Goal: Task Accomplishment & Management: Complete application form

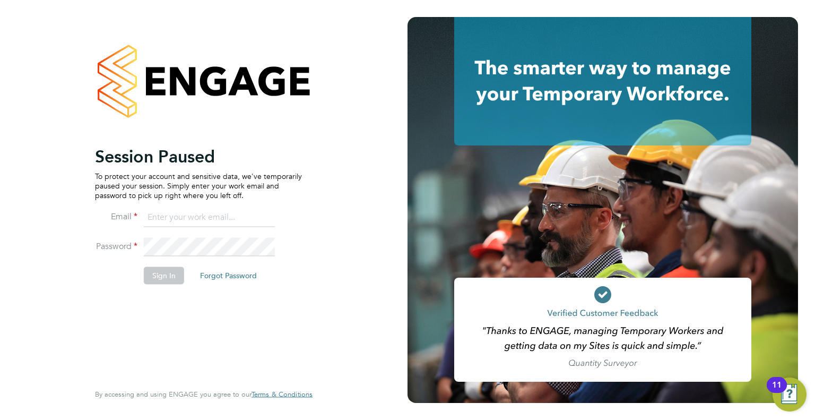
click at [176, 221] on input at bounding box center [209, 217] width 131 height 19
type input "info@delcomconsultancyltd.com"
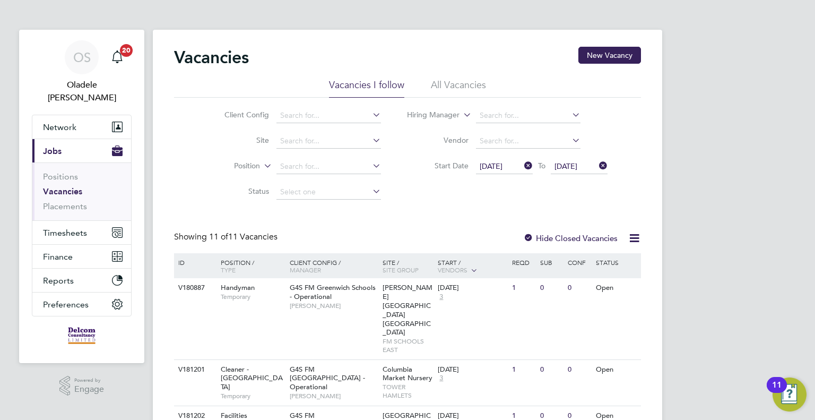
click at [522, 163] on icon at bounding box center [522, 165] width 0 height 15
click at [502, 169] on span "Select date" at bounding box center [499, 166] width 38 height 10
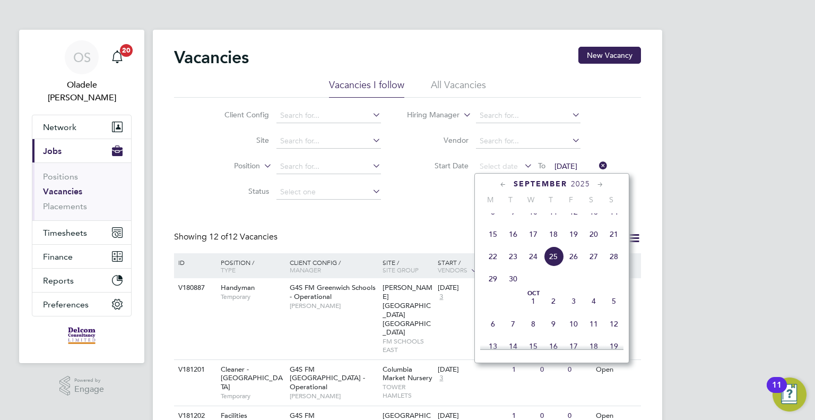
click at [491, 266] on span "22" at bounding box center [493, 256] width 20 height 20
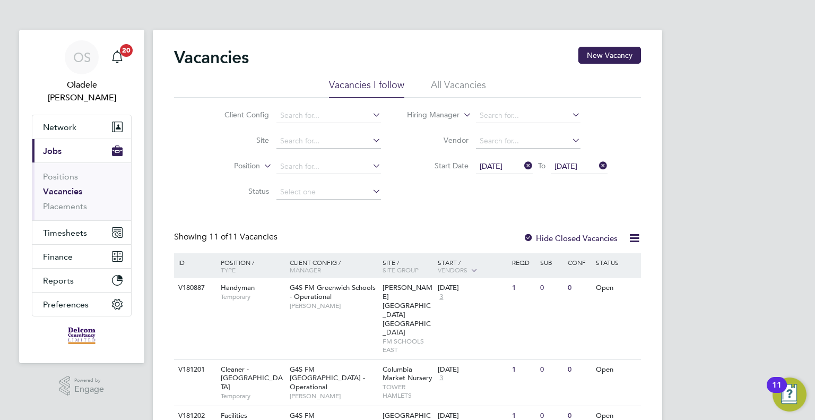
click at [577, 166] on span "[DATE]" at bounding box center [565, 166] width 23 height 10
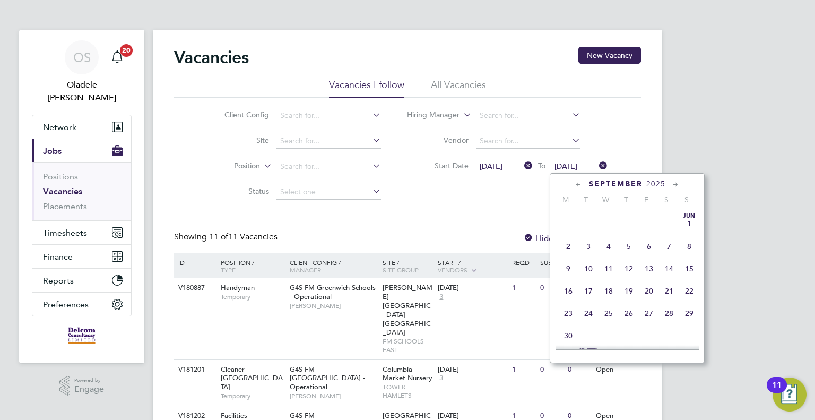
scroll to position [393, 0]
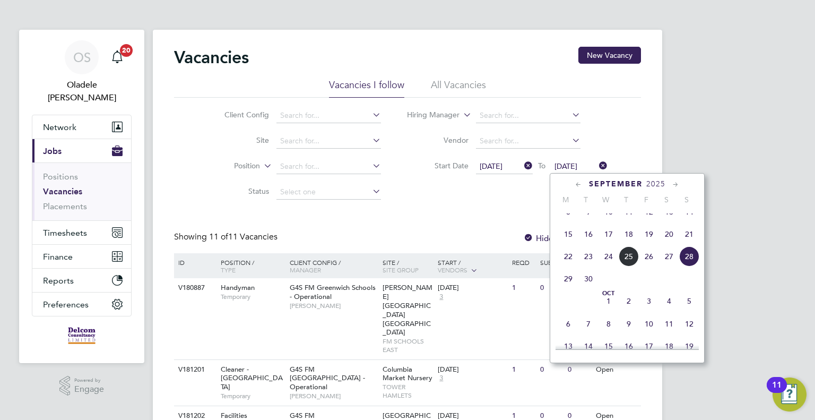
click at [688, 266] on span "28" at bounding box center [689, 256] width 20 height 20
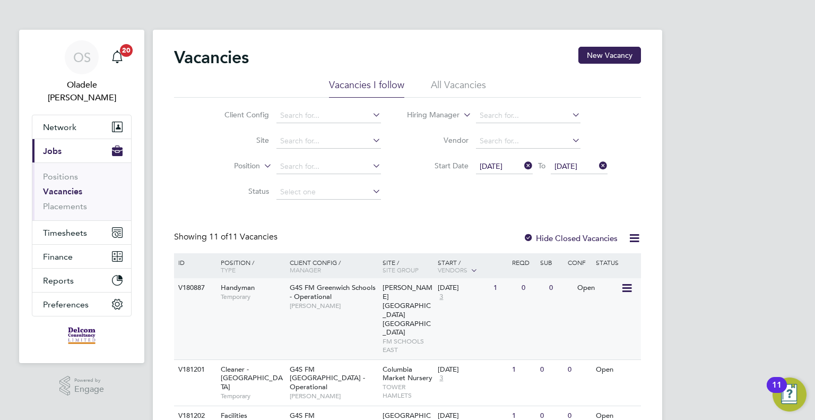
click at [325, 302] on span "[PERSON_NAME]" at bounding box center [334, 305] width 88 height 8
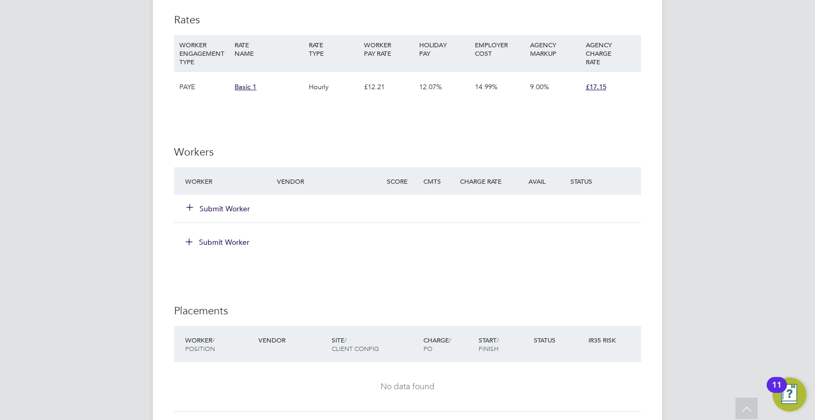
scroll to position [690, 0]
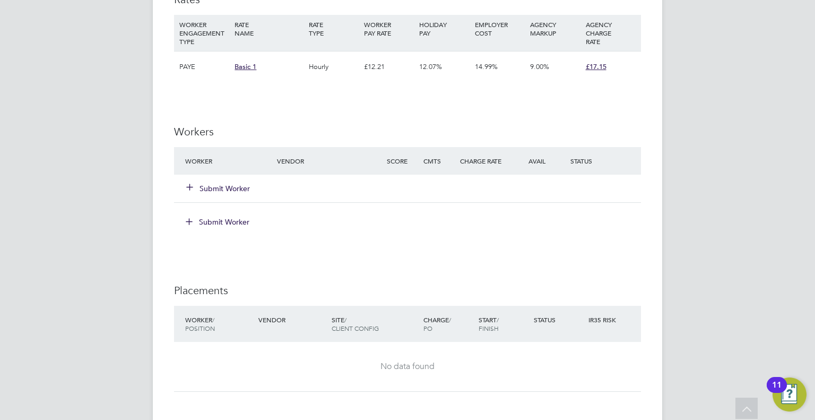
click at [222, 187] on button "Submit Worker" at bounding box center [219, 188] width 64 height 11
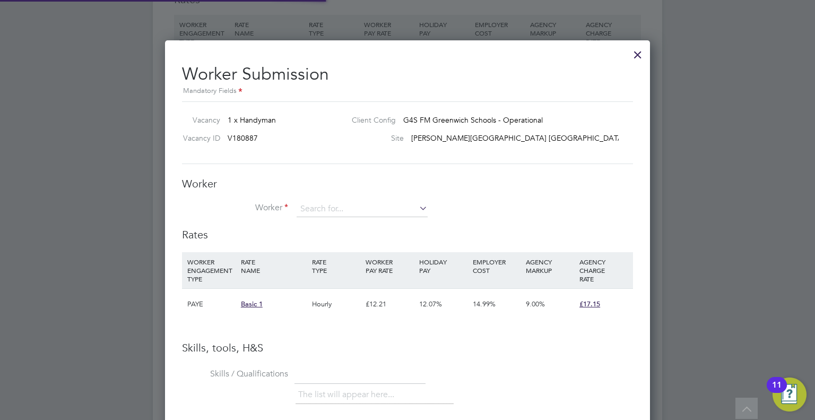
scroll to position [669, 485]
click at [328, 207] on input at bounding box center [362, 209] width 131 height 16
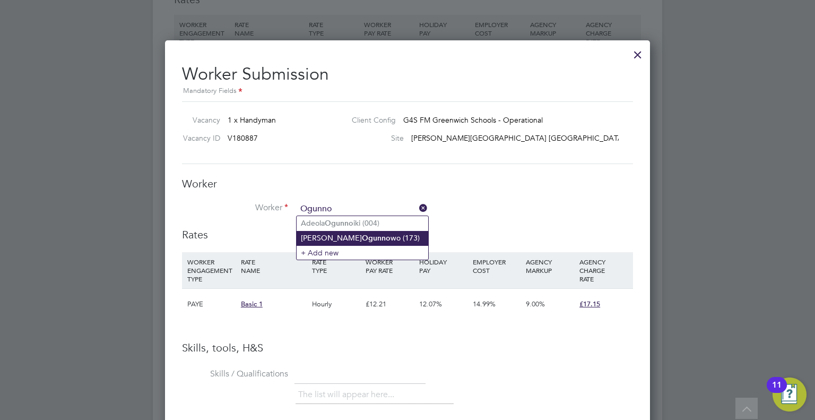
click at [310, 235] on li "Patrick Ogunno wo (173)" at bounding box center [363, 238] width 132 height 14
type input "Patrick Ogunnowo (173)"
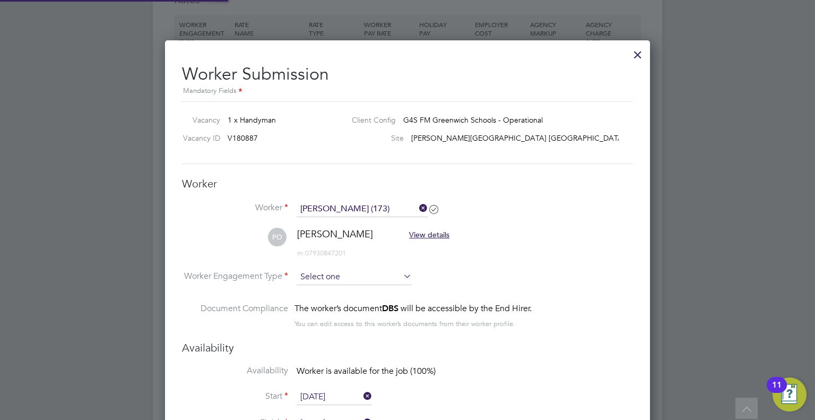
scroll to position [881, 485]
click at [342, 280] on input at bounding box center [354, 277] width 115 height 16
click at [318, 301] on li "PAYE" at bounding box center [355, 304] width 116 height 14
type input "PAYE"
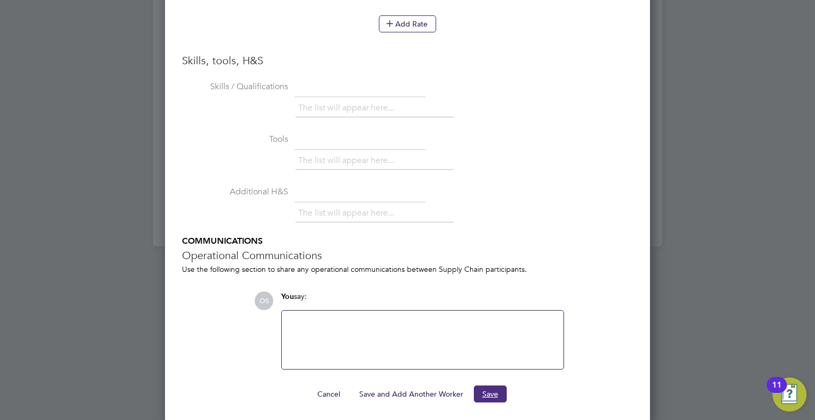
click at [488, 386] on button "Save" at bounding box center [490, 393] width 33 height 17
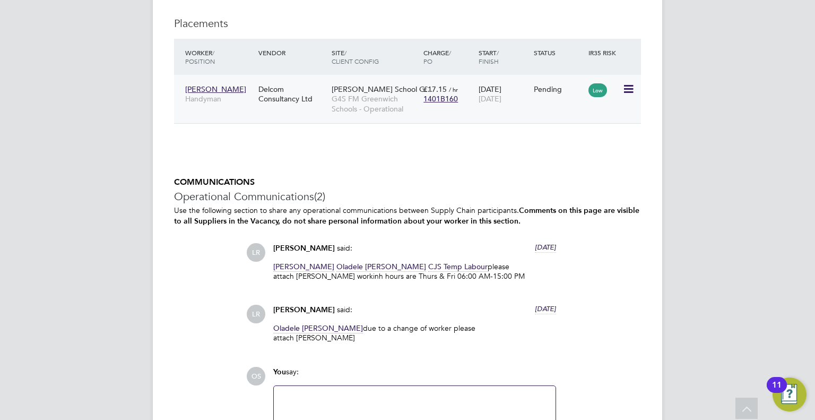
click at [627, 86] on icon at bounding box center [627, 89] width 11 height 13
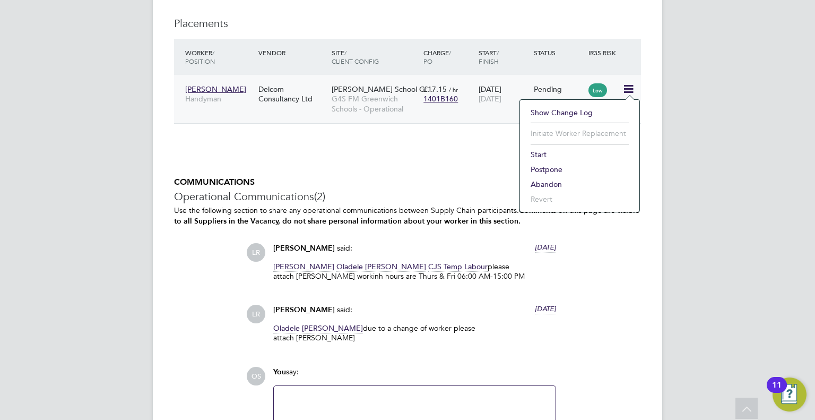
click at [541, 151] on li "Start" at bounding box center [579, 154] width 109 height 15
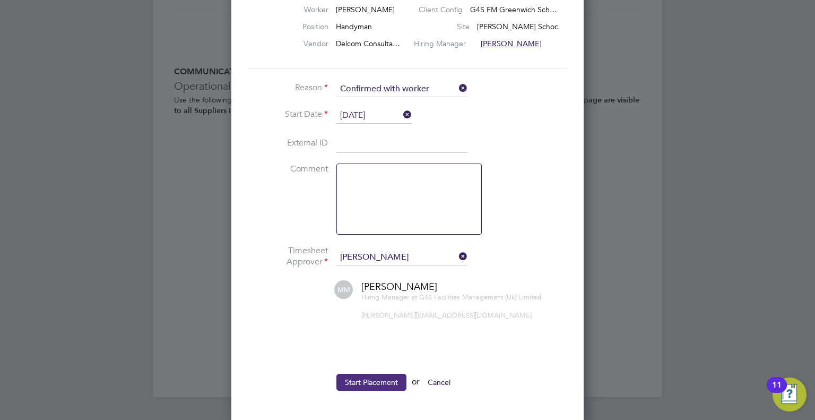
click at [382, 380] on button "Start Placement" at bounding box center [371, 382] width 70 height 17
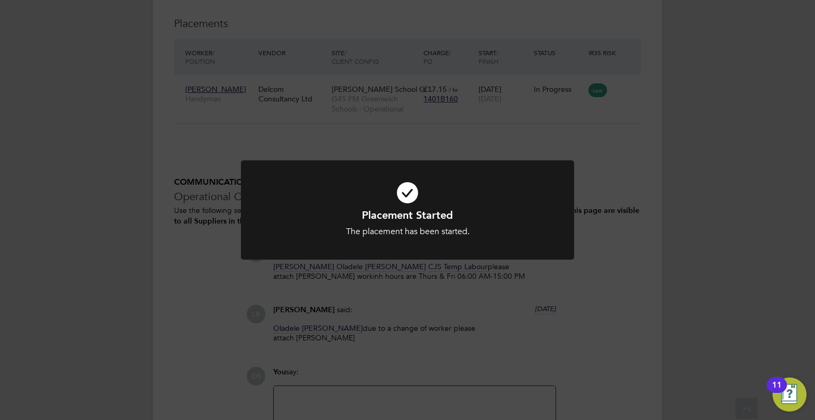
click at [76, 86] on div "Placement Started The placement has been started. Cancel Okay" at bounding box center [407, 210] width 815 height 420
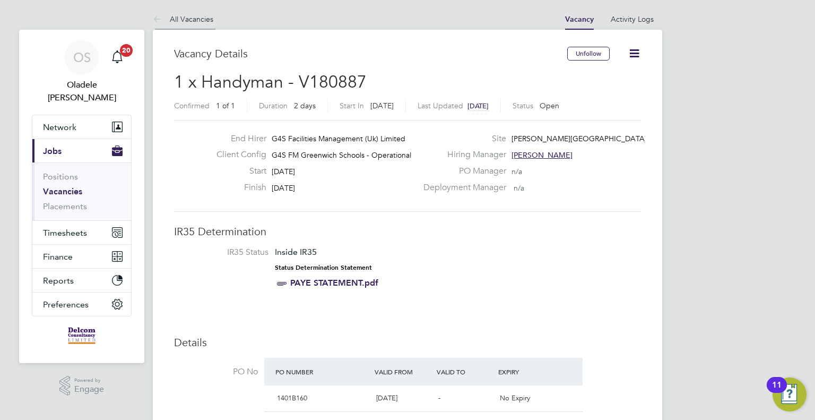
click at [201, 19] on link "All Vacancies" at bounding box center [183, 19] width 60 height 10
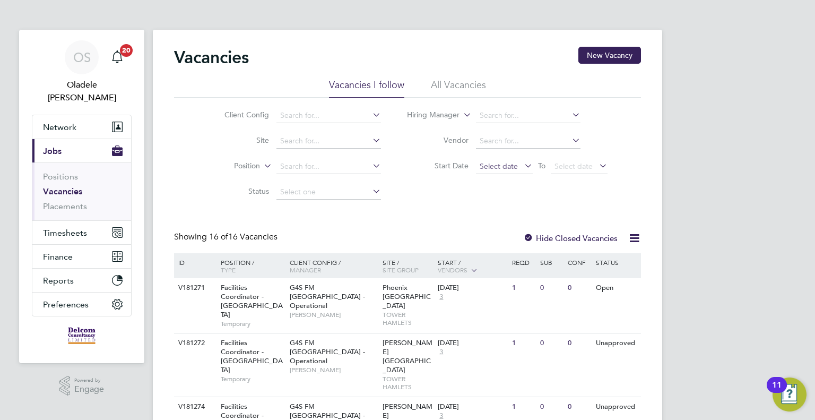
click at [501, 166] on span "Select date" at bounding box center [499, 166] width 38 height 10
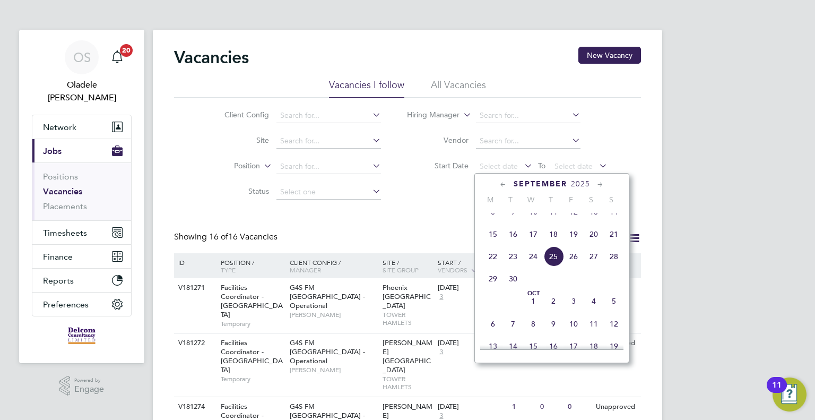
click at [490, 266] on span "22" at bounding box center [493, 256] width 20 height 20
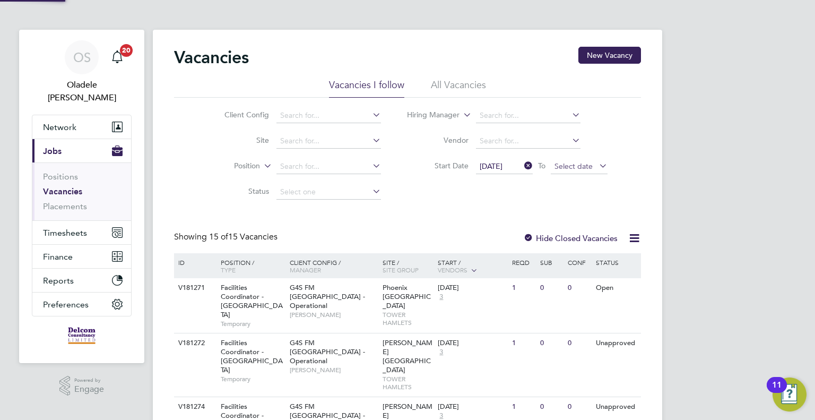
click at [575, 167] on span "Select date" at bounding box center [573, 166] width 38 height 10
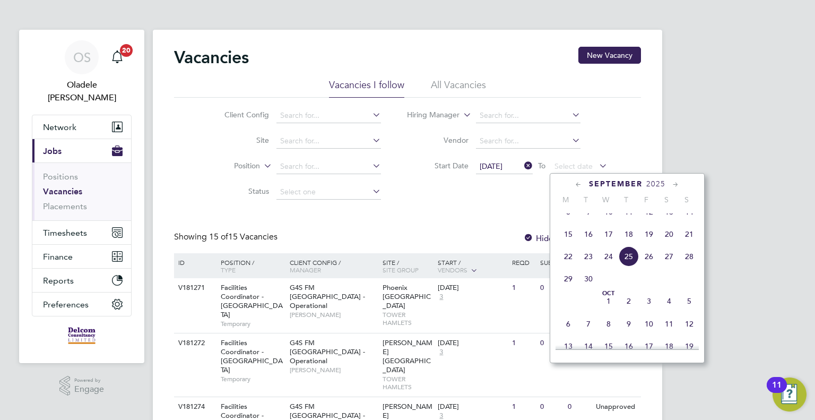
click at [687, 265] on span "28" at bounding box center [689, 256] width 20 height 20
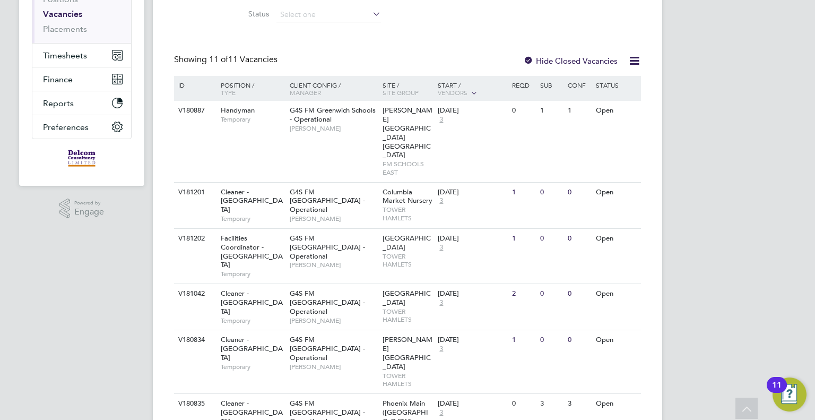
scroll to position [159, 0]
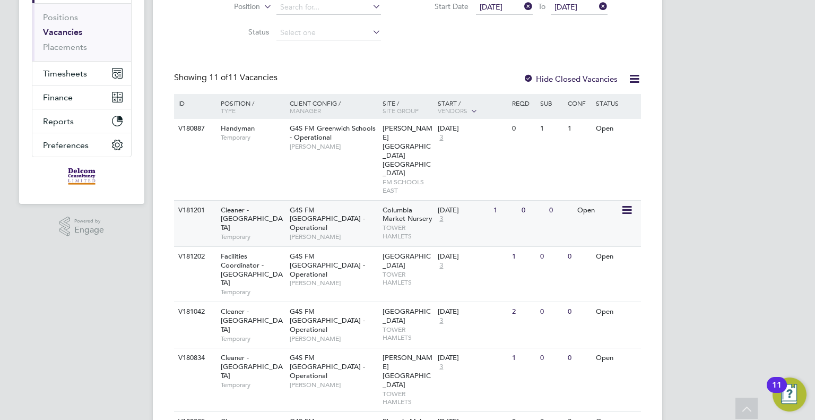
click at [290, 205] on span "G4S FM [GEOGRAPHIC_DATA] - Operational" at bounding box center [327, 218] width 75 height 27
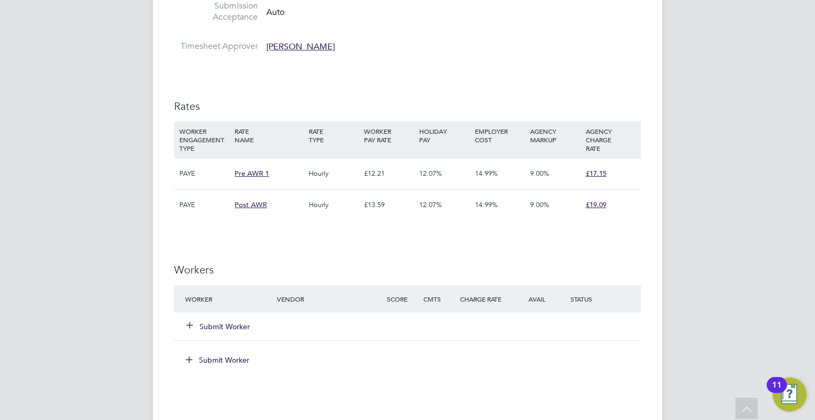
scroll to position [1072, 0]
click at [231, 326] on button "Submit Worker" at bounding box center [219, 328] width 64 height 11
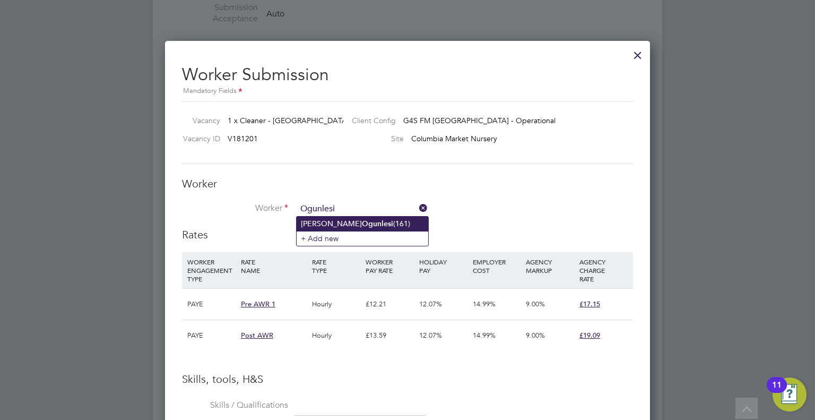
click at [308, 222] on li "Lateef Olanrewaju Ogunlesi (161)" at bounding box center [363, 223] width 132 height 14
type input "Lateef Olanrewaju Ogunlesi (161)"
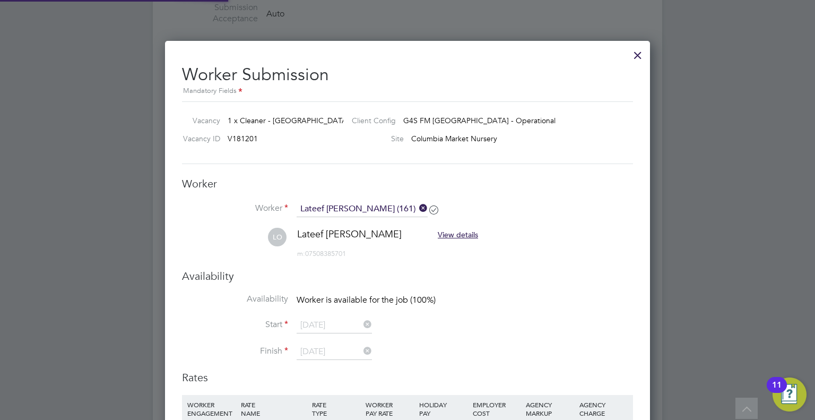
scroll to position [1072, 485]
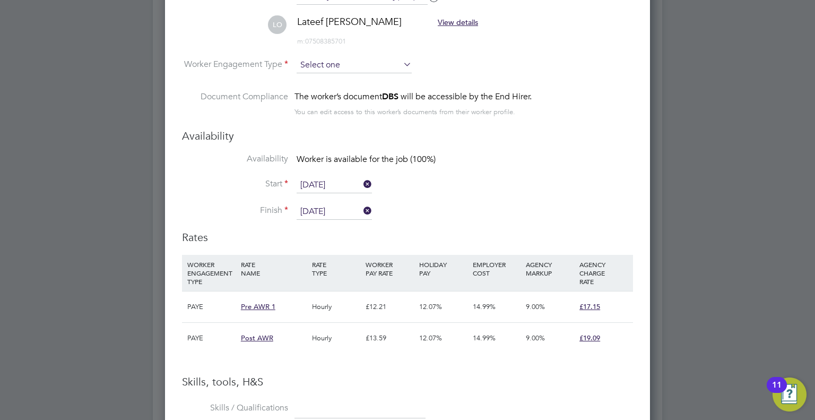
click at [321, 68] on input at bounding box center [354, 65] width 115 height 16
click at [310, 90] on li "PAYE" at bounding box center [355, 92] width 116 height 14
type input "PAYE"
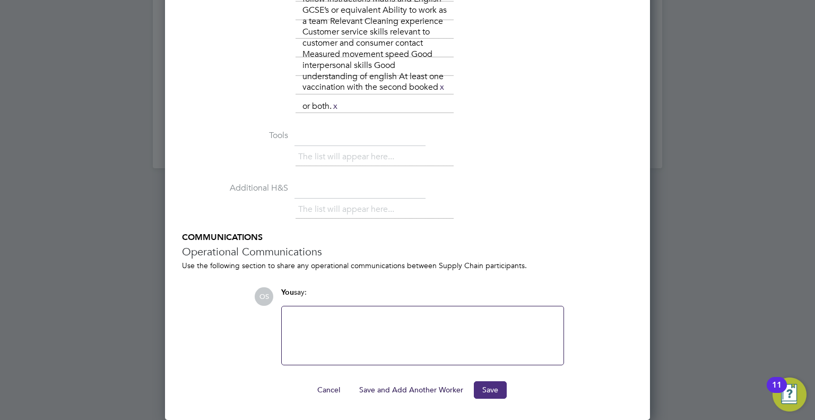
click at [490, 391] on button "Save" at bounding box center [490, 389] width 33 height 17
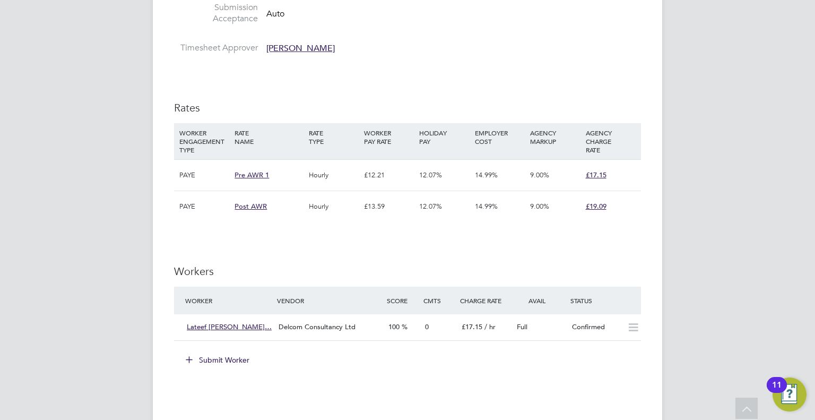
click at [211, 358] on button "Submit Worker" at bounding box center [218, 359] width 80 height 17
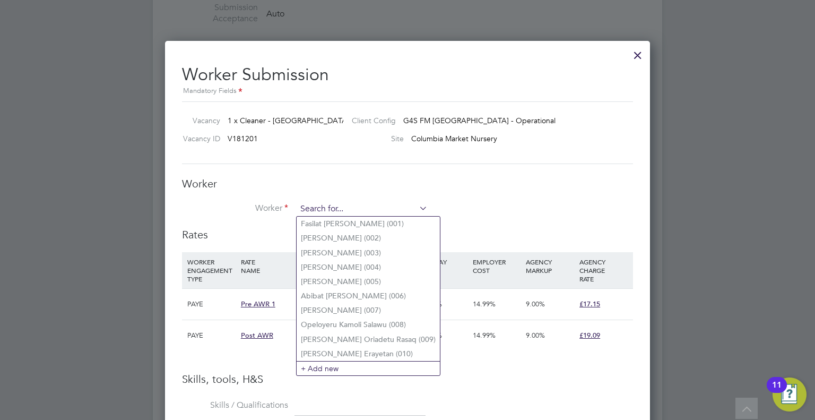
click at [304, 213] on input at bounding box center [362, 209] width 131 height 16
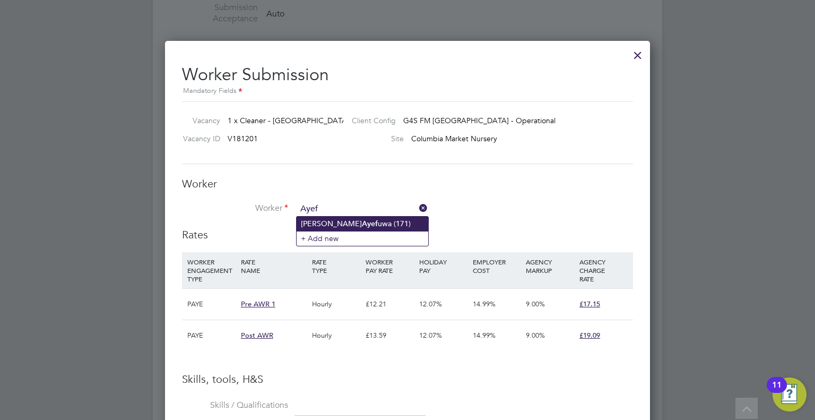
click at [343, 221] on li "Daniel Taiwo Ayef uwa (171)" at bounding box center [363, 223] width 132 height 14
type input "Daniel Taiwo Ayefuwa (171)"
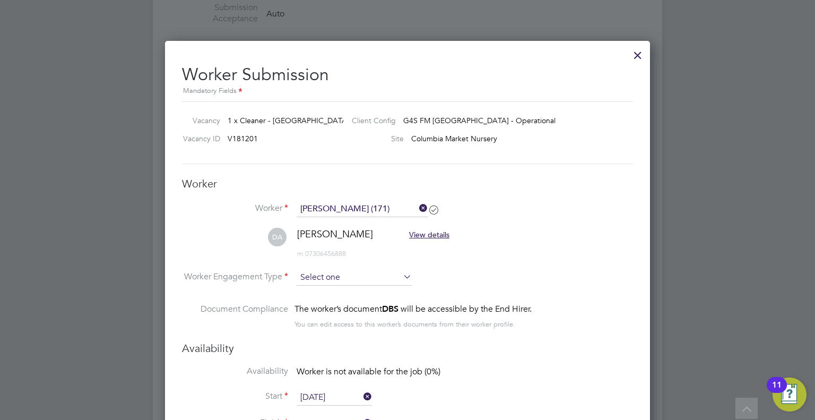
click at [332, 280] on input at bounding box center [354, 278] width 115 height 16
click at [311, 306] on li "PAYE" at bounding box center [355, 305] width 116 height 14
type input "PAYE"
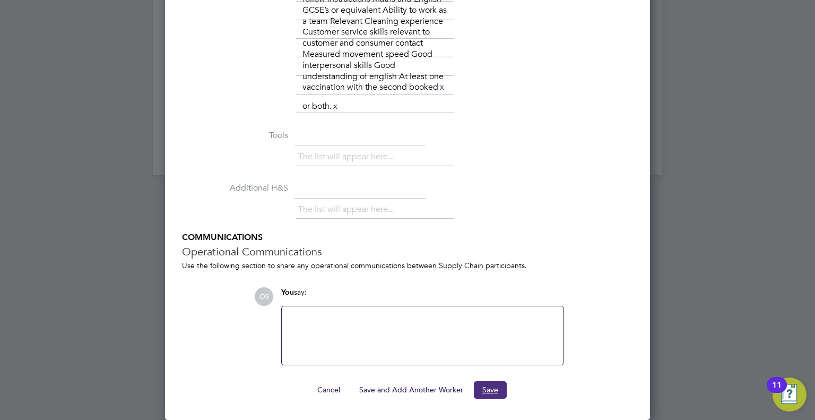
click at [488, 388] on button "Save" at bounding box center [490, 389] width 33 height 17
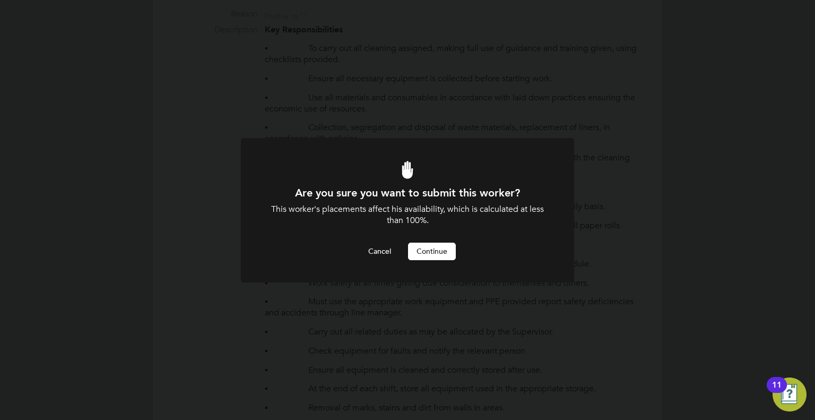
click at [422, 253] on button "Continue" at bounding box center [432, 250] width 48 height 17
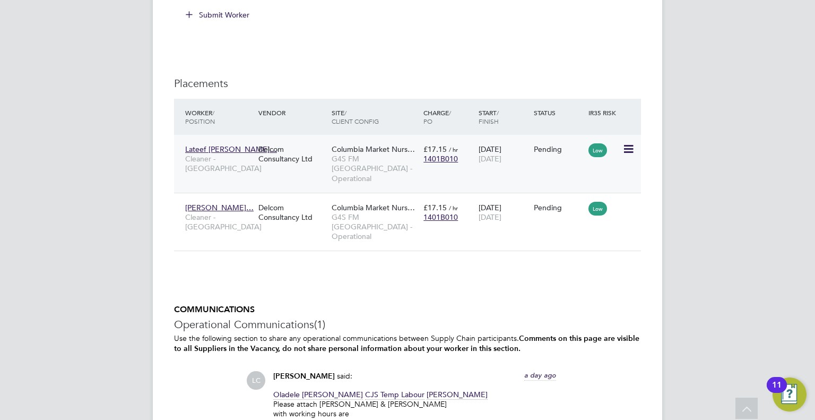
click at [628, 146] on icon at bounding box center [627, 149] width 11 height 13
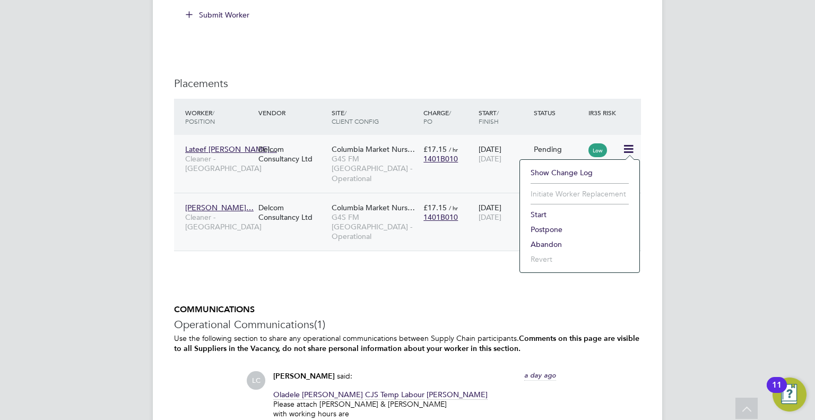
click at [538, 213] on li "Start" at bounding box center [579, 214] width 109 height 15
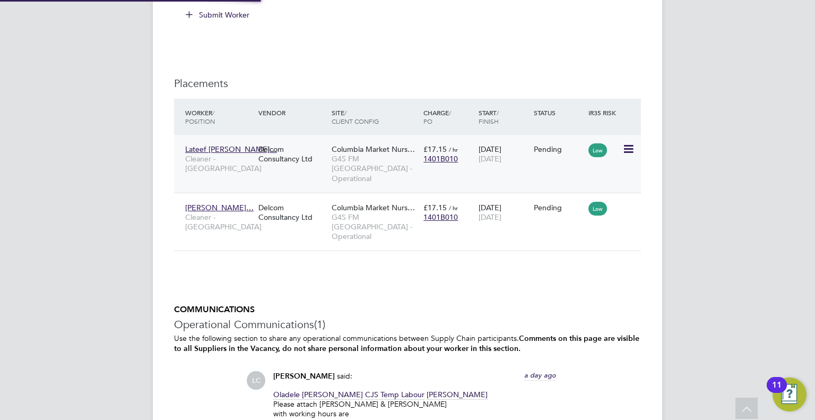
type input "Lilingxi Chen"
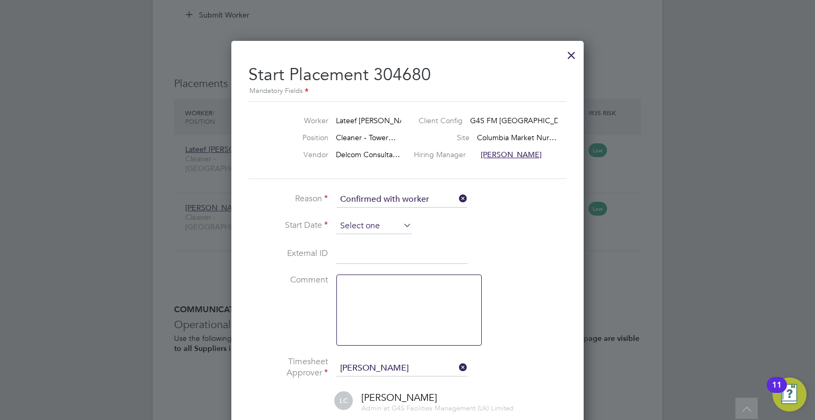
click at [357, 228] on input at bounding box center [373, 226] width 75 height 16
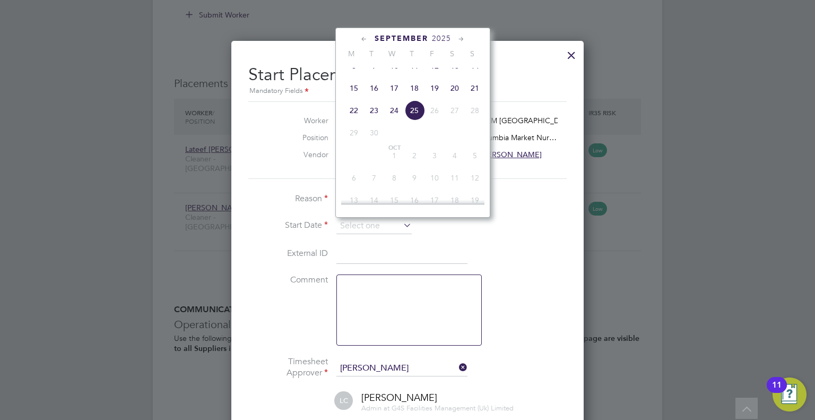
click at [352, 120] on span "22" at bounding box center [354, 110] width 20 height 20
type input "[DATE]"
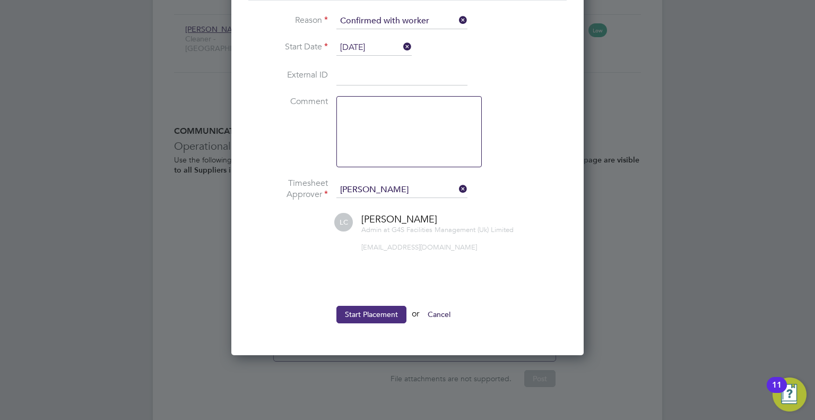
click at [366, 313] on button "Start Placement" at bounding box center [371, 314] width 70 height 17
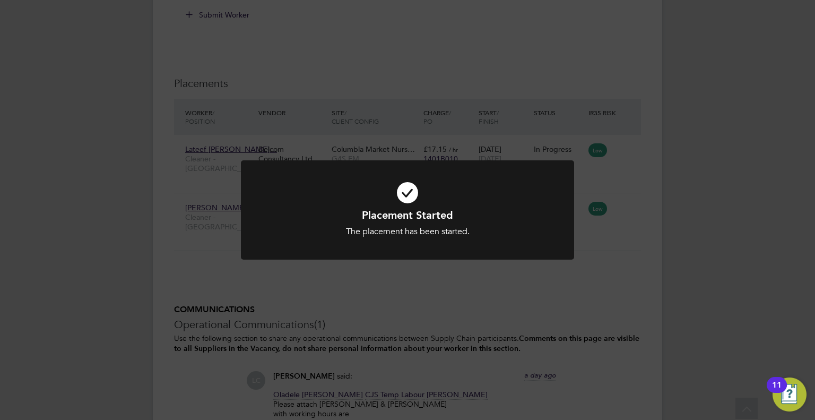
click at [633, 205] on div "Placement Started The placement has been started. Cancel Okay" at bounding box center [407, 210] width 815 height 420
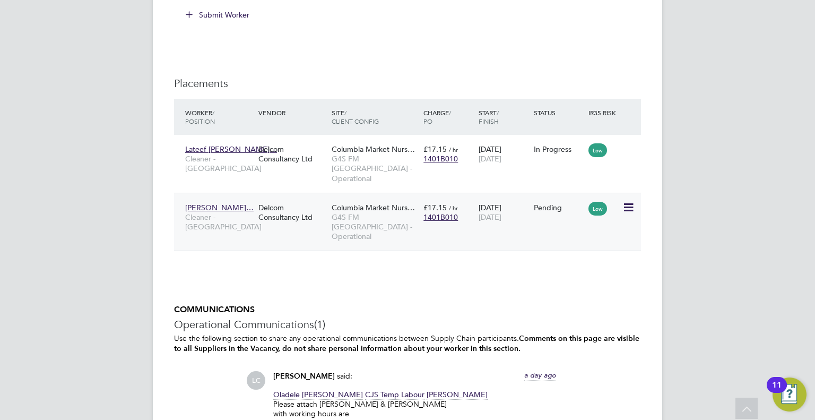
click at [633, 201] on icon at bounding box center [627, 207] width 11 height 13
click at [536, 260] on li "Start" at bounding box center [579, 262] width 109 height 15
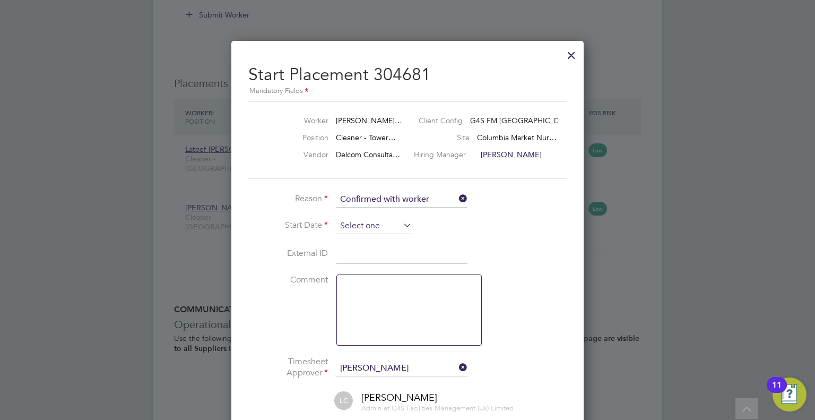
click at [348, 228] on input at bounding box center [373, 226] width 75 height 16
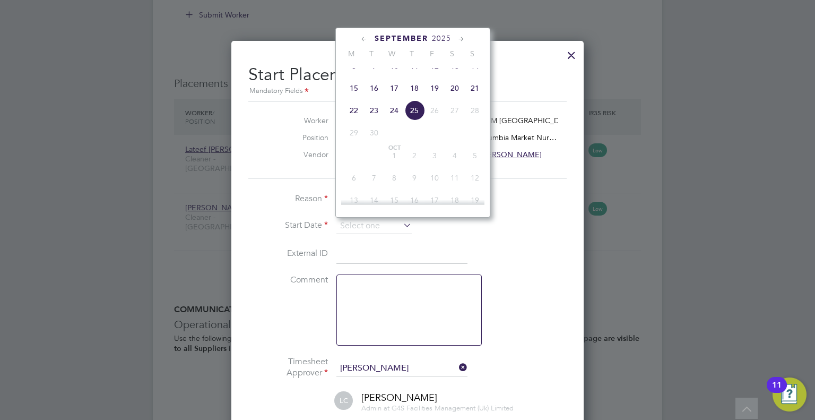
click at [352, 120] on span "22" at bounding box center [354, 110] width 20 height 20
type input "[DATE]"
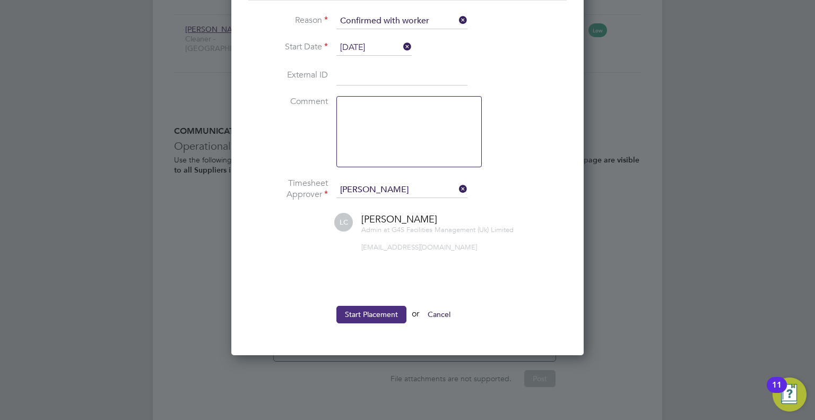
click at [369, 314] on button "Start Placement" at bounding box center [371, 314] width 70 height 17
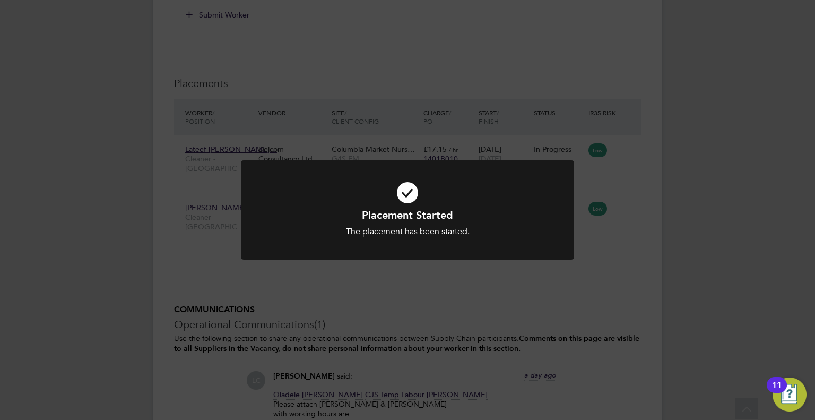
drag, startPoint x: 138, startPoint y: 140, endPoint x: 300, endPoint y: 253, distance: 197.7
click at [138, 140] on div "Placement Started The placement has been started. Cancel Okay" at bounding box center [407, 210] width 815 height 420
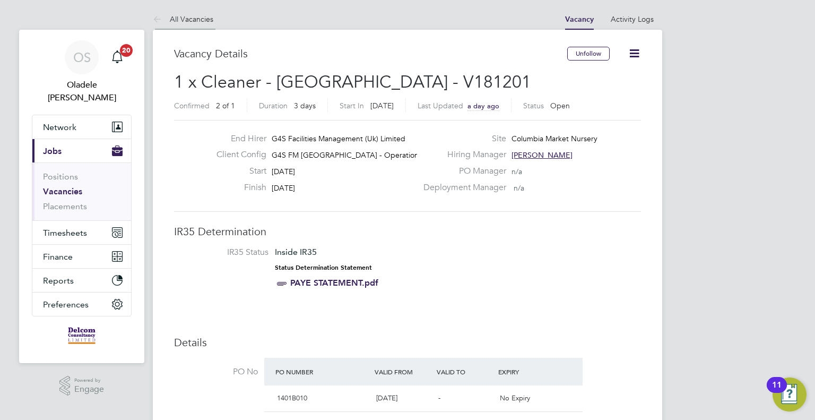
click at [170, 19] on link "All Vacancies" at bounding box center [183, 19] width 60 height 10
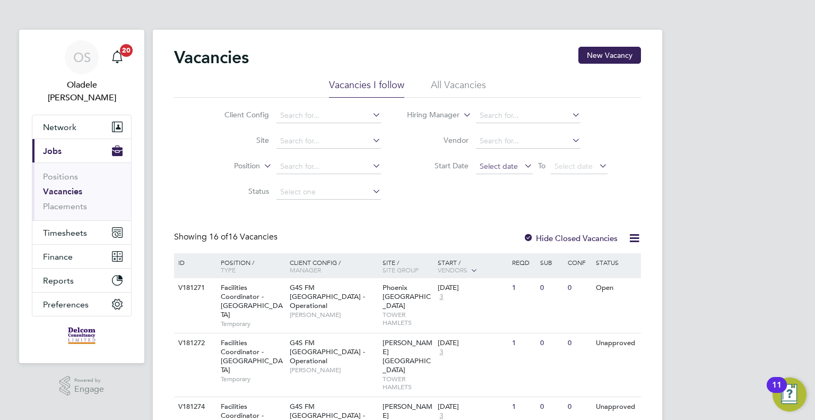
click at [499, 166] on span "Select date" at bounding box center [499, 166] width 38 height 10
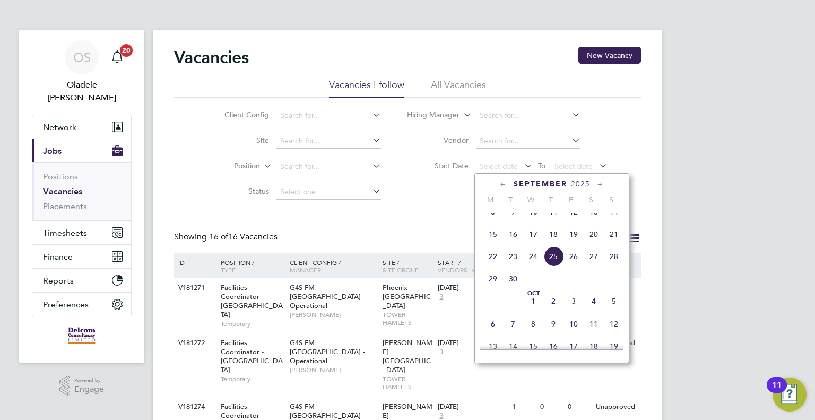
click at [493, 266] on span "22" at bounding box center [493, 256] width 20 height 20
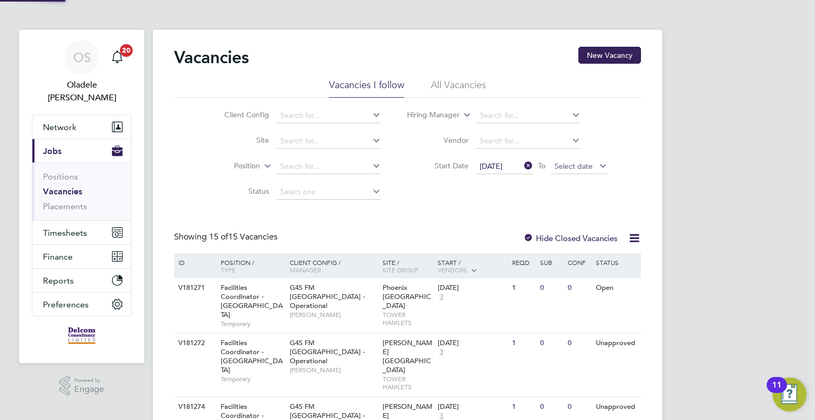
click at [585, 170] on span "Select date" at bounding box center [573, 166] width 38 height 10
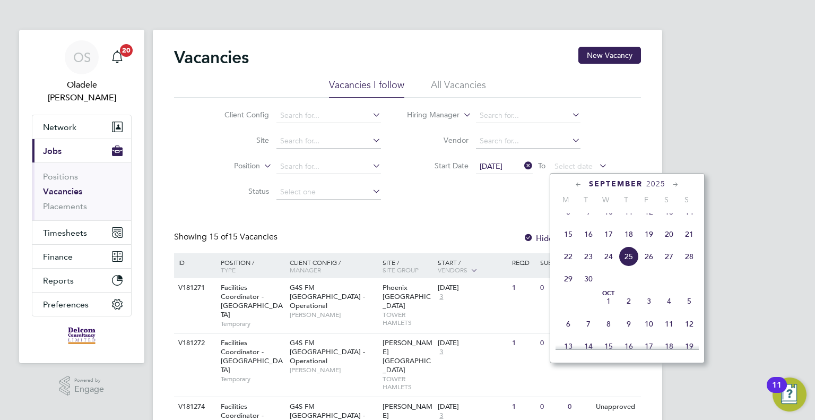
click at [688, 266] on span "28" at bounding box center [689, 256] width 20 height 20
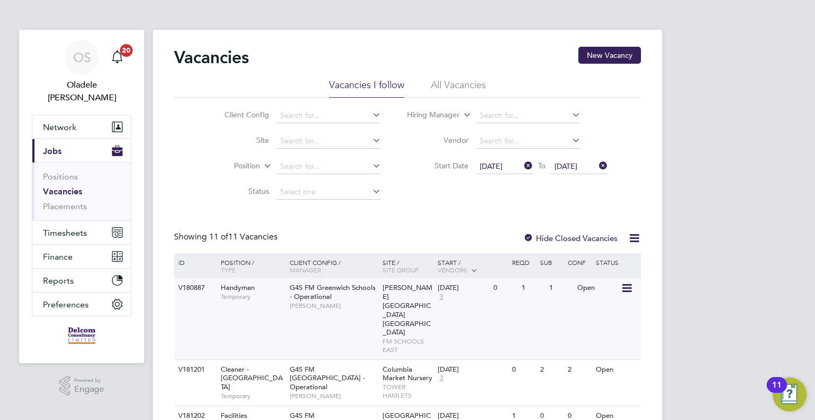
click at [479, 290] on div "[DATE]" at bounding box center [463, 287] width 50 height 9
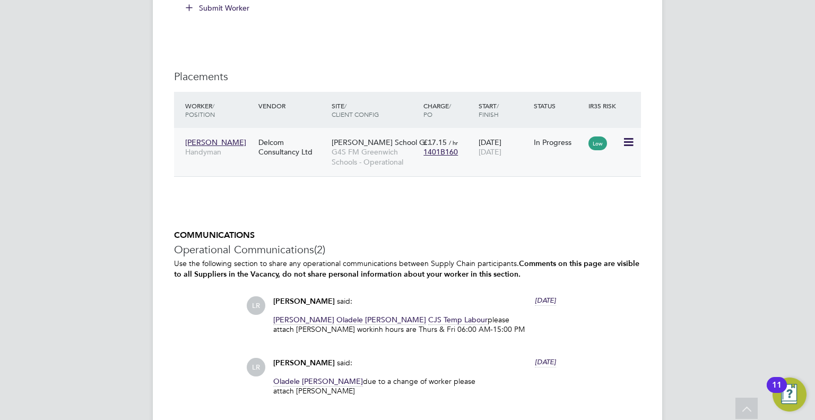
click at [631, 140] on icon at bounding box center [627, 142] width 11 height 13
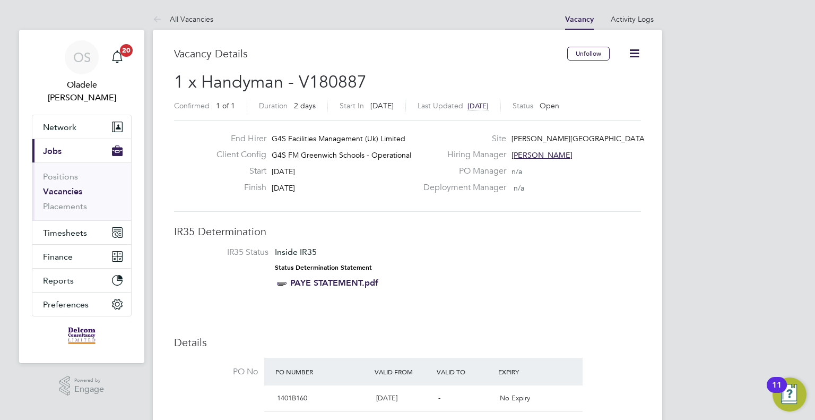
drag, startPoint x: 188, startPoint y: 19, endPoint x: 196, endPoint y: 27, distance: 11.3
click at [188, 19] on link "All Vacancies" at bounding box center [183, 19] width 60 height 10
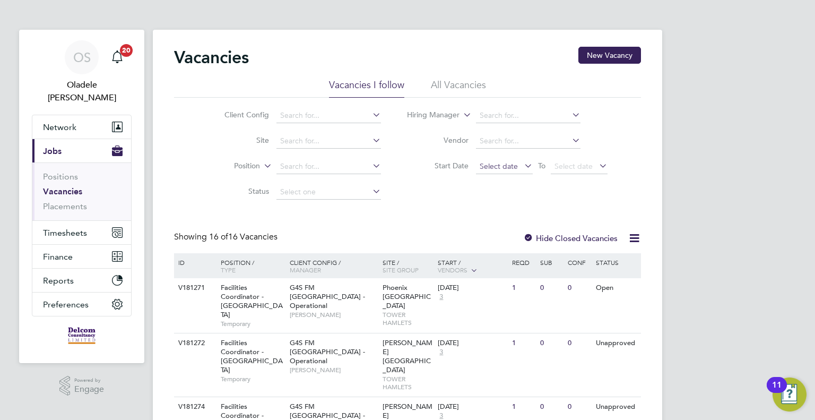
click at [504, 170] on span "Select date" at bounding box center [499, 166] width 38 height 10
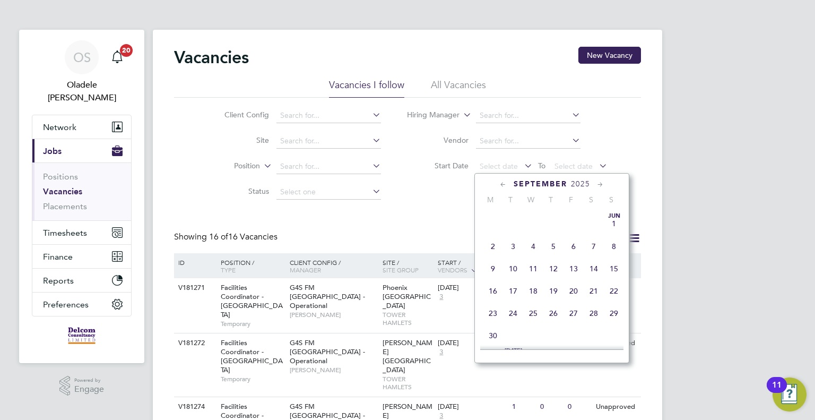
scroll to position [393, 0]
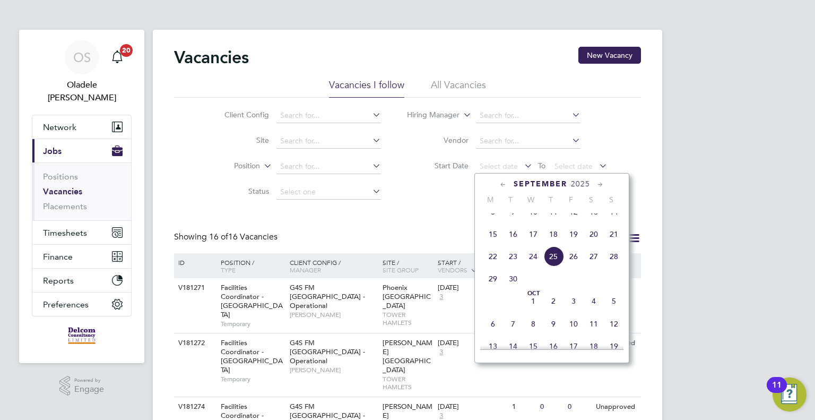
click at [491, 266] on span "22" at bounding box center [493, 256] width 20 height 20
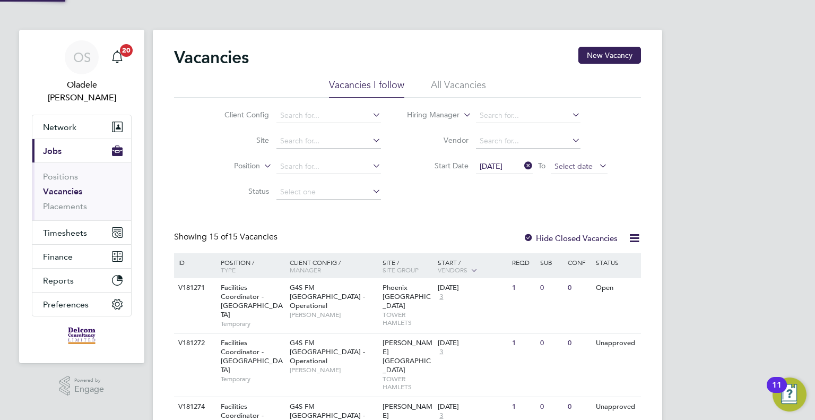
click at [570, 171] on span "Select date" at bounding box center [579, 167] width 57 height 14
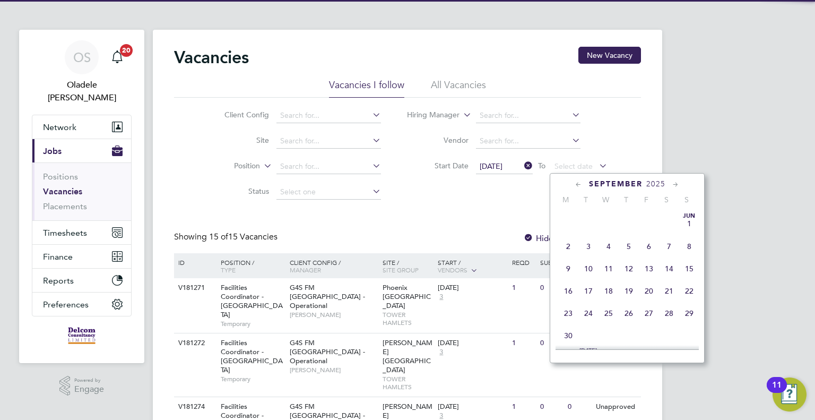
scroll to position [393, 0]
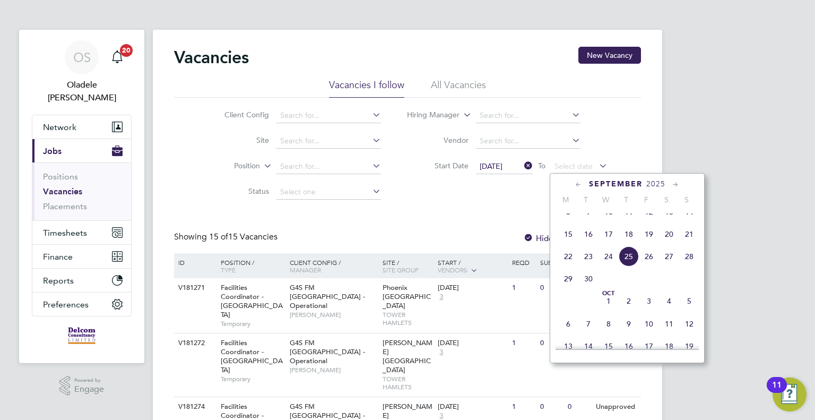
click at [693, 266] on span "28" at bounding box center [689, 256] width 20 height 20
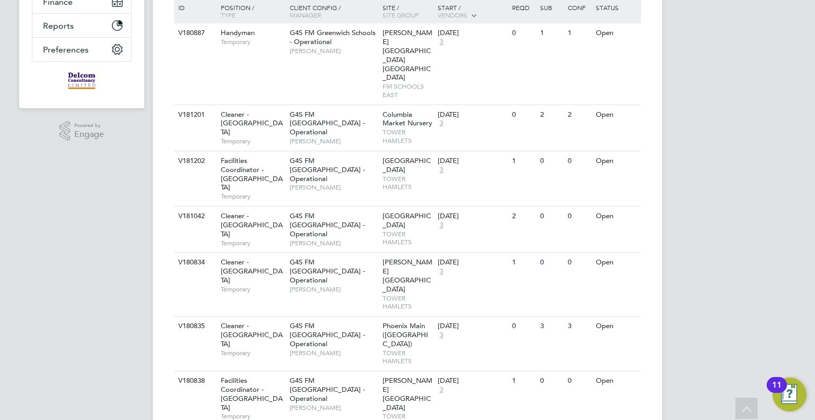
scroll to position [265, 0]
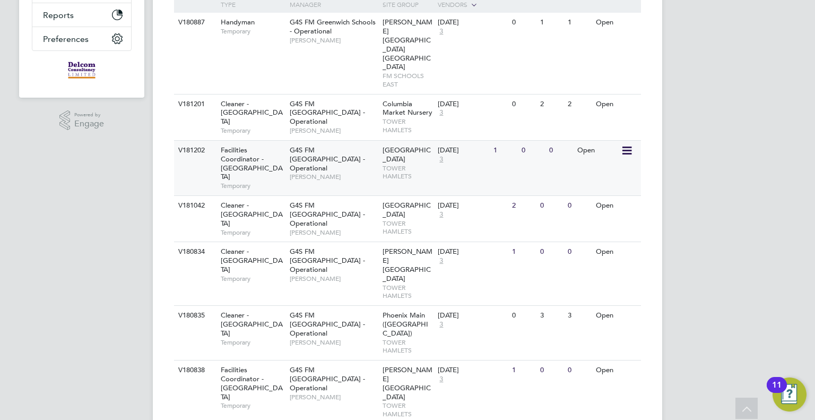
click at [282, 145] on div "Facilities Coordinator - Tower Hamlets Temporary" at bounding box center [250, 168] width 74 height 55
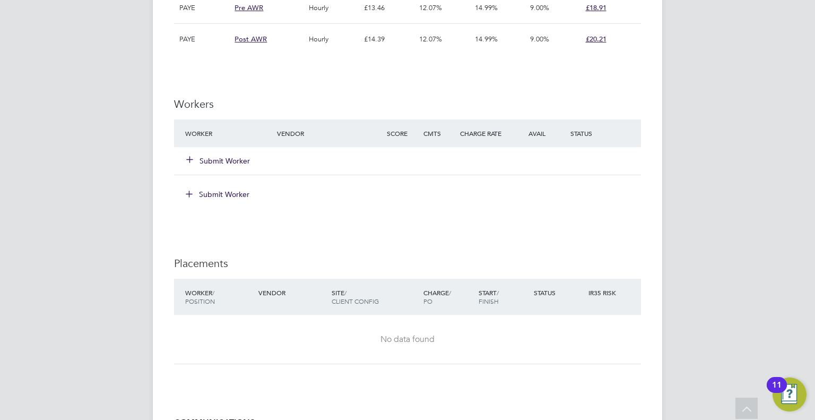
scroll to position [2335, 0]
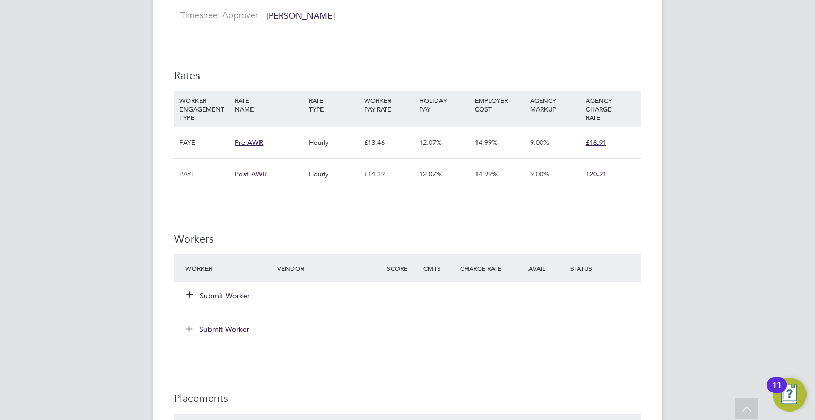
click at [231, 290] on button "Submit Worker" at bounding box center [219, 295] width 64 height 11
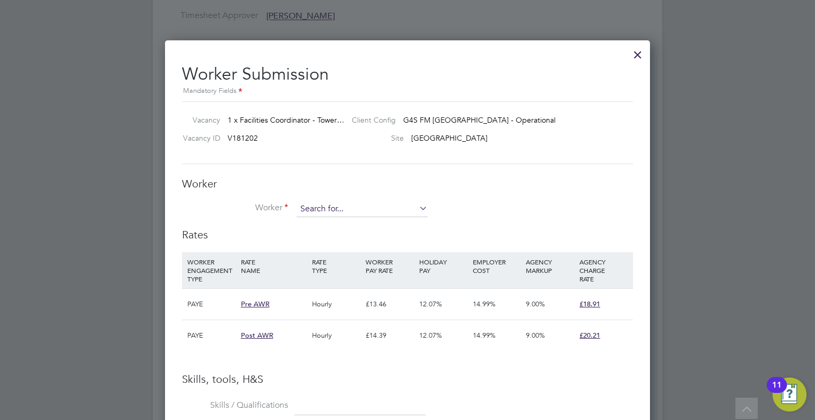
click at [312, 212] on input at bounding box center [362, 209] width 131 height 16
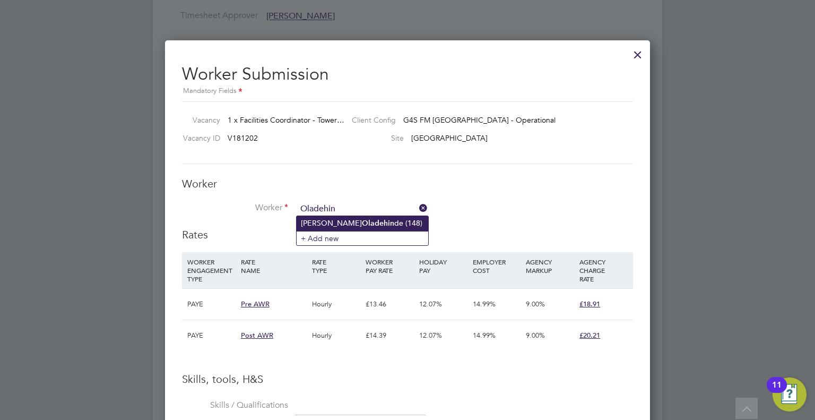
click at [362, 222] on b "Oladehin" at bounding box center [378, 223] width 32 height 9
type input "Amos Oladehinde (148)"
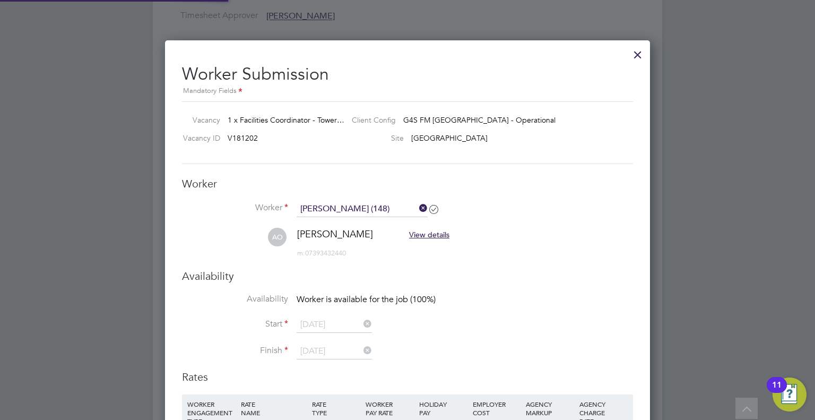
scroll to position [1832, 485]
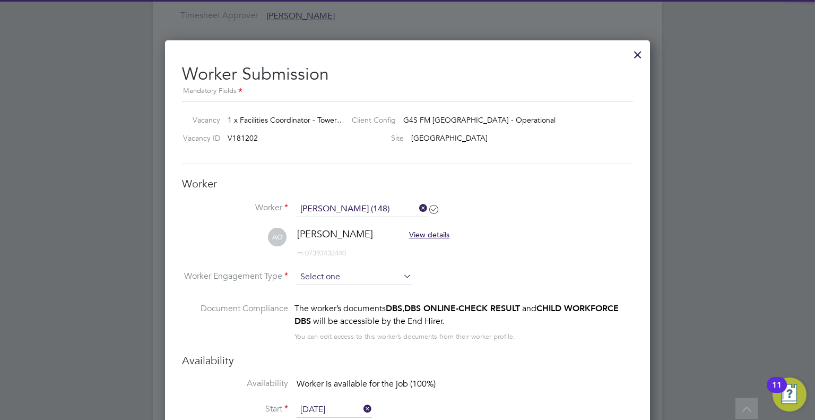
click at [323, 276] on input at bounding box center [354, 277] width 115 height 16
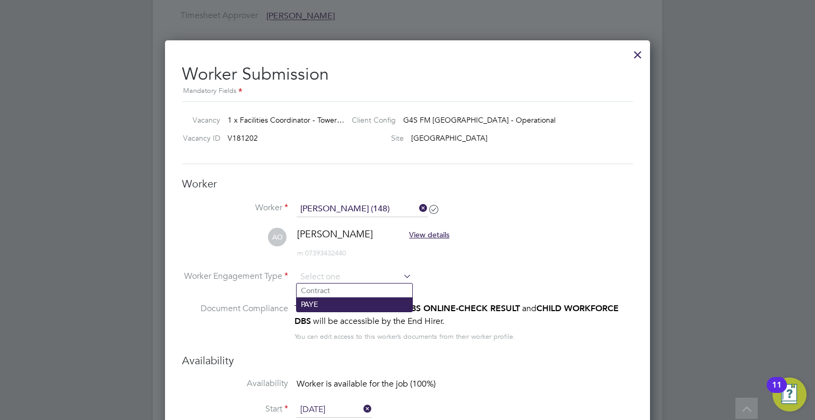
click at [315, 306] on li "PAYE" at bounding box center [355, 304] width 116 height 14
type input "PAYE"
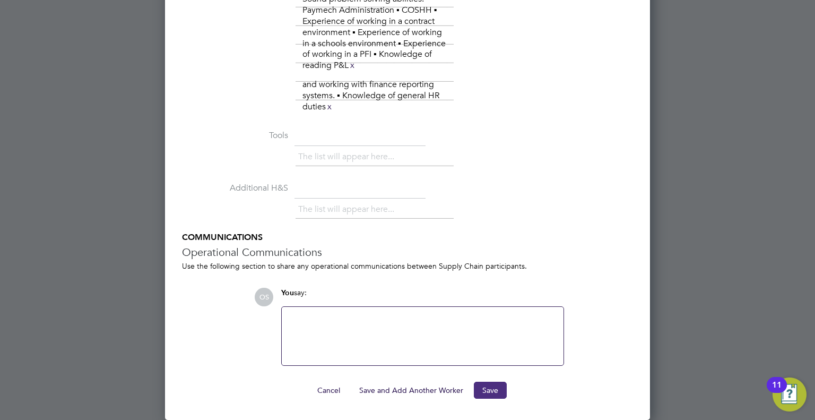
click at [494, 393] on button "Save" at bounding box center [490, 389] width 33 height 17
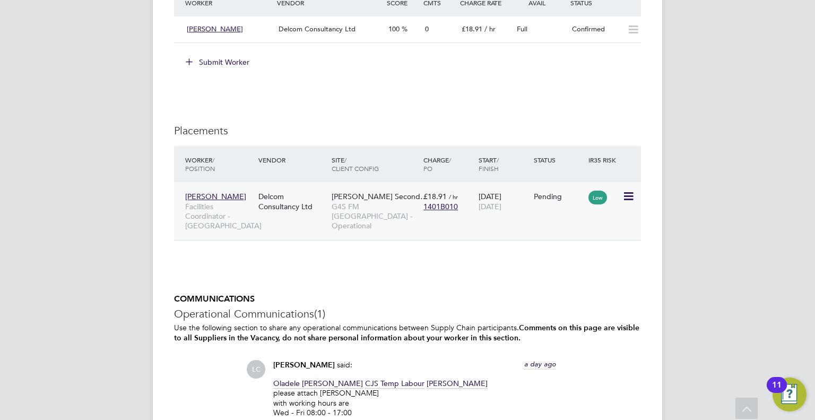
click at [628, 190] on icon at bounding box center [627, 196] width 11 height 13
click at [539, 250] on li "Start" at bounding box center [579, 252] width 109 height 15
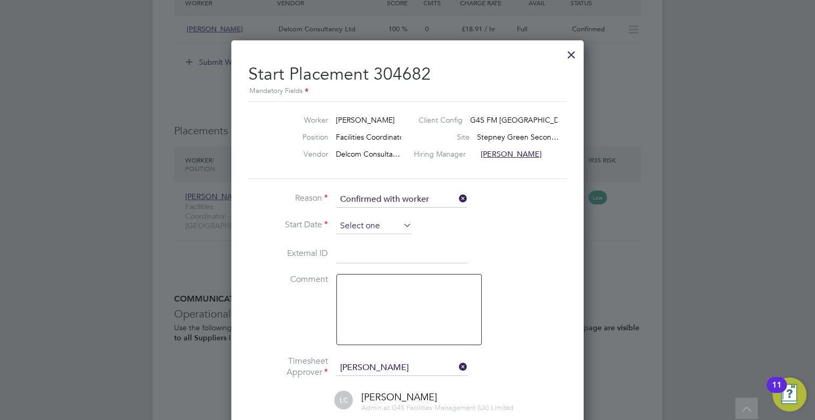
click at [361, 229] on input at bounding box center [373, 226] width 75 height 16
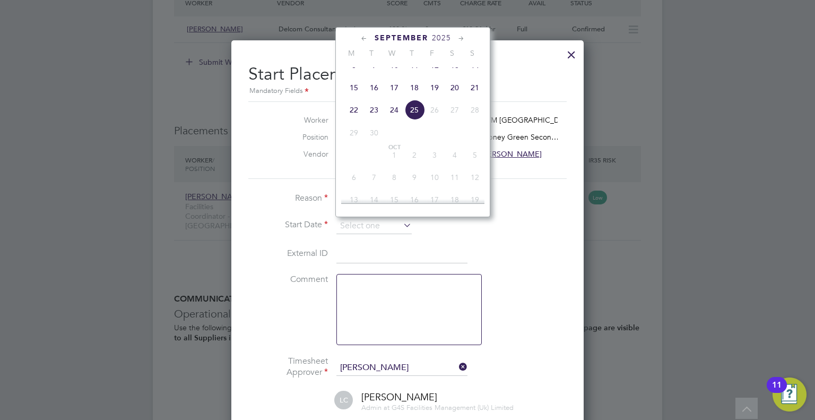
click at [353, 120] on span "22" at bounding box center [354, 110] width 20 height 20
type input "[DATE]"
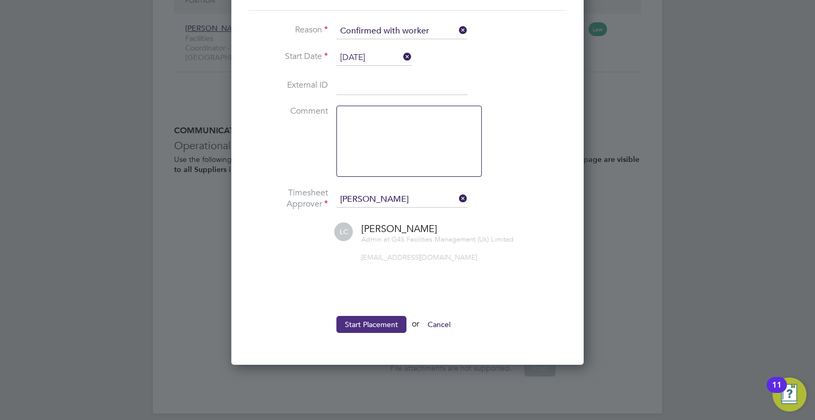
click at [357, 320] on button "Start Placement" at bounding box center [371, 324] width 70 height 17
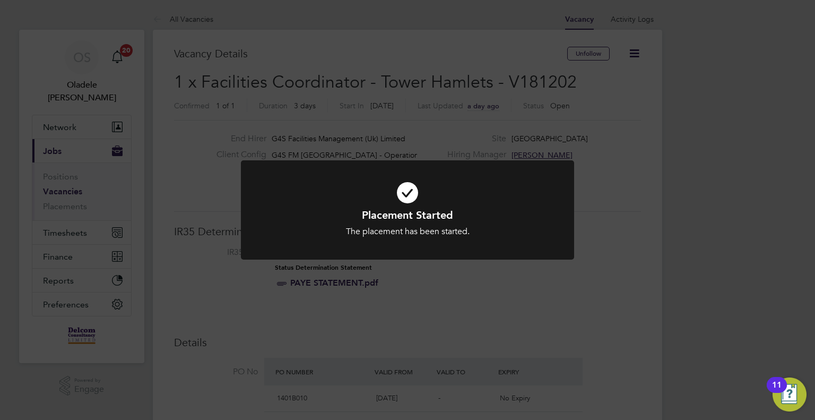
click at [268, 39] on div "Placement Started The placement has been started. Cancel Okay" at bounding box center [407, 210] width 815 height 420
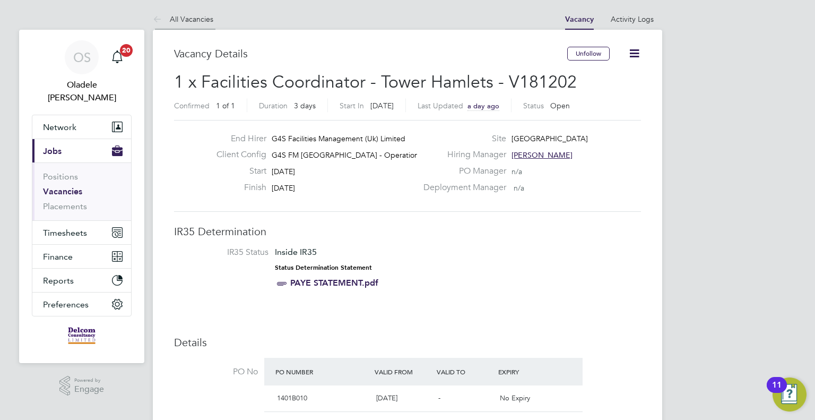
click at [197, 19] on link "All Vacancies" at bounding box center [183, 19] width 60 height 10
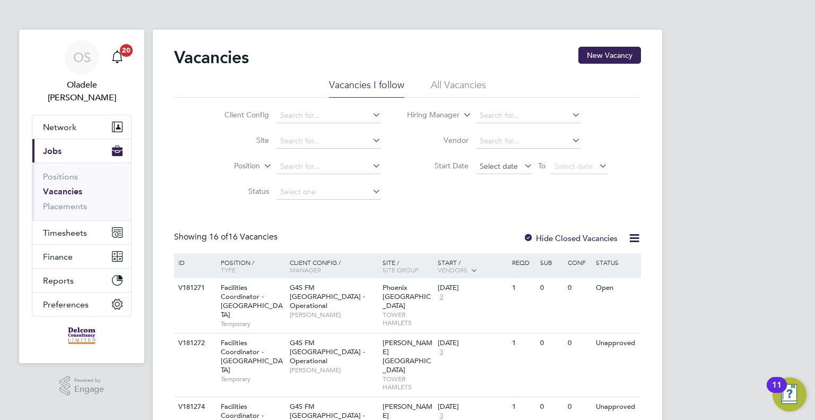
click at [497, 171] on span "Select date" at bounding box center [504, 167] width 57 height 14
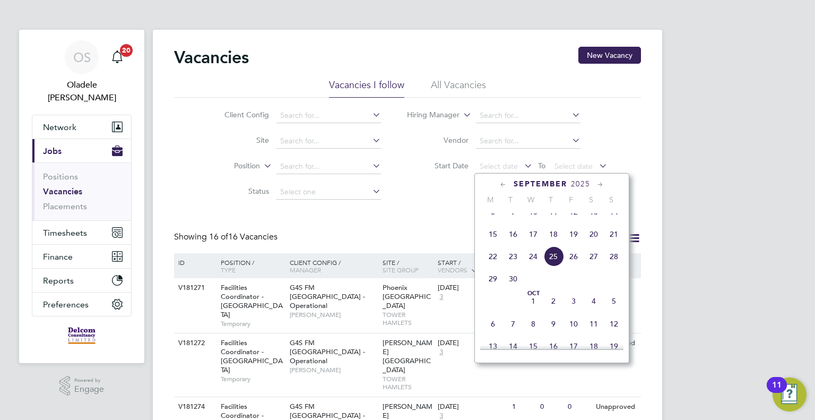
click at [497, 266] on span "22" at bounding box center [493, 256] width 20 height 20
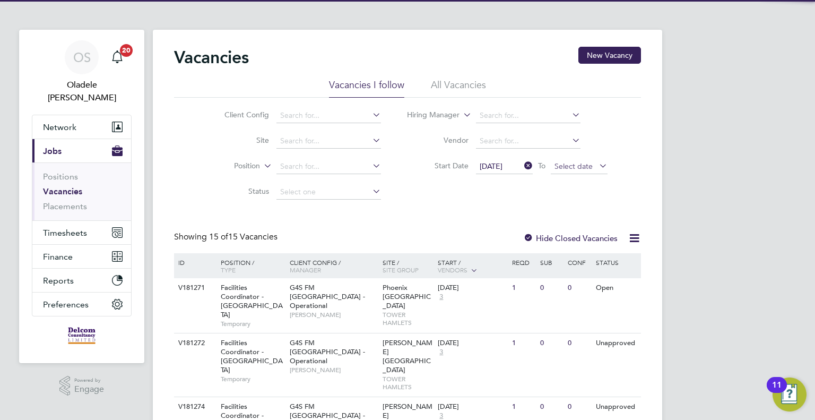
click at [582, 169] on span "Select date" at bounding box center [573, 166] width 38 height 10
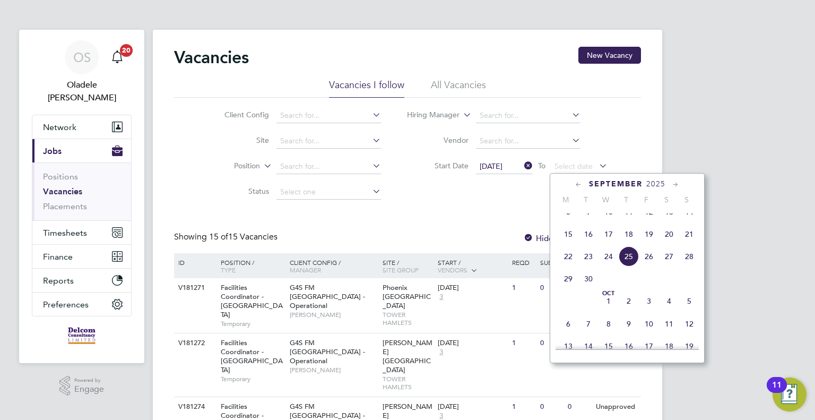
click at [689, 266] on span "28" at bounding box center [689, 256] width 20 height 20
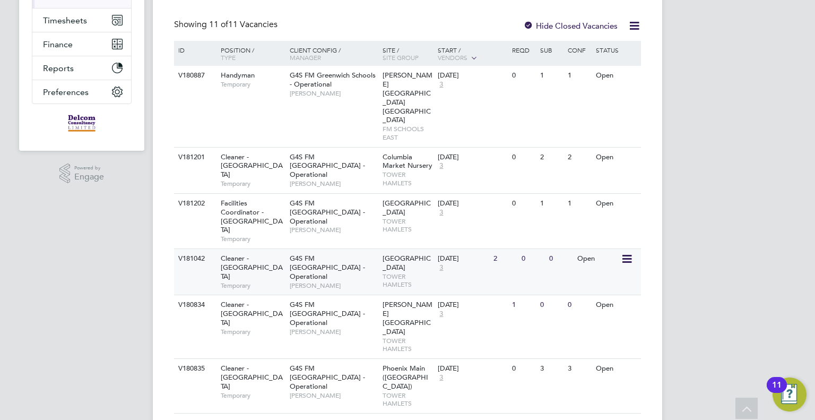
click at [306, 254] on span "G4S FM [GEOGRAPHIC_DATA] - Operational" at bounding box center [327, 267] width 75 height 27
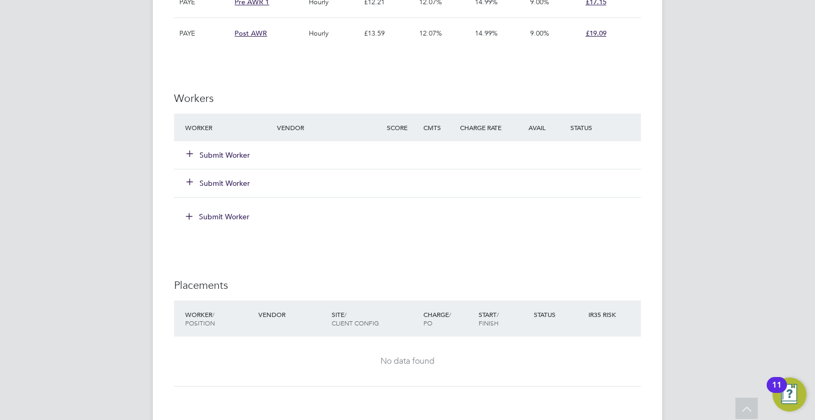
scroll to position [1220, 0]
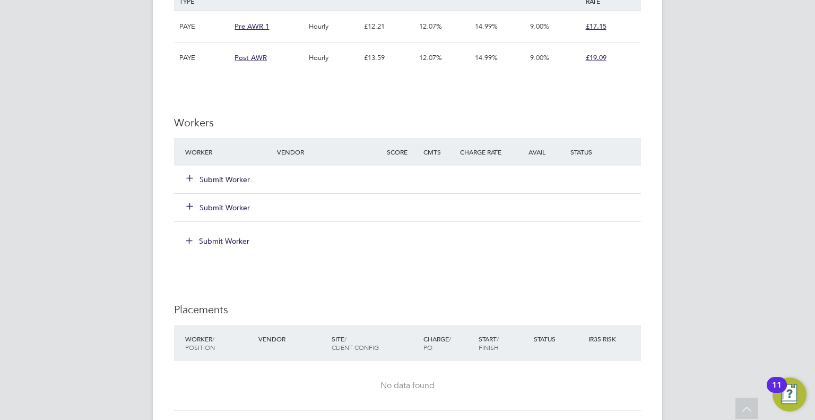
click at [234, 178] on button "Submit Worker" at bounding box center [219, 179] width 64 height 11
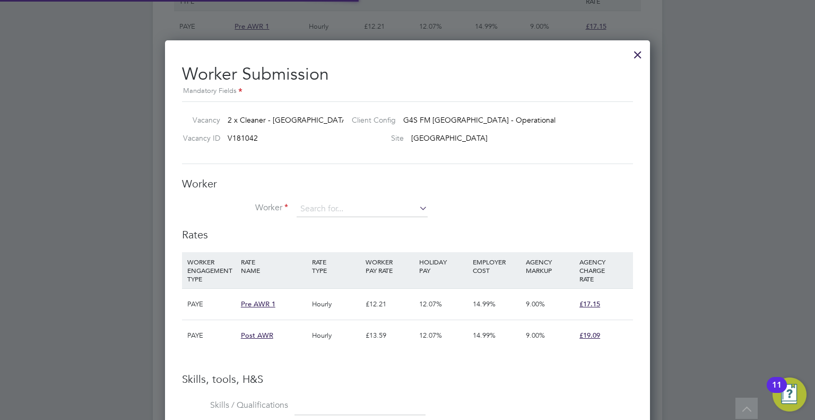
scroll to position [31, 72]
click at [311, 211] on input at bounding box center [362, 209] width 131 height 16
click at [335, 237] on li "Blessing Bolade Awolesi (130)" at bounding box center [385, 238] width 177 height 14
type input "Blessing Bolade Awolesi (130)"
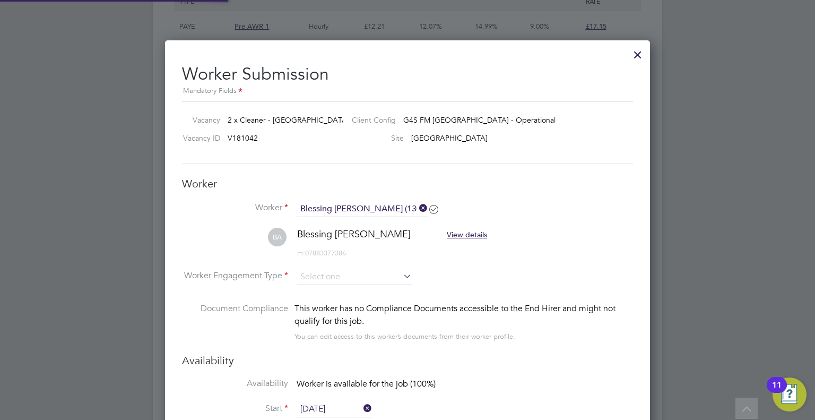
scroll to position [1085, 485]
click at [320, 277] on input at bounding box center [354, 277] width 115 height 16
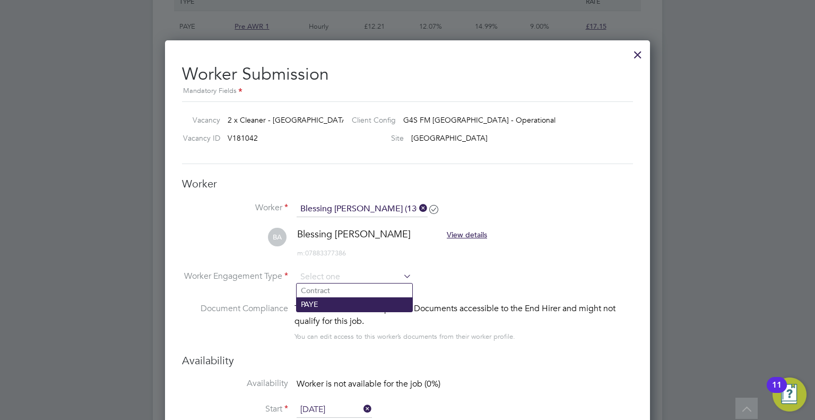
click at [316, 303] on li "PAYE" at bounding box center [355, 304] width 116 height 14
type input "PAYE"
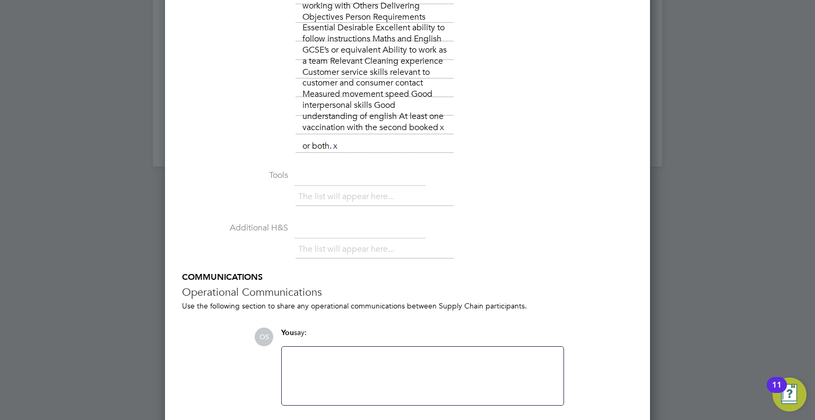
scroll to position [1953, 0]
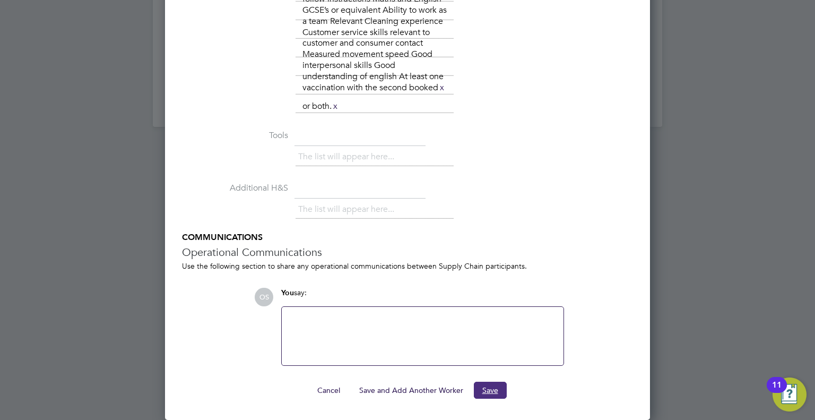
click at [490, 386] on button "Save" at bounding box center [490, 389] width 33 height 17
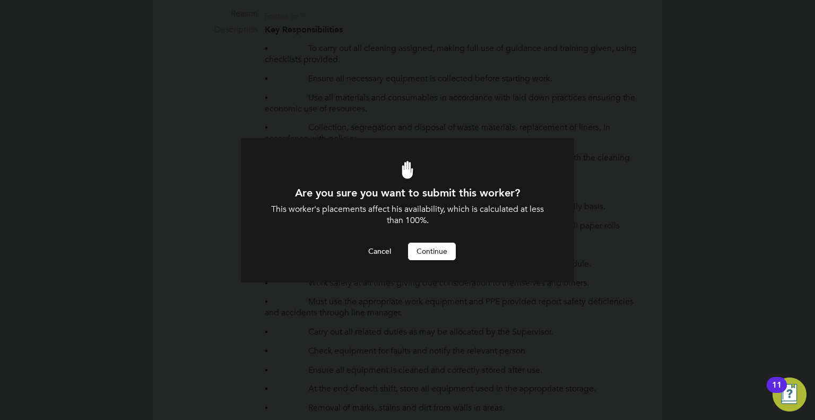
click at [432, 248] on button "Continue" at bounding box center [432, 250] width 48 height 17
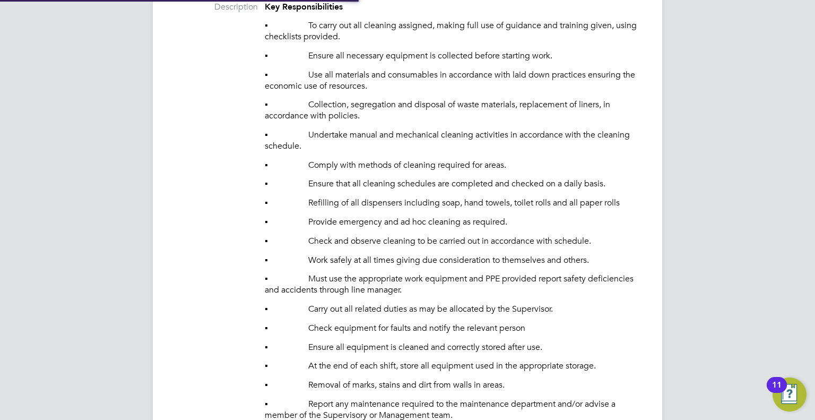
scroll to position [1170, 0]
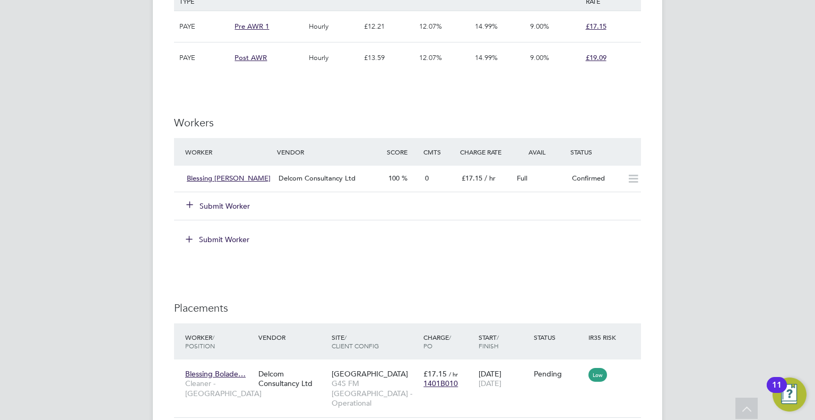
click at [236, 204] on button "Submit Worker" at bounding box center [219, 206] width 64 height 11
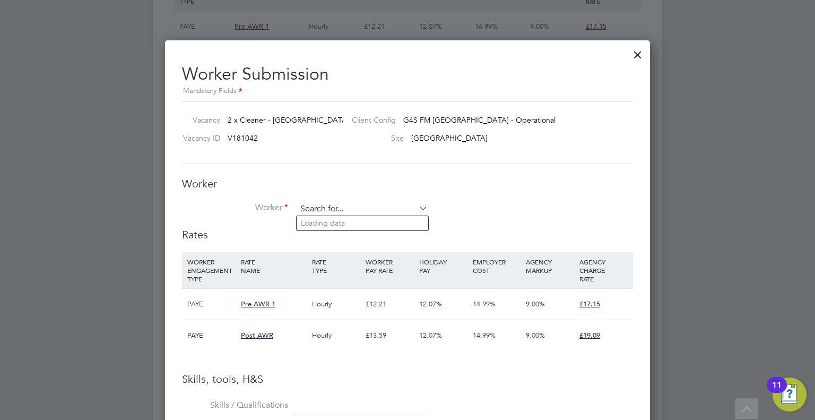
click at [335, 208] on input at bounding box center [362, 209] width 131 height 16
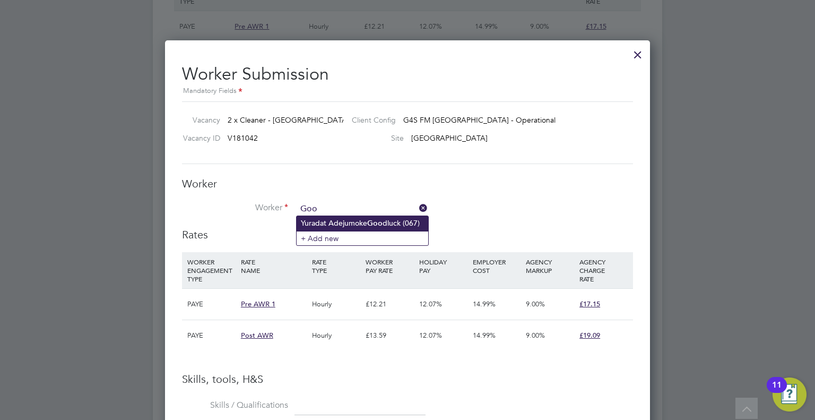
click at [343, 223] on li "Yuradat Adejumoke Goo dluck (067)" at bounding box center [363, 223] width 132 height 14
type input "Yuradat Adejumoke Goodluck (067)"
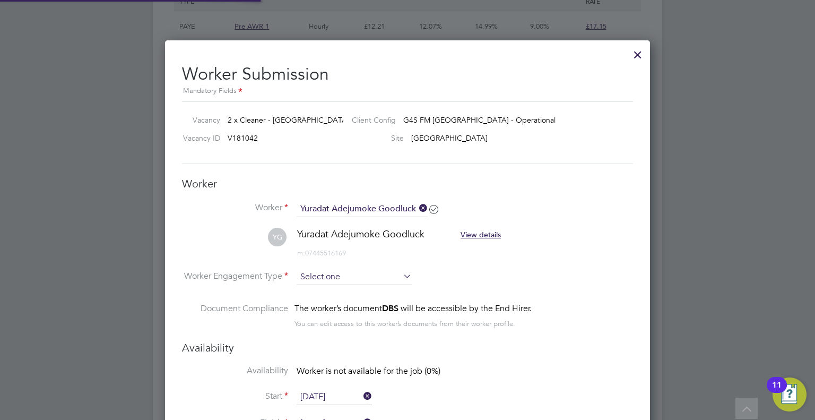
click at [319, 277] on input at bounding box center [354, 277] width 115 height 16
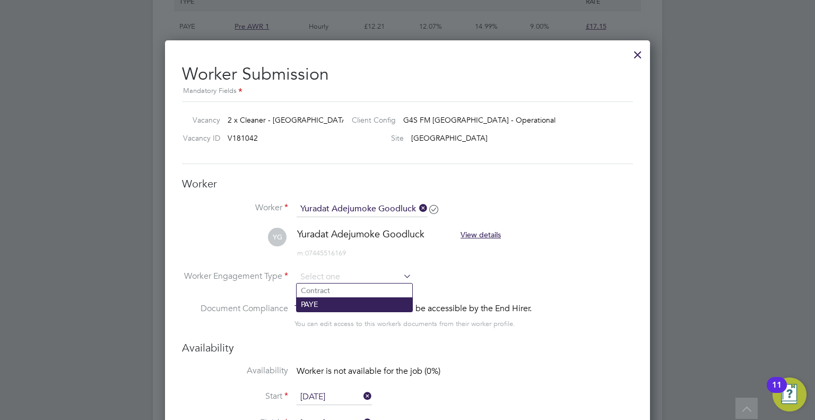
click at [315, 302] on li "PAYE" at bounding box center [355, 304] width 116 height 14
type input "PAYE"
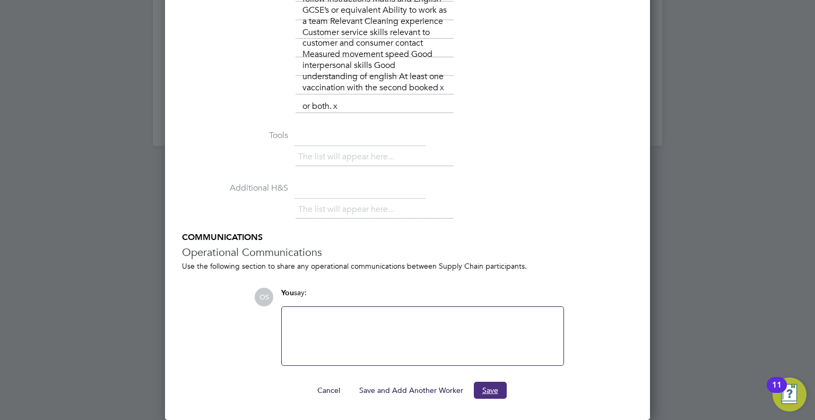
click at [493, 388] on button "Save" at bounding box center [490, 389] width 33 height 17
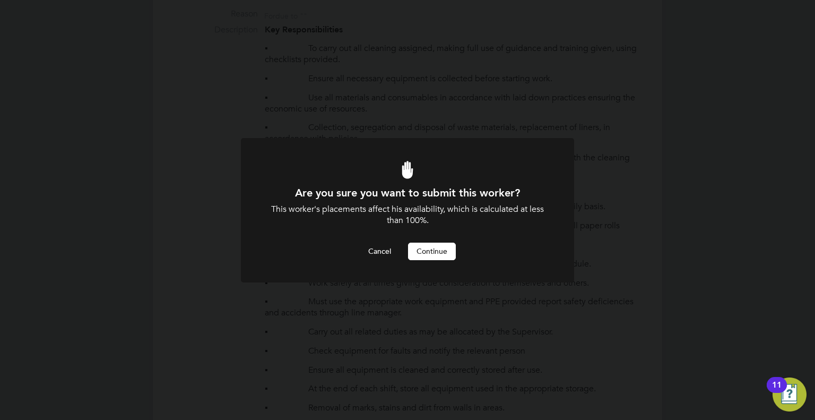
click at [439, 251] on button "Continue" at bounding box center [432, 250] width 48 height 17
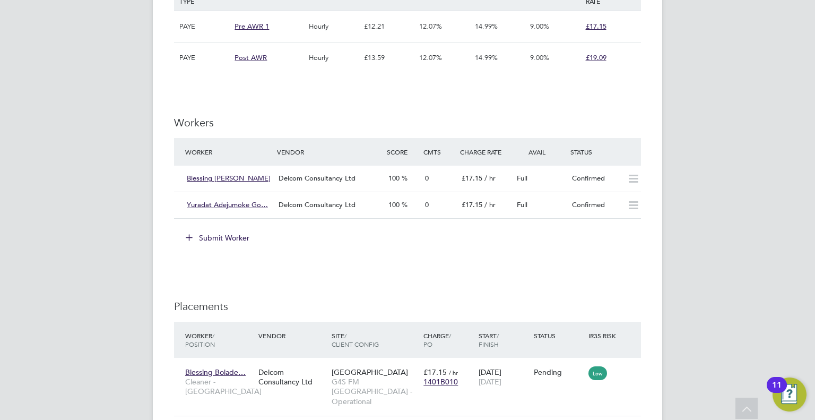
click at [210, 235] on button "Submit Worker" at bounding box center [218, 237] width 80 height 17
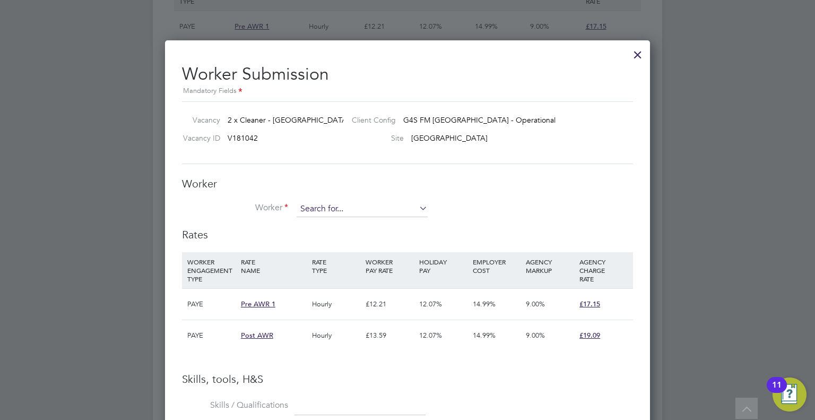
click at [327, 209] on input at bounding box center [362, 209] width 131 height 16
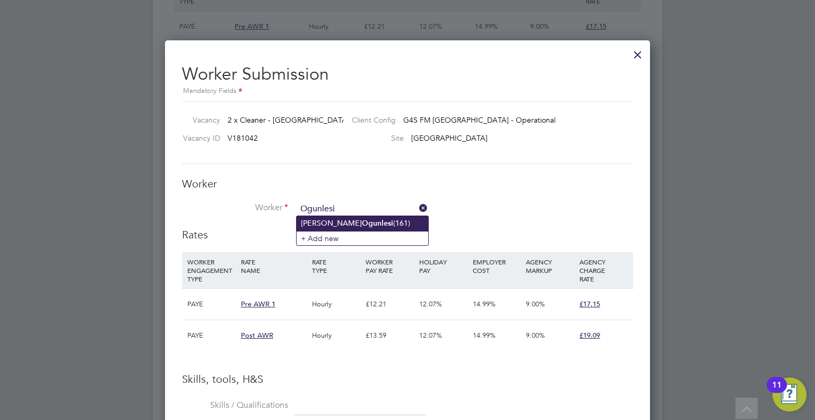
click at [333, 220] on li "Lateef Olanrewaju Ogunlesi (161)" at bounding box center [363, 223] width 132 height 14
type input "Lateef Olanrewaju Ogunlesi (161)"
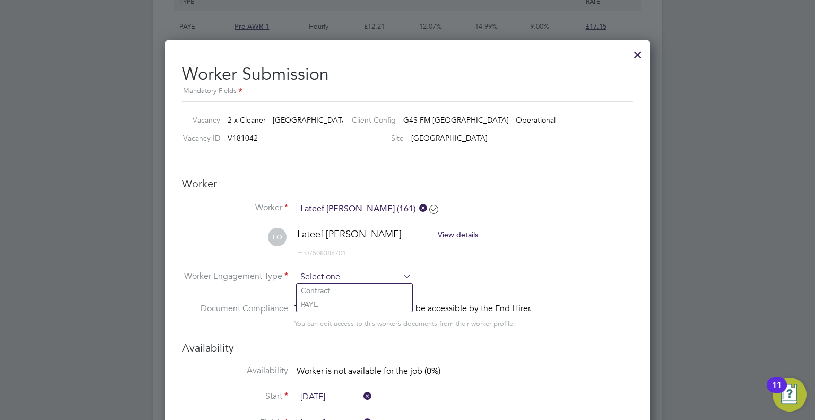
click at [317, 278] on input at bounding box center [354, 277] width 115 height 16
click at [316, 297] on li "Contract" at bounding box center [355, 290] width 116 height 14
type input "Contract"
click at [401, 274] on icon at bounding box center [401, 275] width 0 height 15
click at [310, 277] on input at bounding box center [354, 277] width 115 height 16
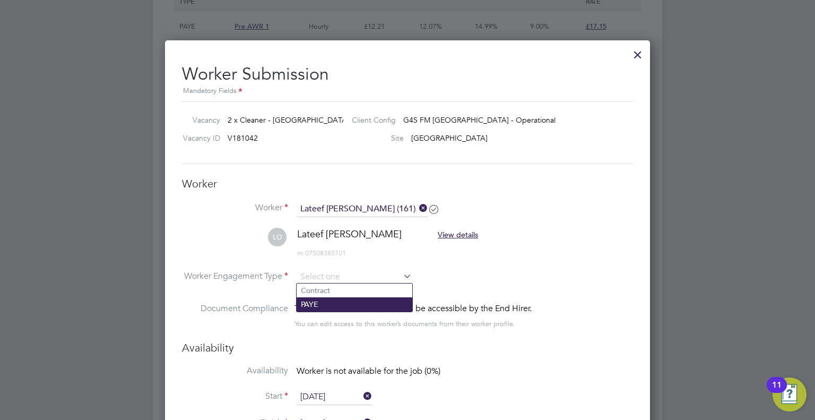
click at [311, 307] on li "PAYE" at bounding box center [355, 304] width 116 height 14
type input "PAYE"
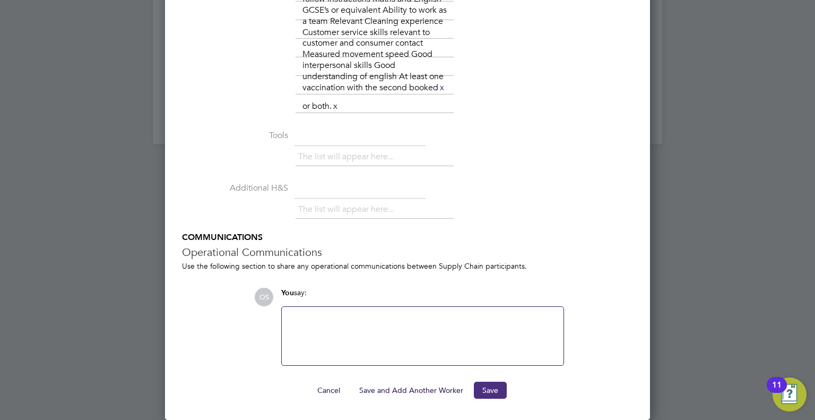
click at [496, 390] on button "Save" at bounding box center [490, 389] width 33 height 17
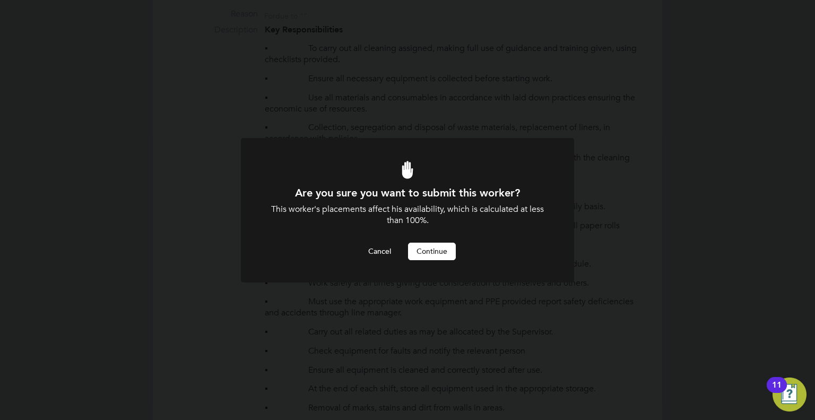
click at [428, 253] on button "Continue" at bounding box center [432, 250] width 48 height 17
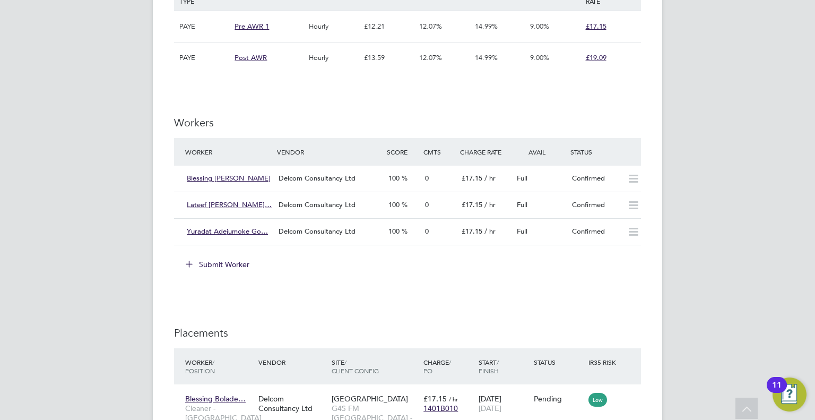
click at [215, 262] on button "Submit Worker" at bounding box center [218, 264] width 80 height 17
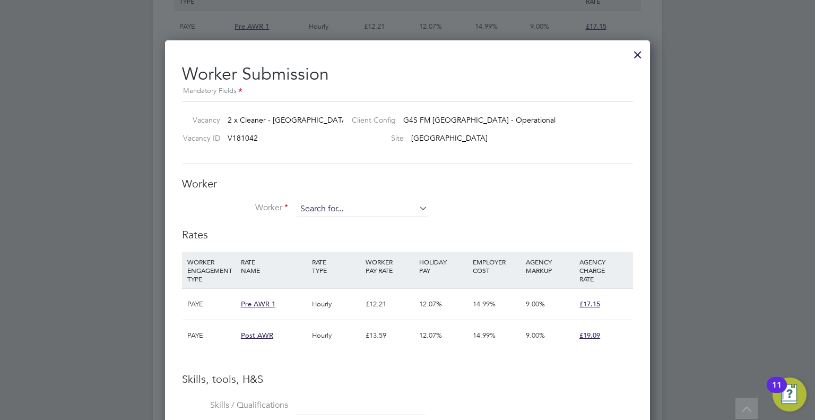
click at [331, 209] on input at bounding box center [362, 209] width 131 height 16
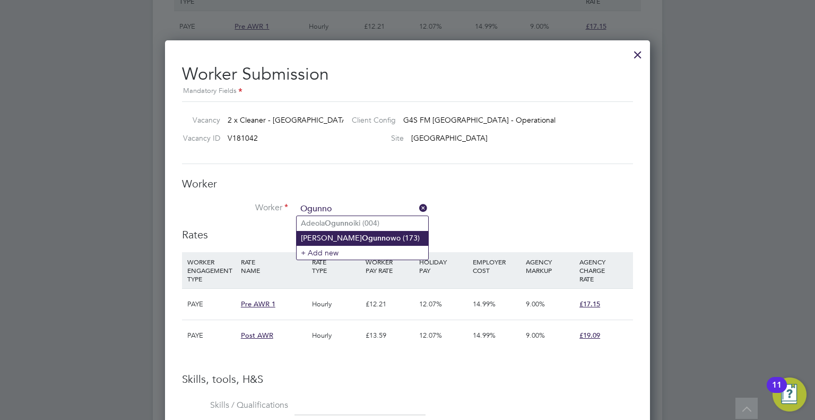
click at [323, 240] on li "Patrick Ogunno wo (173)" at bounding box center [363, 238] width 132 height 14
type input "Patrick Ogunnowo (173)"
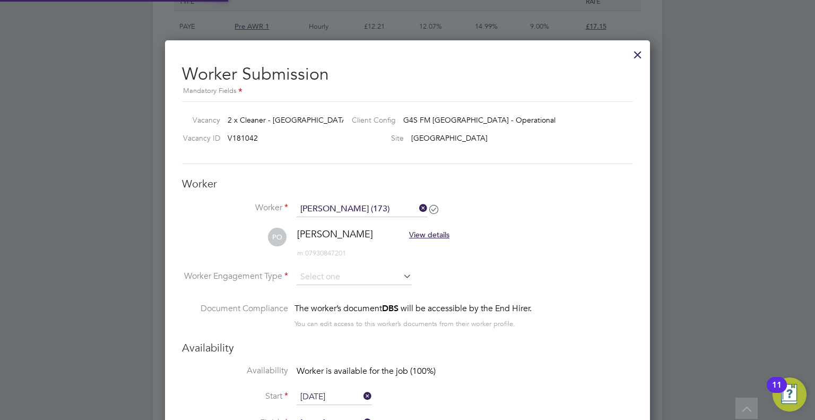
type input "[DATE]"
click at [318, 284] on li "Worker Engagement Type" at bounding box center [407, 285] width 451 height 33
click at [315, 282] on input at bounding box center [354, 277] width 115 height 16
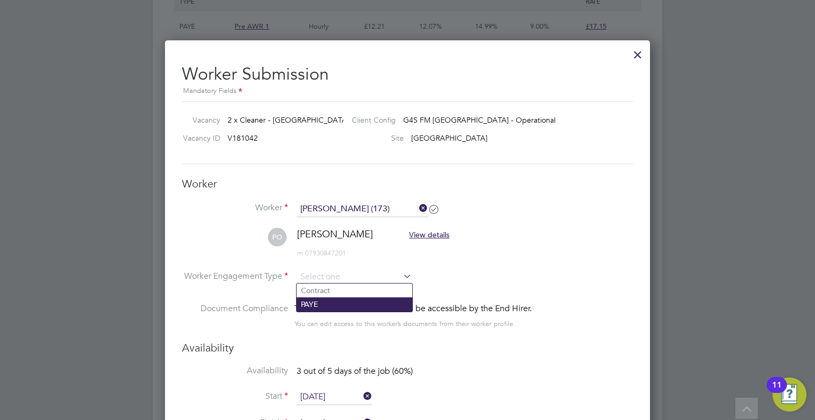
click at [315, 303] on li "PAYE" at bounding box center [355, 304] width 116 height 14
type input "PAYE"
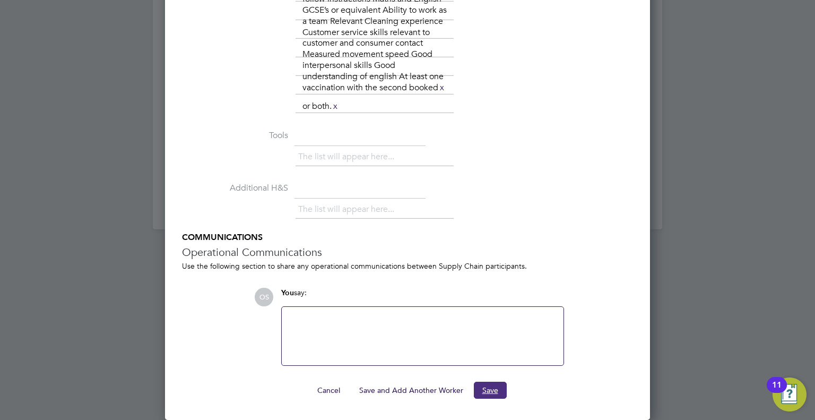
click at [497, 388] on button "Save" at bounding box center [490, 389] width 33 height 17
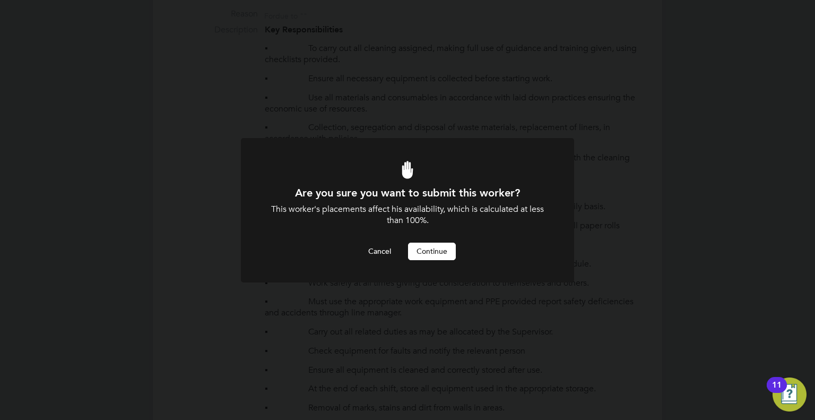
click at [431, 254] on button "Continue" at bounding box center [432, 250] width 48 height 17
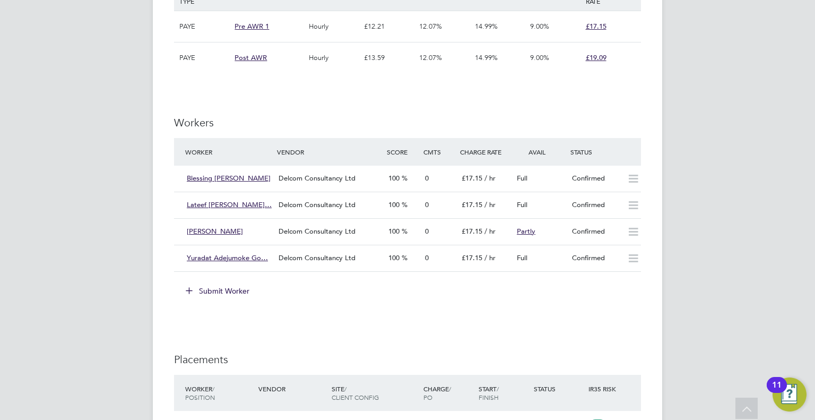
click at [225, 288] on button "Submit Worker" at bounding box center [218, 290] width 80 height 17
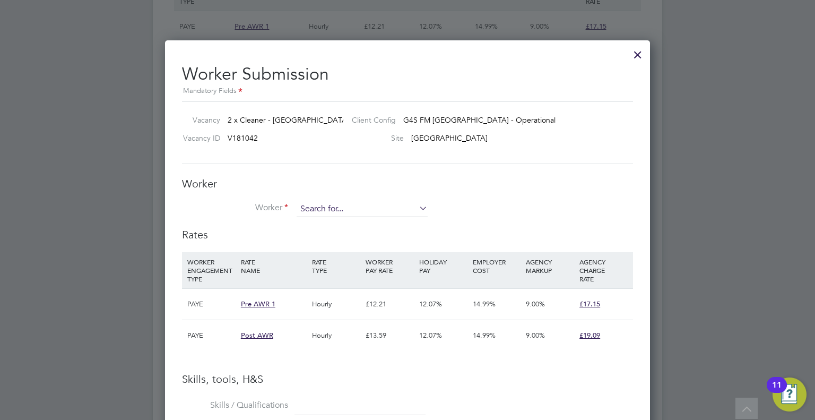
click at [325, 211] on input at bounding box center [362, 209] width 131 height 16
click at [336, 222] on li "Abdulwahab Adegoke Okuboye jo (175)" at bounding box center [363, 223] width 132 height 14
type input "Abdulwahab Adegoke Okuboyejo (175)"
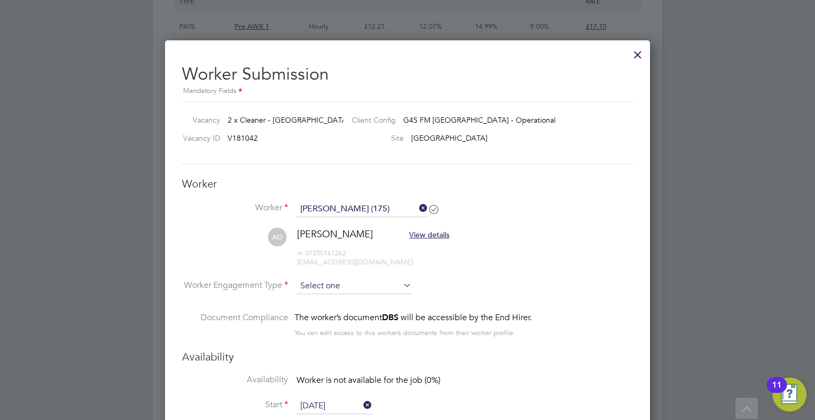
click at [310, 289] on input at bounding box center [354, 286] width 115 height 16
click at [308, 312] on li "PAYE" at bounding box center [355, 313] width 116 height 14
type input "PAYE"
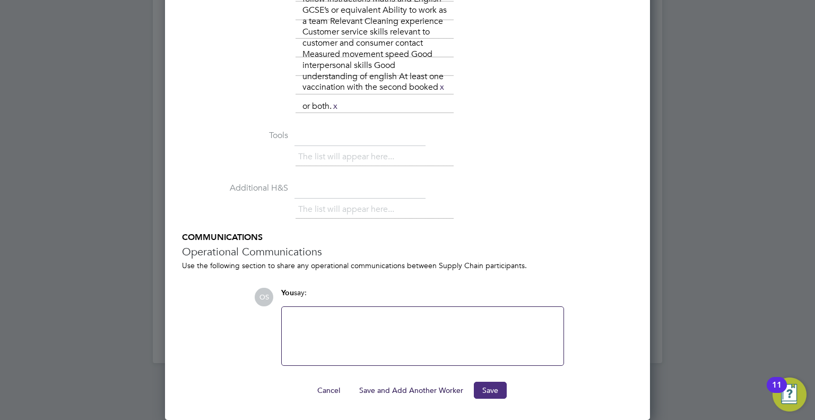
click at [494, 388] on button "Save" at bounding box center [490, 389] width 33 height 17
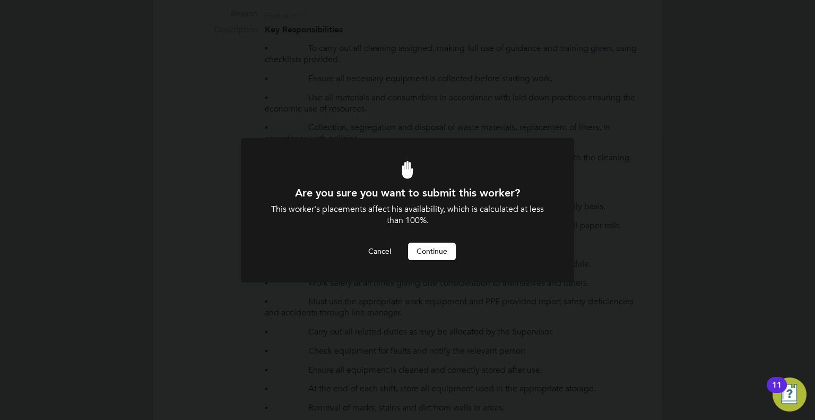
click at [436, 252] on button "Continue" at bounding box center [432, 250] width 48 height 17
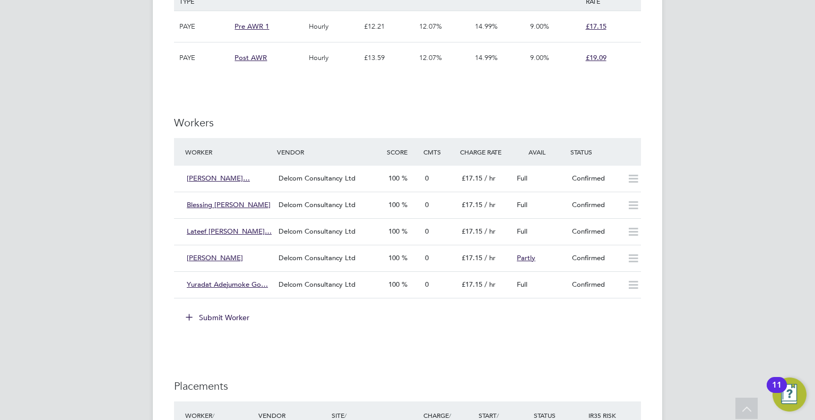
click at [218, 313] on button "Submit Worker" at bounding box center [218, 317] width 80 height 17
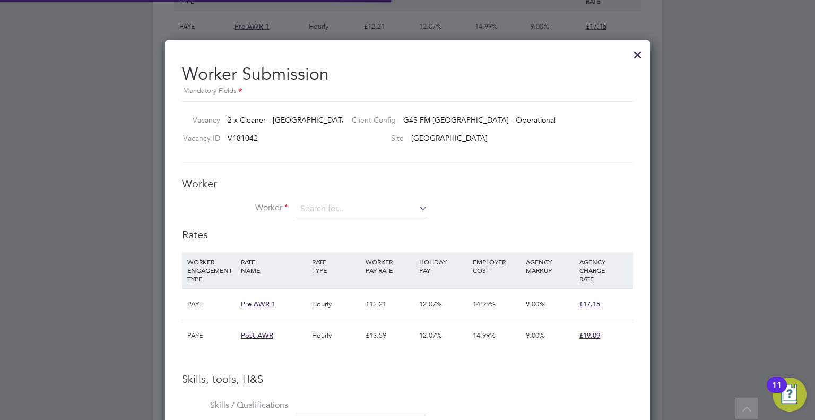
scroll to position [31, 72]
click at [320, 211] on input at bounding box center [362, 209] width 131 height 16
click at [322, 219] on li "Akeem Sore mekun (125)" at bounding box center [363, 223] width 132 height 14
type input "Akeem Soremekun (125)"
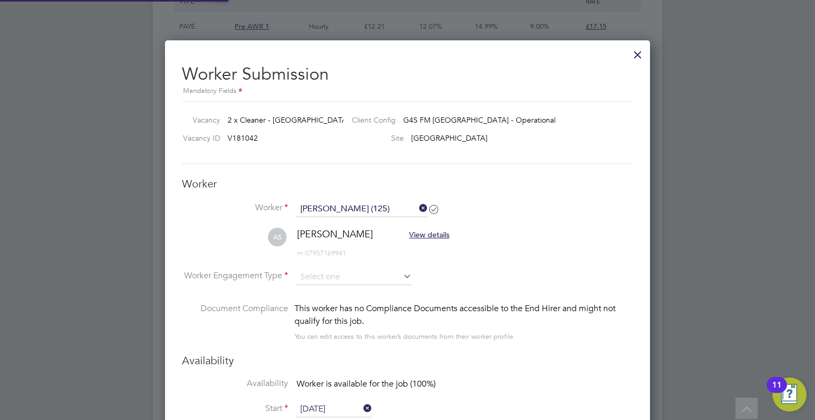
scroll to position [1085, 485]
click at [321, 280] on input at bounding box center [354, 277] width 115 height 16
click at [312, 299] on li "PAYE" at bounding box center [355, 304] width 116 height 14
type input "PAYE"
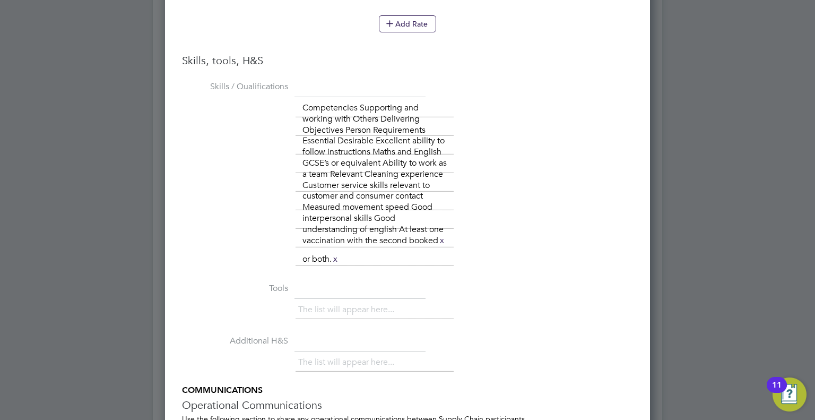
scroll to position [1953, 0]
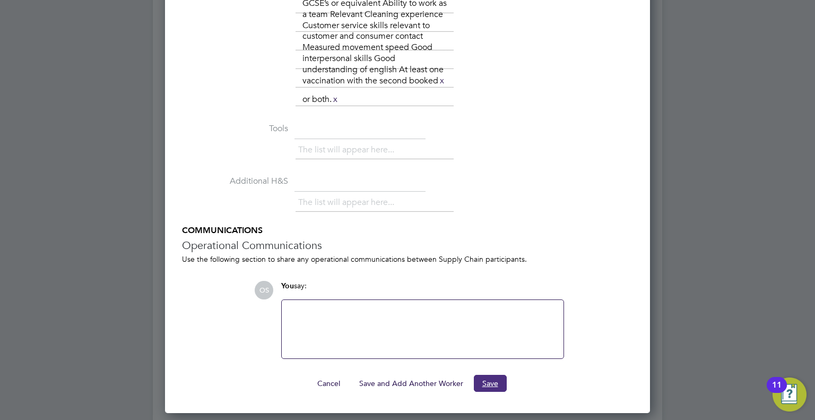
click at [490, 388] on button "Save" at bounding box center [490, 383] width 33 height 17
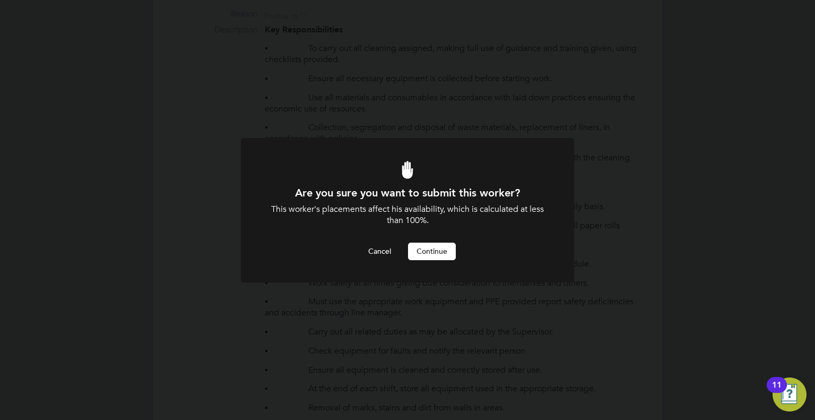
scroll to position [0, 0]
click at [433, 253] on button "Continue" at bounding box center [432, 250] width 48 height 17
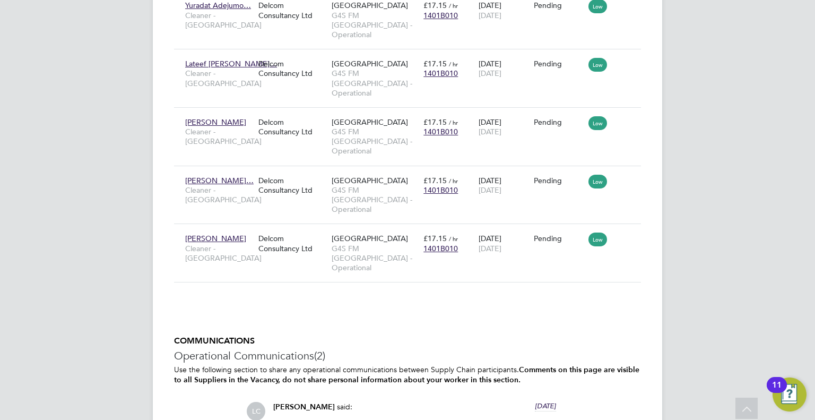
scroll to position [1539, 0]
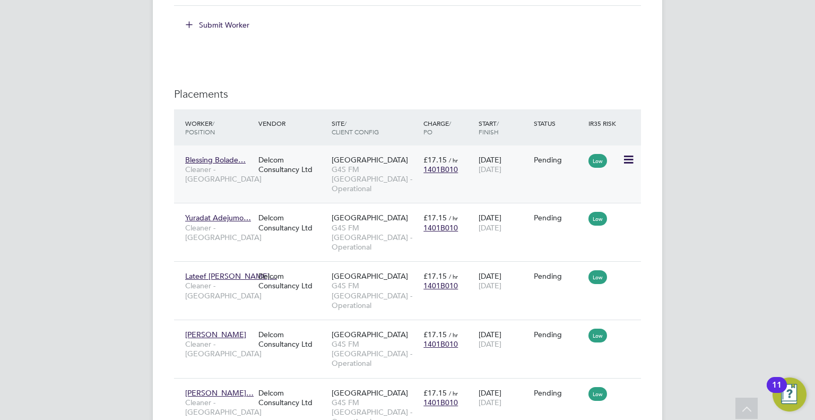
click at [628, 155] on icon at bounding box center [627, 159] width 11 height 13
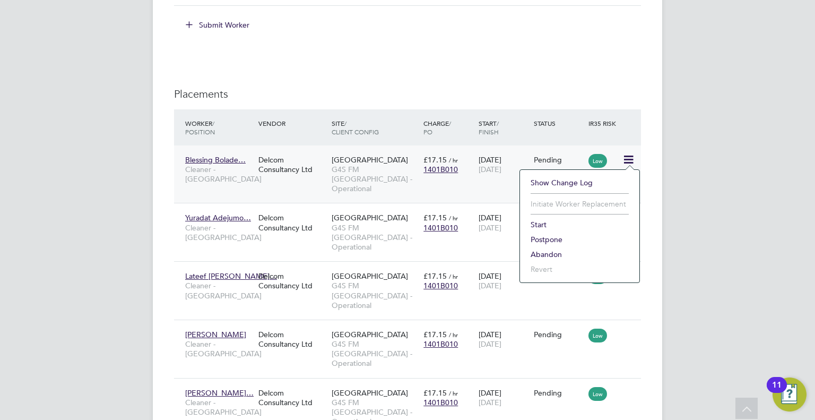
click at [539, 223] on li "Start" at bounding box center [579, 224] width 109 height 15
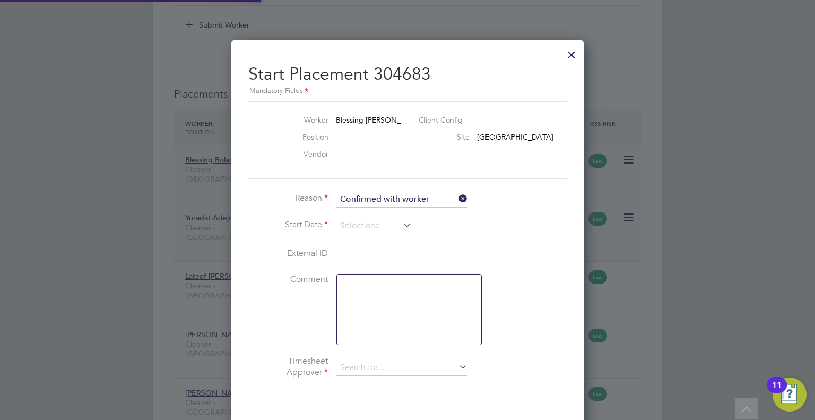
type input "[PERSON_NAME]"
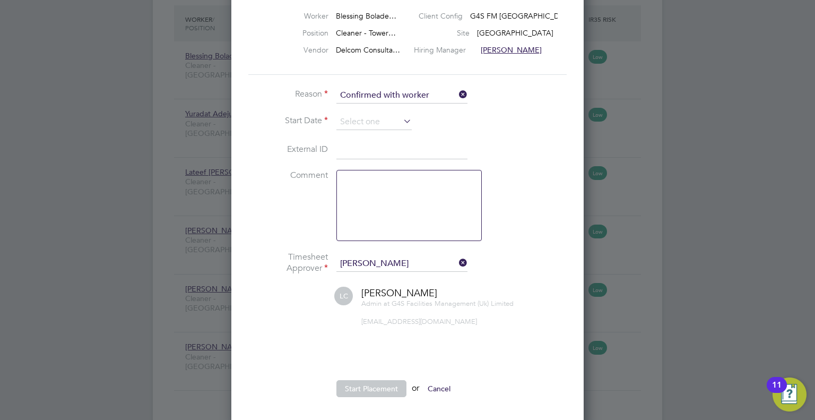
scroll to position [1645, 0]
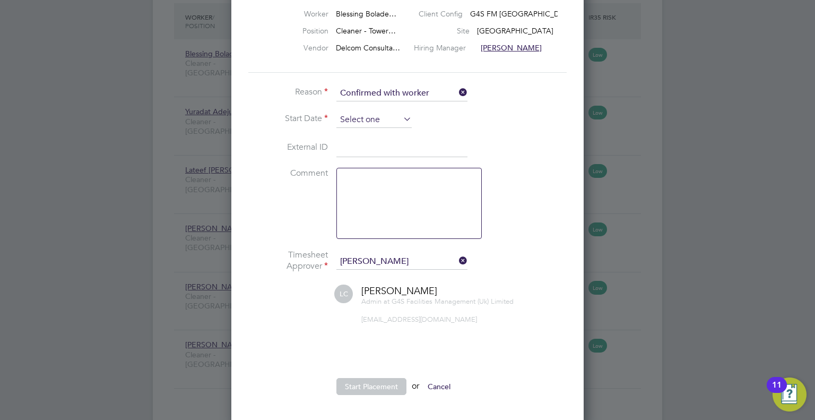
click at [366, 121] on input at bounding box center [373, 120] width 75 height 16
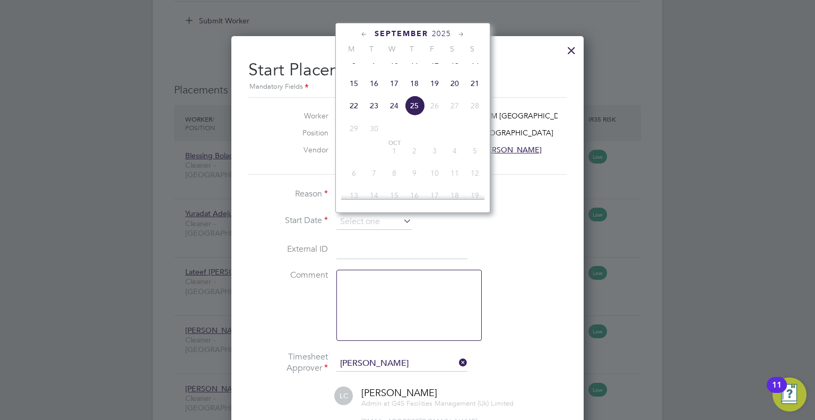
scroll to position [1539, 0]
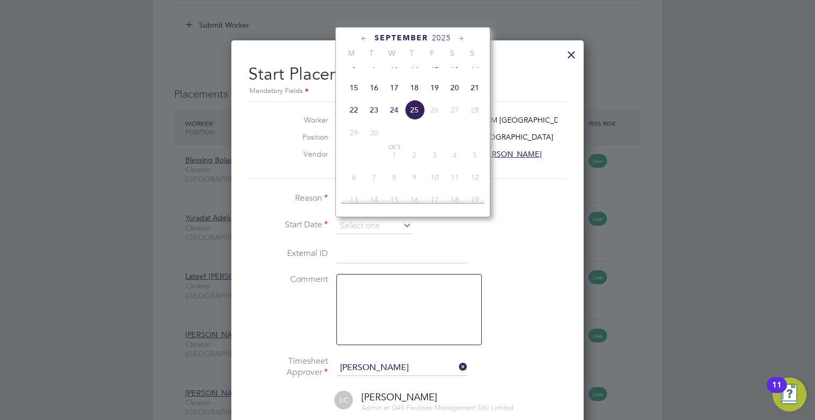
click at [353, 120] on span "22" at bounding box center [354, 110] width 20 height 20
type input "[DATE]"
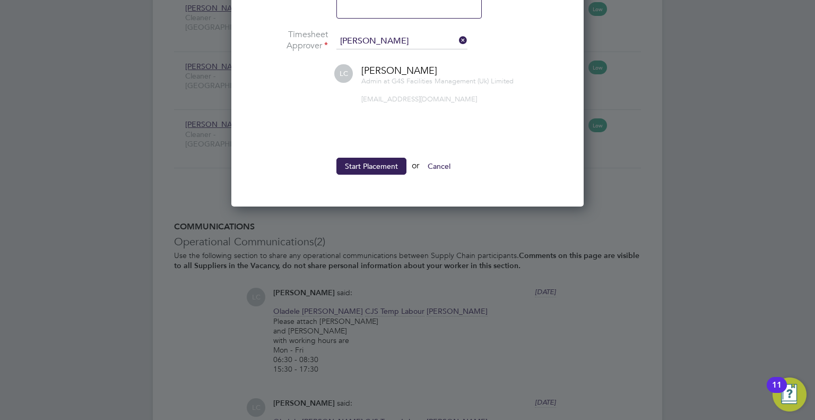
scroll to position [1910, 0]
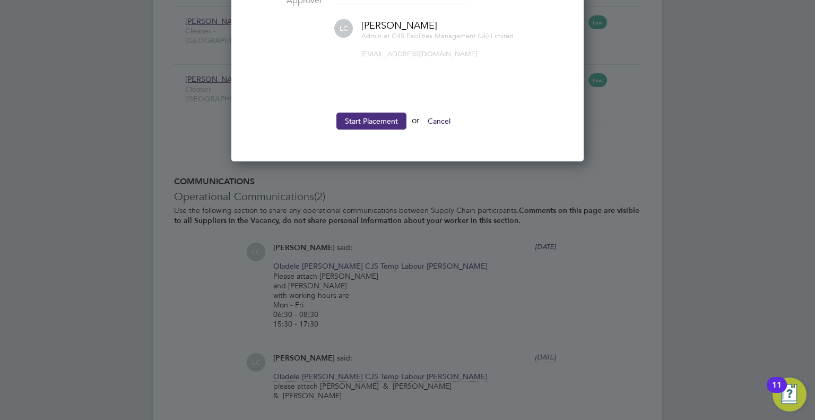
click at [374, 123] on button "Start Placement" at bounding box center [371, 120] width 70 height 17
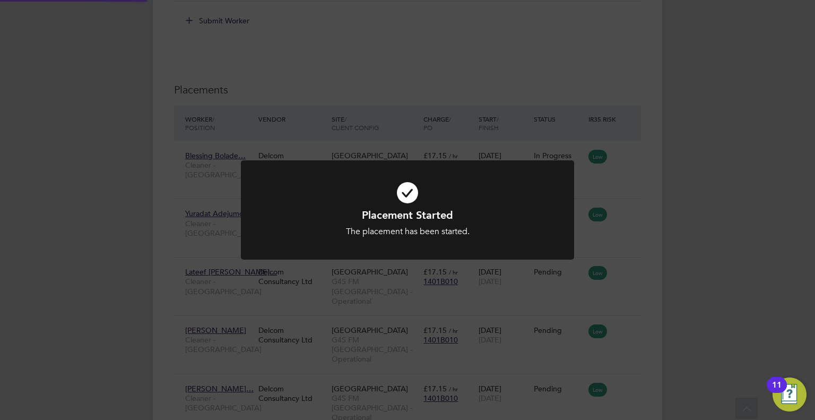
scroll to position [1539, 0]
click at [632, 205] on div "Placement Started The placement has been started. Cancel Okay" at bounding box center [407, 210] width 815 height 420
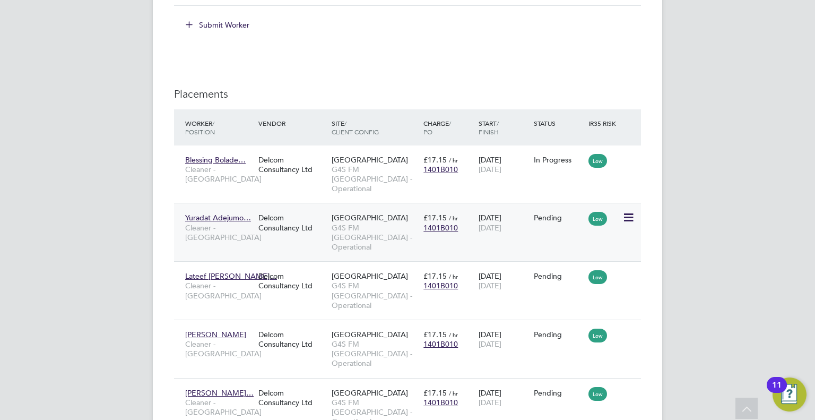
click at [631, 211] on icon at bounding box center [627, 217] width 11 height 13
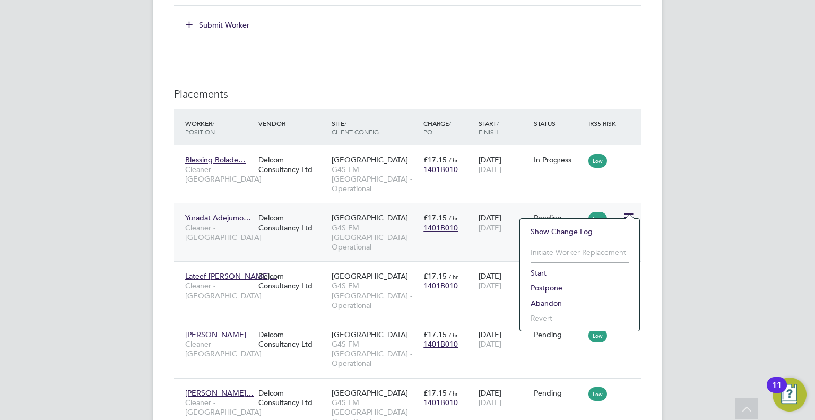
click at [534, 271] on li "Start" at bounding box center [579, 272] width 109 height 15
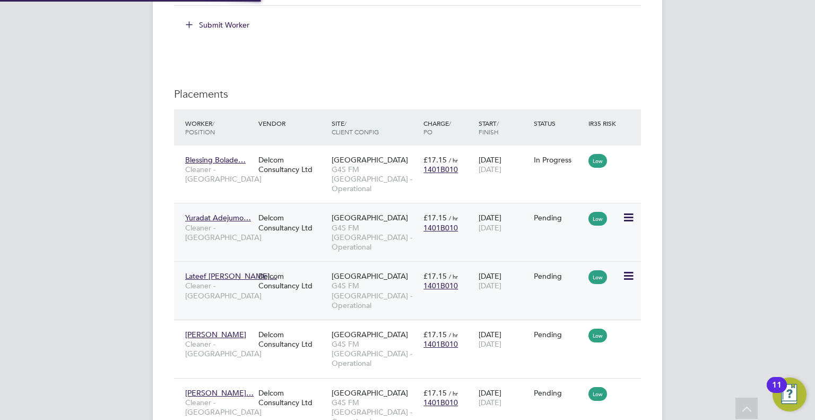
type input "[PERSON_NAME]"
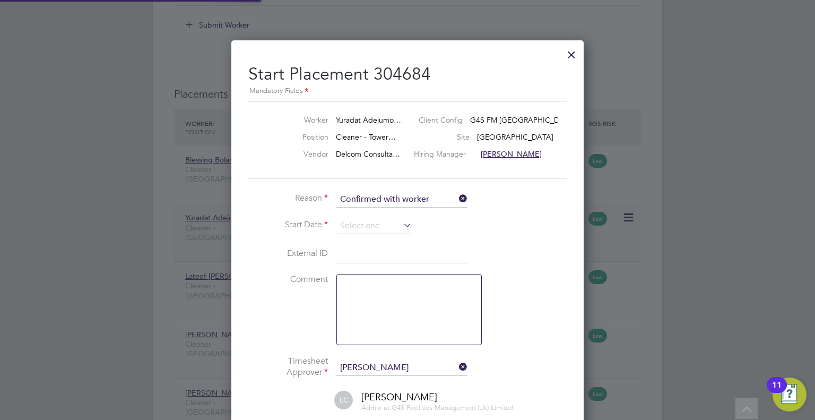
scroll to position [10, 132]
click at [349, 227] on input at bounding box center [373, 226] width 75 height 16
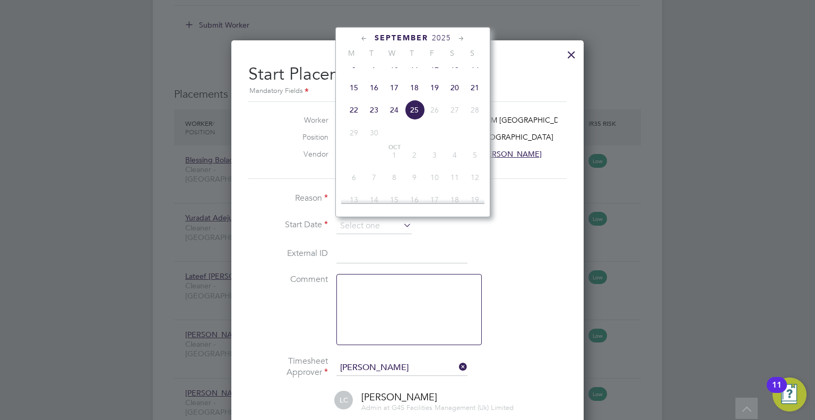
click at [352, 119] on span "22" at bounding box center [354, 110] width 20 height 20
type input "[DATE]"
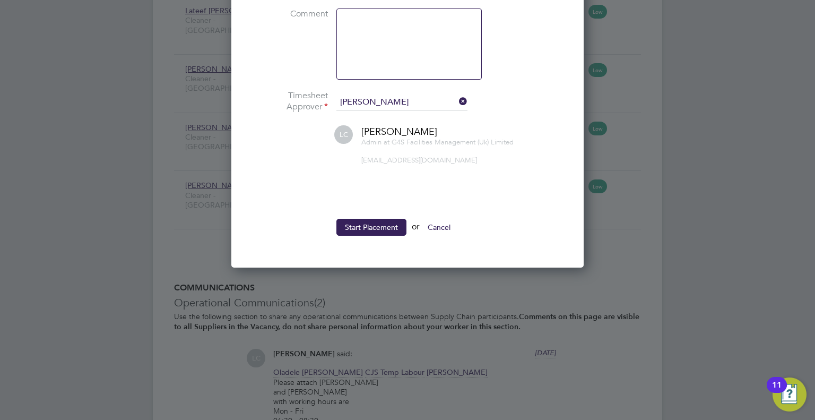
click at [379, 223] on button "Start Placement" at bounding box center [371, 227] width 70 height 17
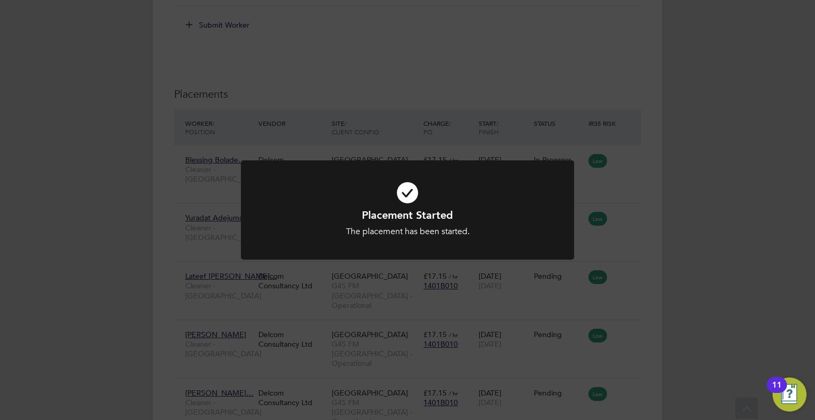
click at [636, 254] on div "Placement Started The placement has been started. Cancel Okay" at bounding box center [407, 210] width 815 height 420
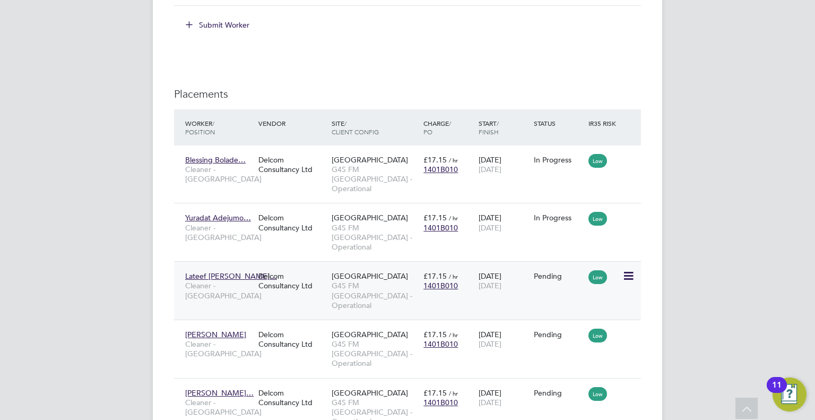
click at [630, 270] on icon at bounding box center [627, 276] width 11 height 13
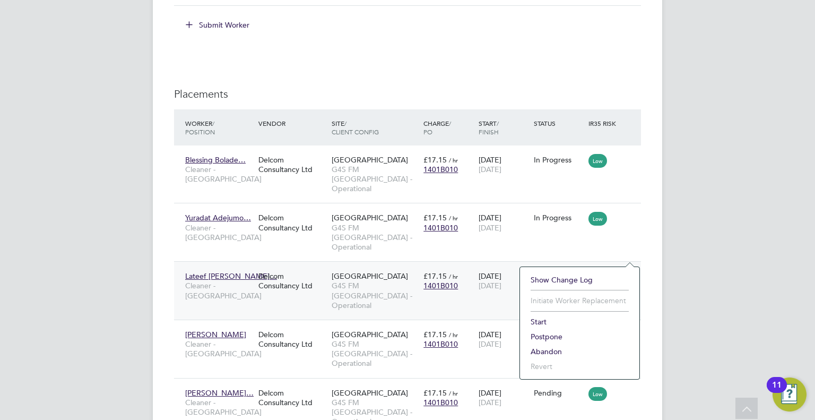
click at [534, 319] on li "Start" at bounding box center [579, 321] width 109 height 15
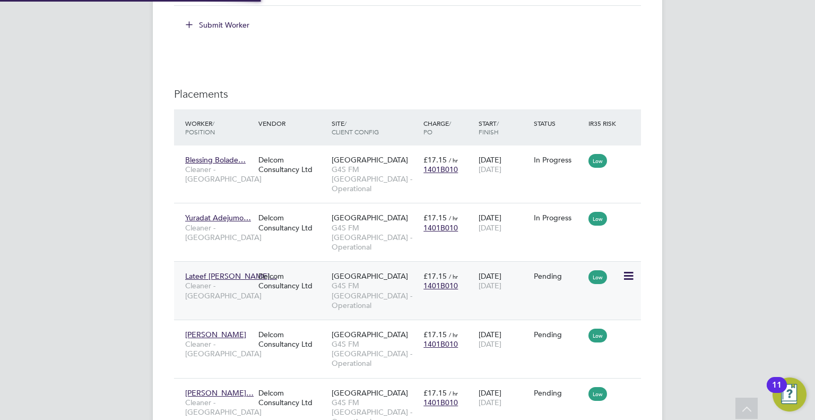
type input "[PERSON_NAME]"
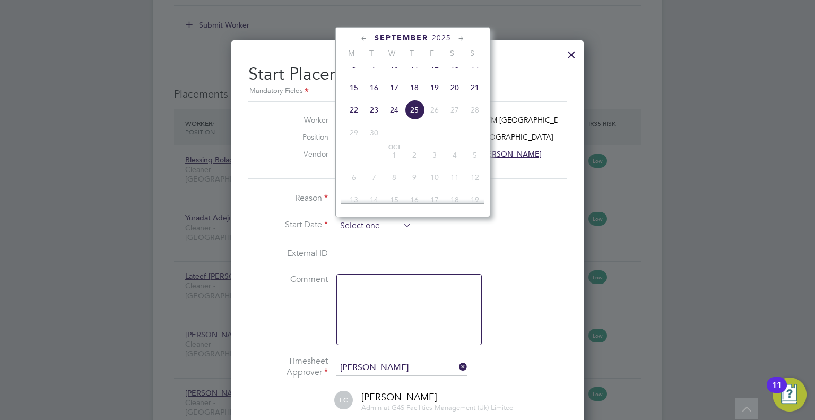
click at [371, 229] on input at bounding box center [373, 226] width 75 height 16
click at [351, 117] on span "22" at bounding box center [354, 110] width 20 height 20
type input "[DATE]"
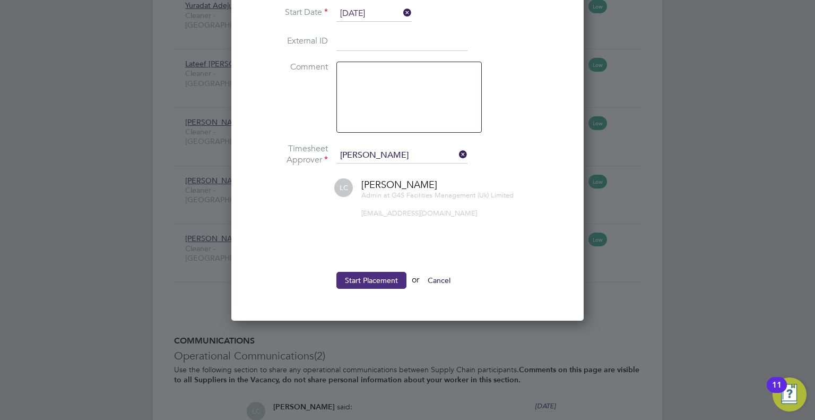
drag, startPoint x: 377, startPoint y: 280, endPoint x: 382, endPoint y: 279, distance: 5.4
click at [376, 280] on button "Start Placement" at bounding box center [371, 280] width 70 height 17
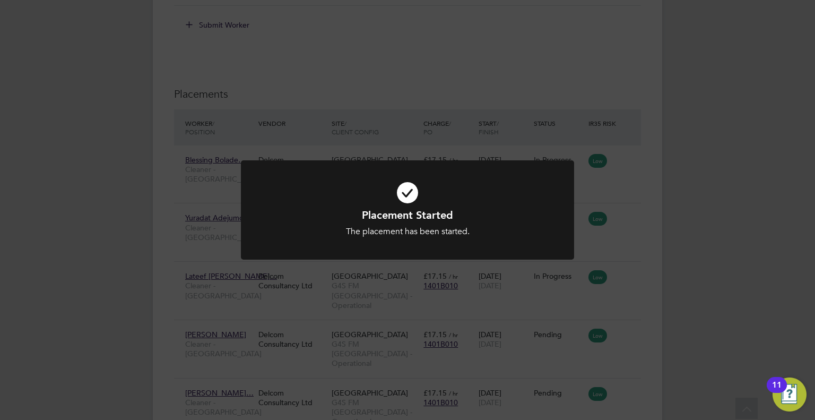
click at [629, 308] on div "Placement Started The placement has been started. Cancel Okay" at bounding box center [407, 210] width 815 height 420
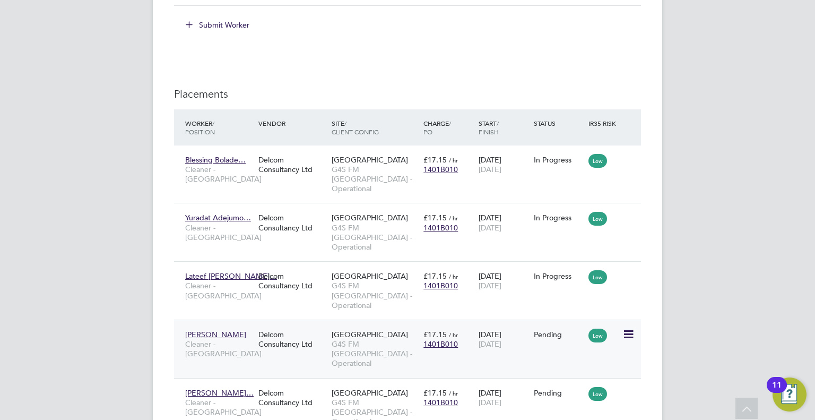
click at [630, 328] on icon at bounding box center [627, 334] width 11 height 13
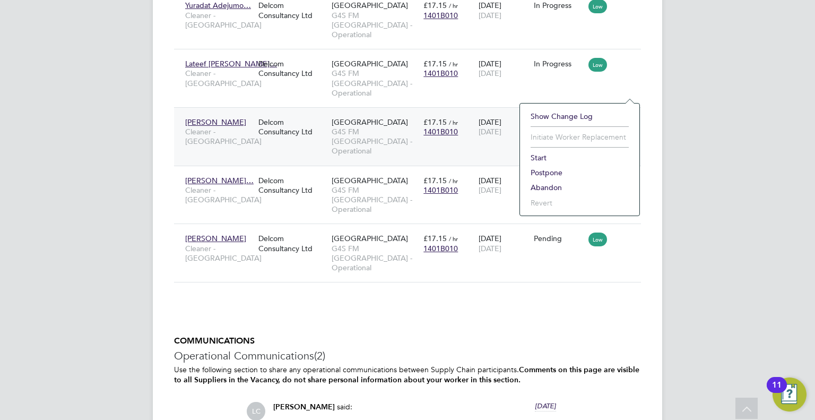
click at [540, 155] on li "Start" at bounding box center [579, 157] width 109 height 15
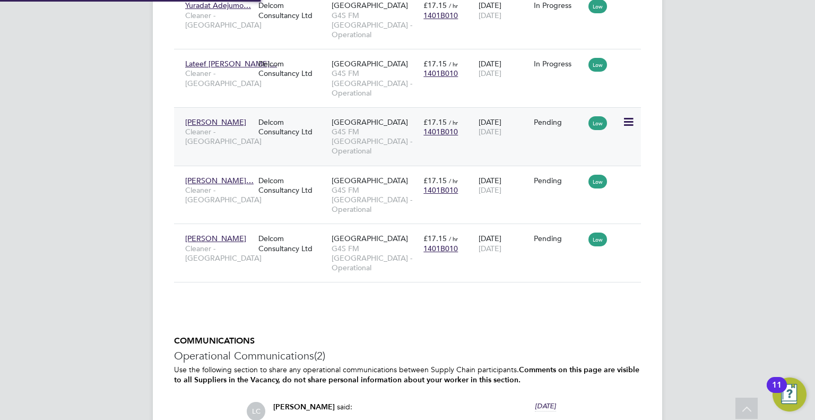
type input "[PERSON_NAME]"
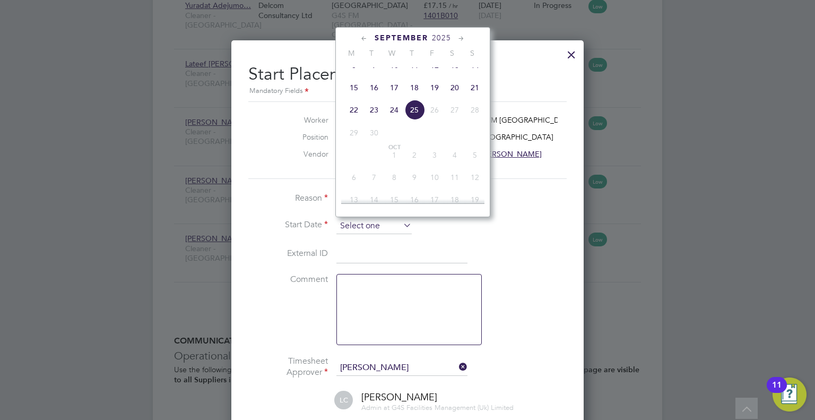
click at [350, 229] on input at bounding box center [373, 226] width 75 height 16
click at [351, 118] on span "22" at bounding box center [354, 110] width 20 height 20
type input "[DATE]"
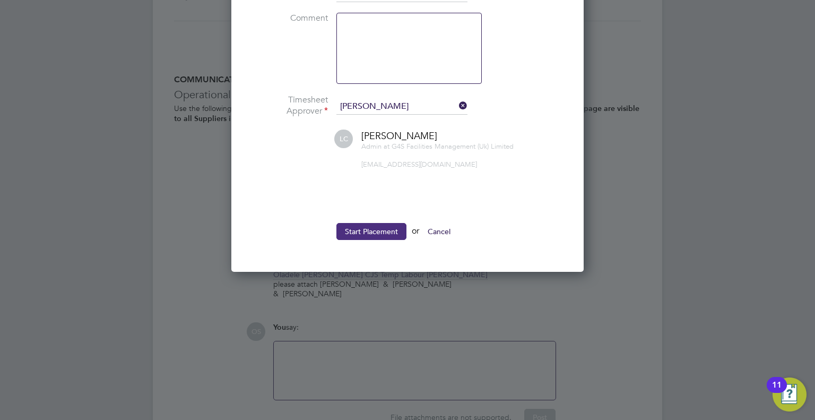
click at [372, 227] on button "Start Placement" at bounding box center [371, 231] width 70 height 17
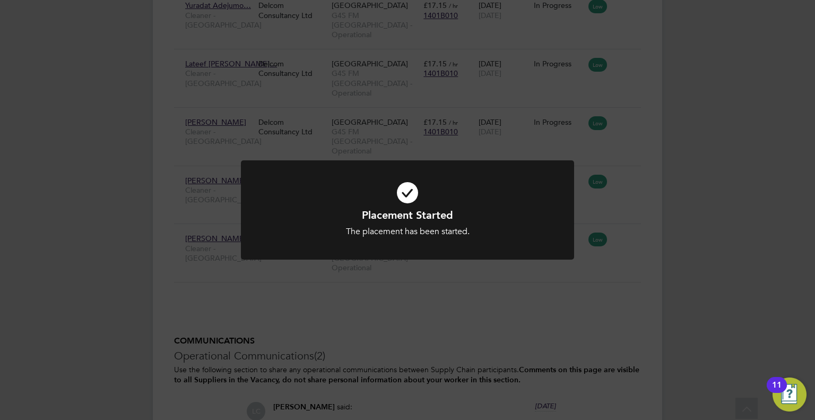
click at [629, 190] on div "Placement Started The placement has been started. Cancel Okay" at bounding box center [407, 210] width 815 height 420
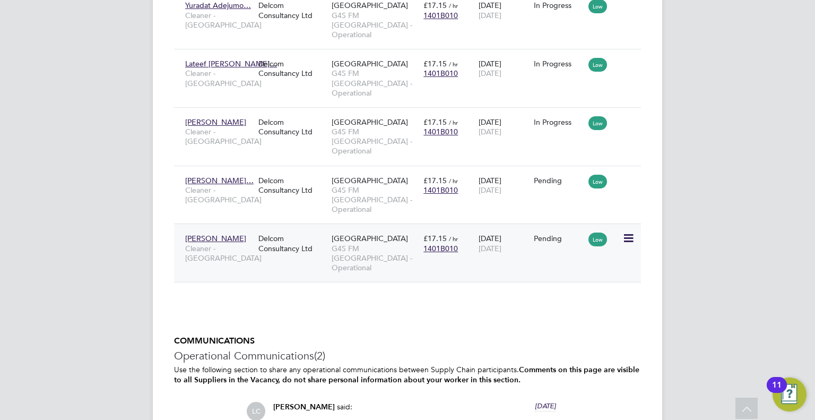
click at [631, 232] on icon at bounding box center [627, 238] width 11 height 13
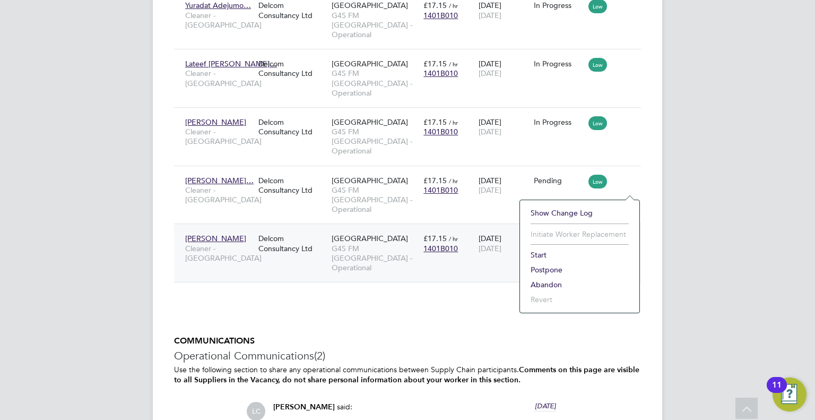
click at [540, 254] on li "Start" at bounding box center [579, 254] width 109 height 15
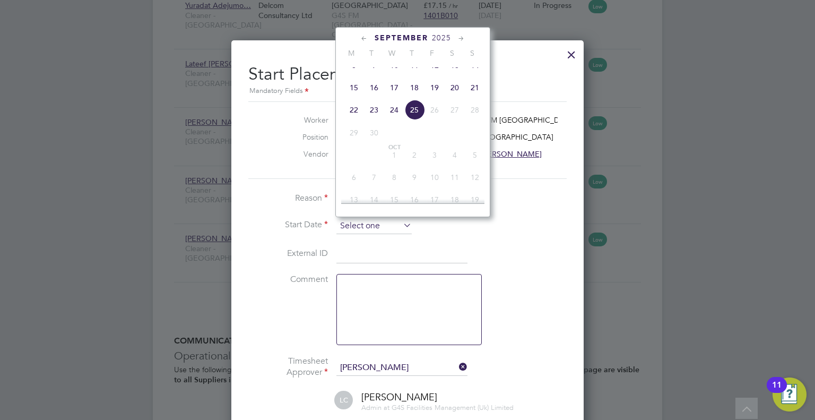
click at [354, 227] on input at bounding box center [373, 226] width 75 height 16
click at [350, 116] on span "22" at bounding box center [354, 110] width 20 height 20
type input "[DATE]"
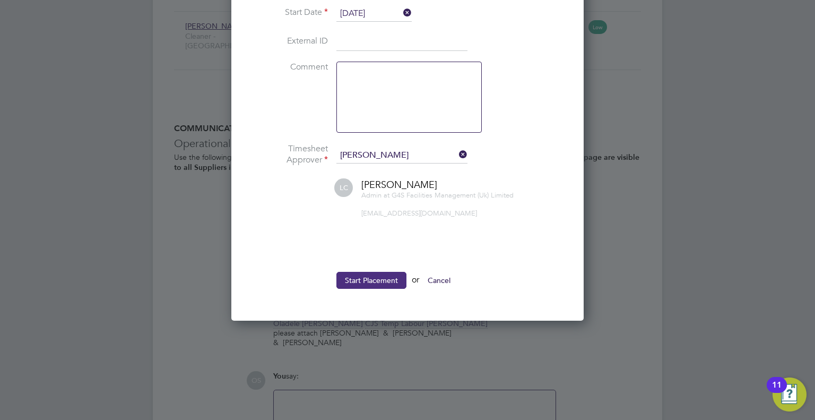
click at [349, 280] on button "Start Placement" at bounding box center [371, 280] width 70 height 17
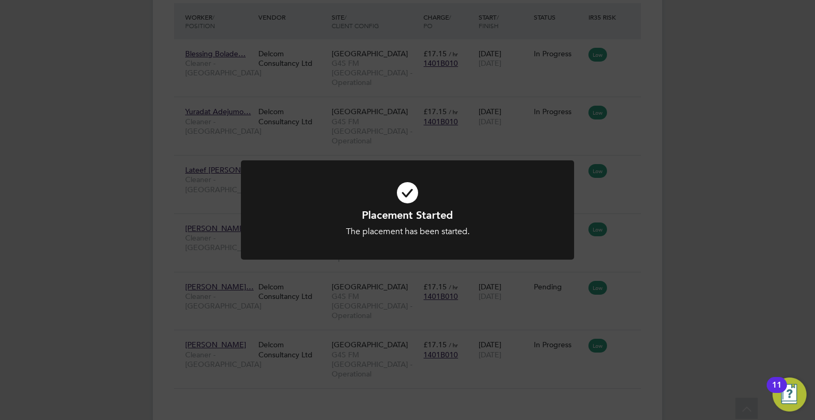
click at [632, 244] on div "Placement Started The placement has been started. Cancel Okay" at bounding box center [407, 210] width 815 height 420
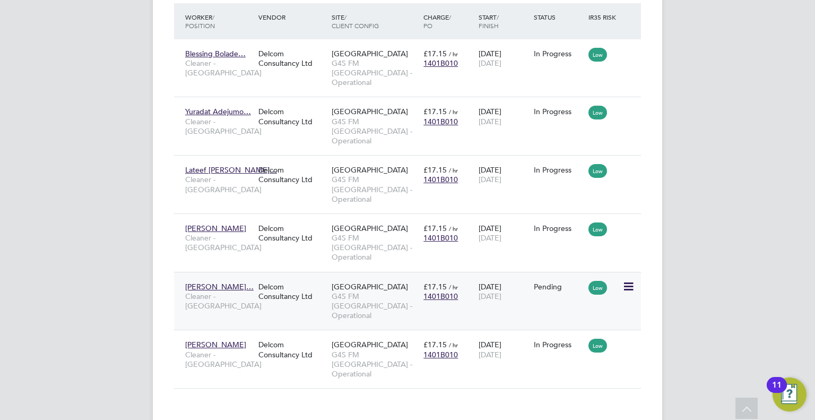
click at [632, 280] on icon at bounding box center [627, 286] width 11 height 13
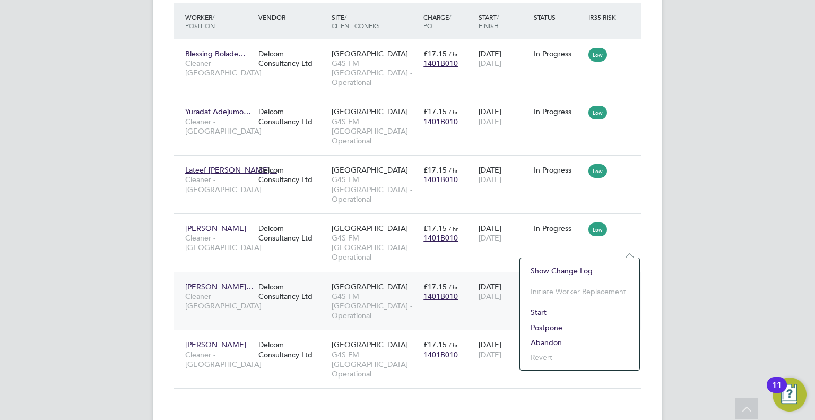
click at [545, 311] on li "Start" at bounding box center [579, 312] width 109 height 15
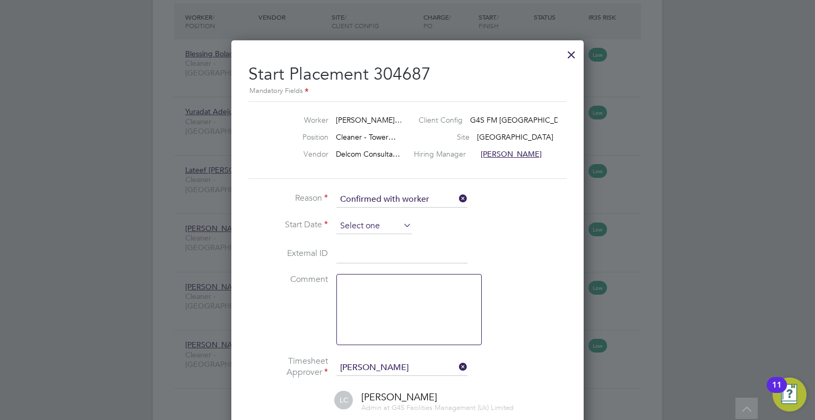
click at [366, 229] on input at bounding box center [373, 226] width 75 height 16
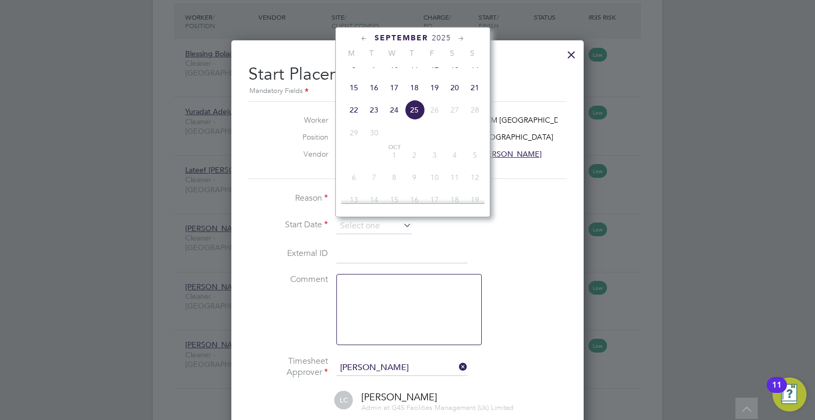
click at [355, 120] on span "22" at bounding box center [354, 110] width 20 height 20
type input "[DATE]"
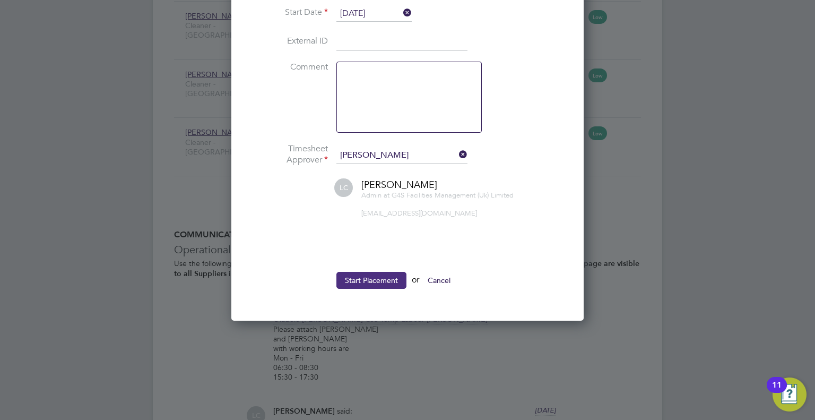
click at [353, 280] on button "Start Placement" at bounding box center [371, 280] width 70 height 17
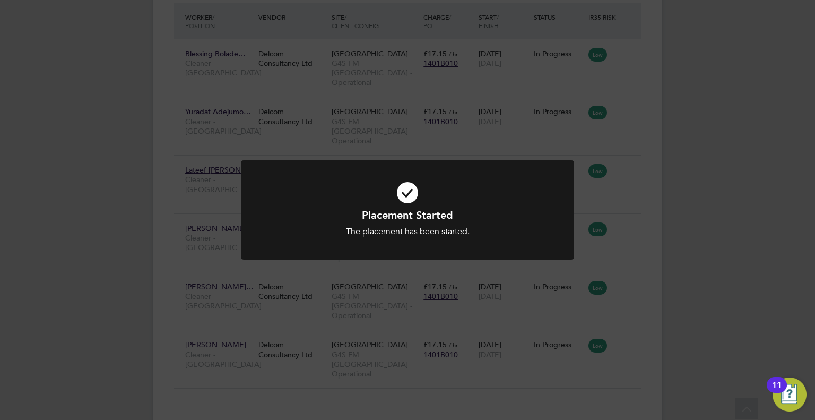
click at [629, 197] on div "Placement Started The placement has been started. Cancel Okay" at bounding box center [407, 210] width 815 height 420
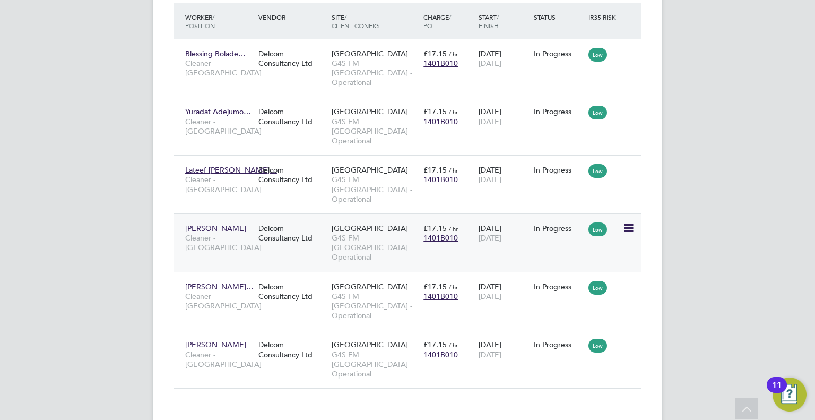
click at [628, 222] on icon at bounding box center [627, 228] width 11 height 13
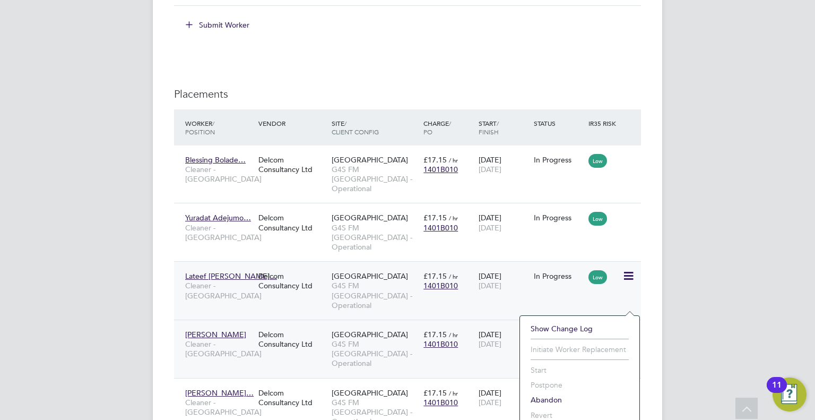
click at [630, 270] on icon at bounding box center [627, 276] width 11 height 13
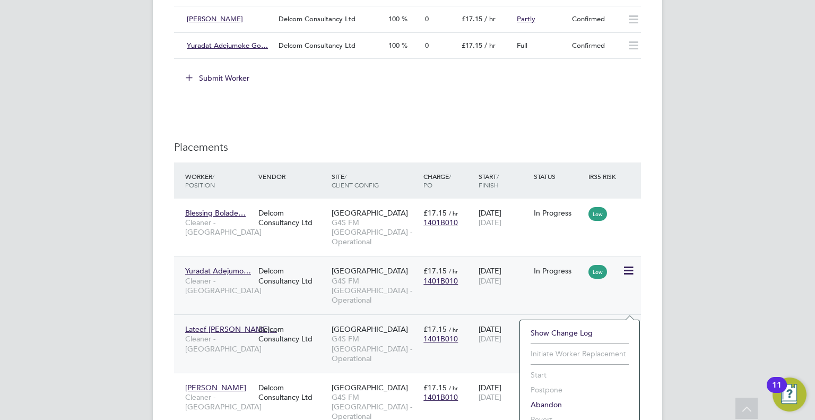
click at [633, 264] on icon at bounding box center [627, 270] width 11 height 13
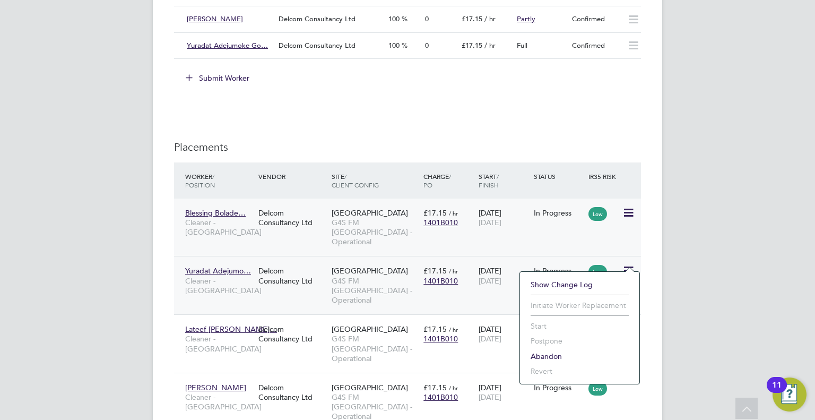
click at [627, 208] on icon at bounding box center [627, 212] width 11 height 13
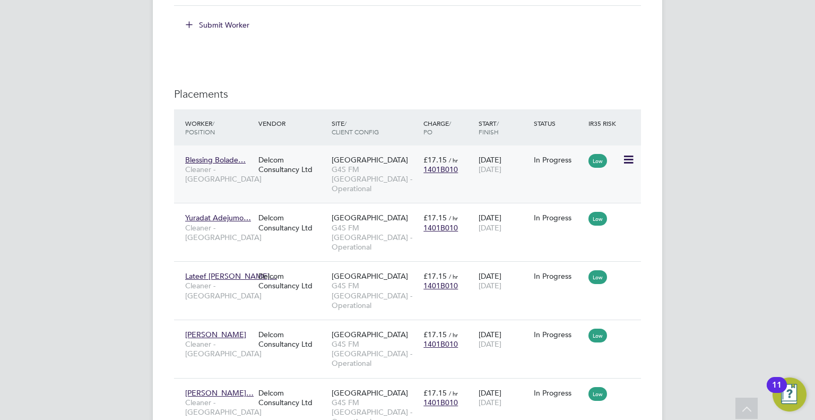
click at [628, 157] on icon at bounding box center [627, 159] width 11 height 13
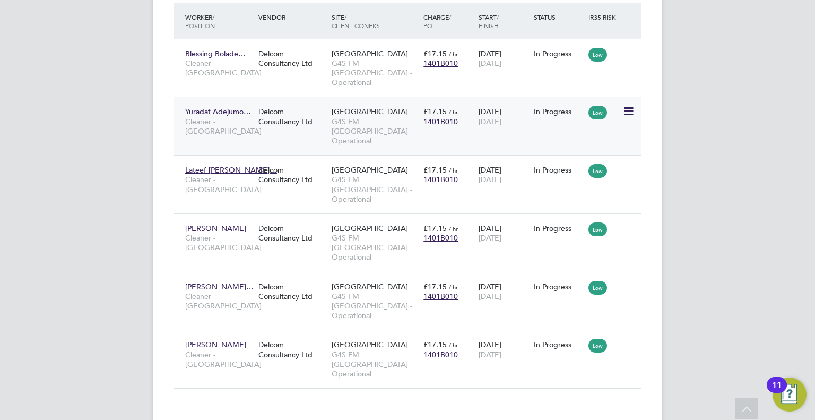
click at [622, 101] on div "Low" at bounding box center [604, 111] width 37 height 20
click at [629, 105] on icon at bounding box center [627, 111] width 11 height 13
click at [630, 163] on icon at bounding box center [627, 169] width 11 height 13
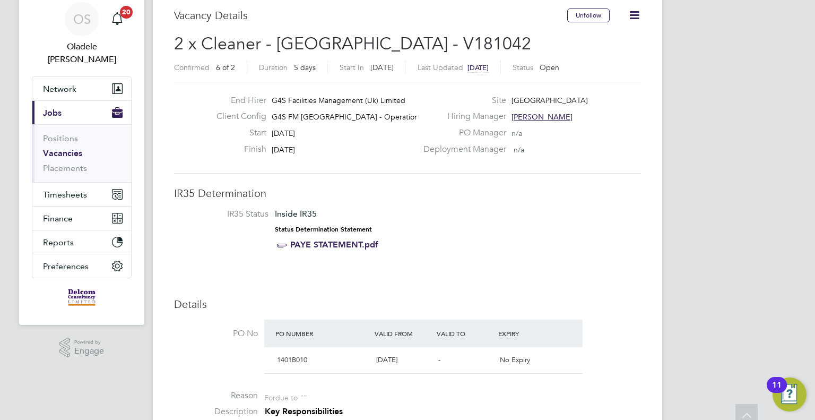
scroll to position [0, 0]
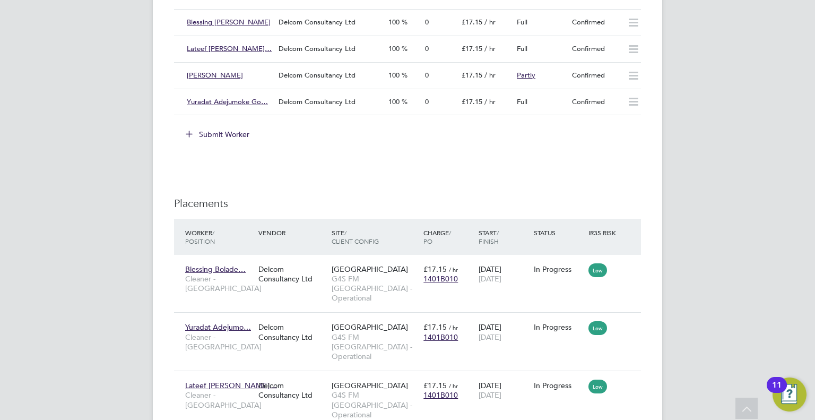
scroll to position [1592, 0]
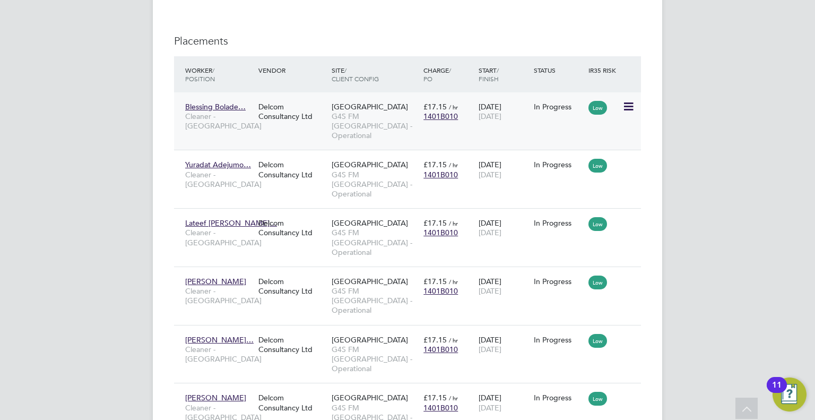
click at [627, 109] on icon at bounding box center [627, 106] width 11 height 13
click at [627, 158] on icon at bounding box center [627, 164] width 11 height 13
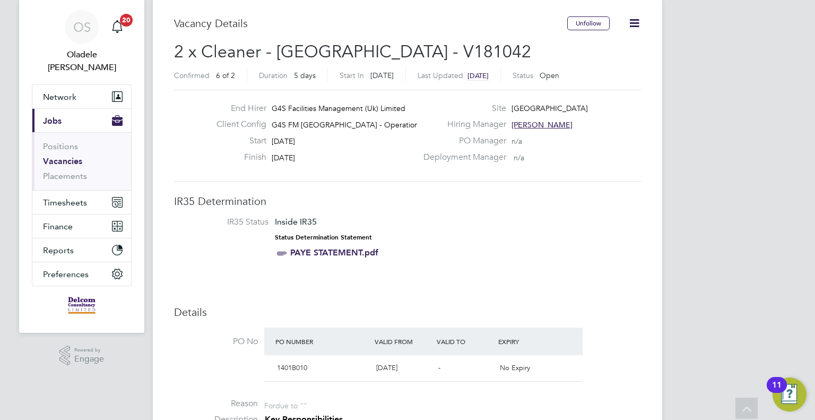
scroll to position [0, 0]
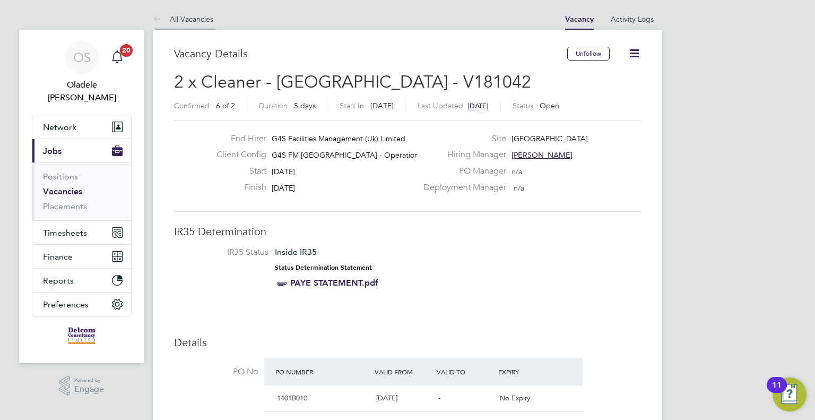
click at [194, 20] on link "All Vacancies" at bounding box center [183, 19] width 60 height 10
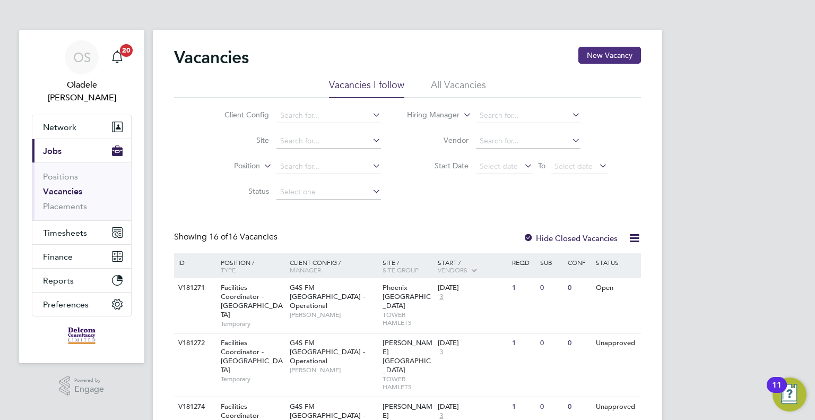
click at [611, 55] on button "New Vacancy" at bounding box center [609, 55] width 63 height 17
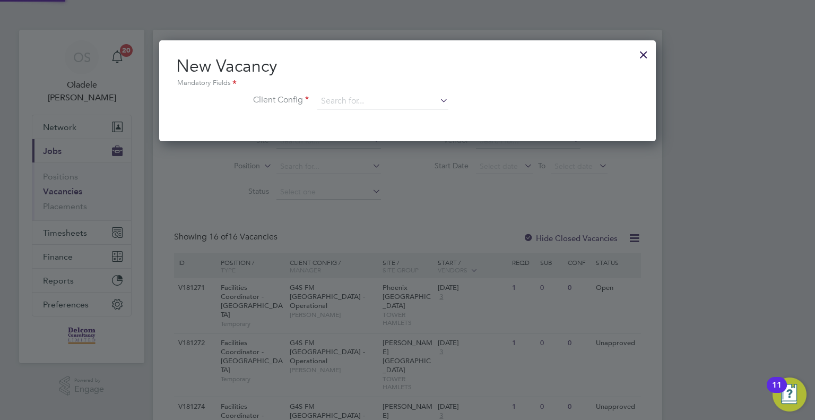
scroll to position [100, 497]
click at [645, 53] on div at bounding box center [643, 51] width 19 height 19
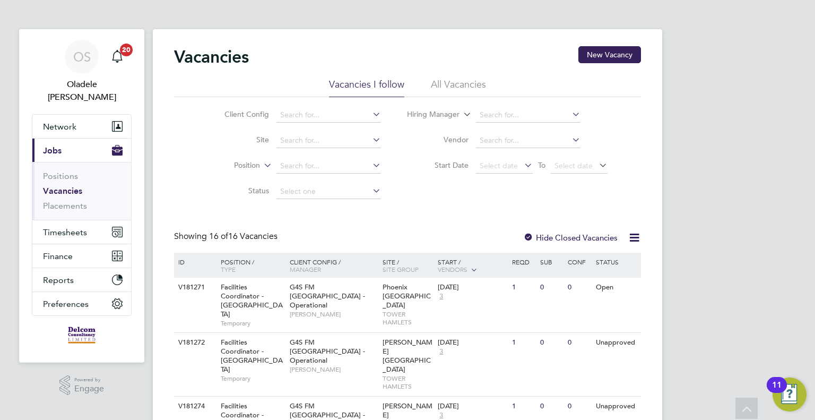
scroll to position [0, 0]
click at [497, 171] on span "Select date" at bounding box center [504, 167] width 57 height 14
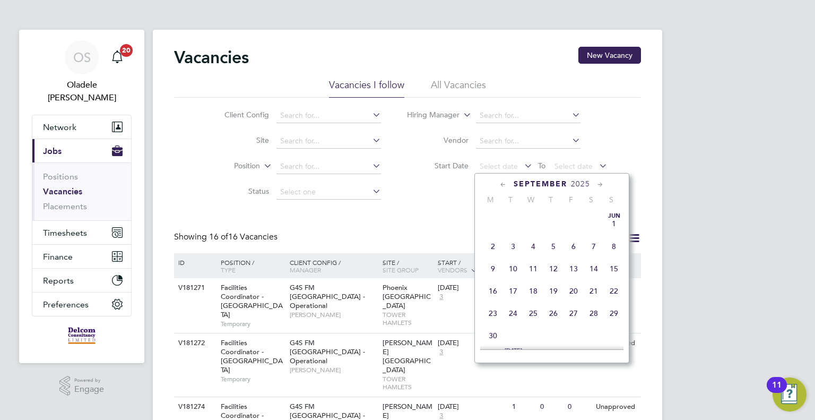
scroll to position [393, 0]
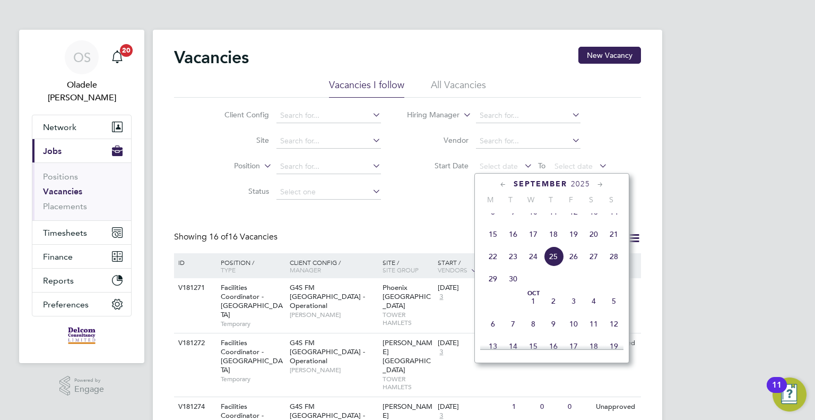
click at [496, 266] on span "22" at bounding box center [493, 256] width 20 height 20
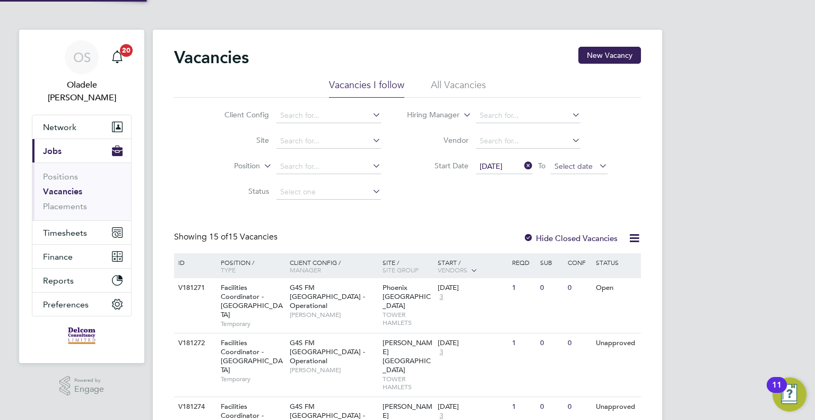
click at [587, 168] on span "Select date" at bounding box center [573, 166] width 38 height 10
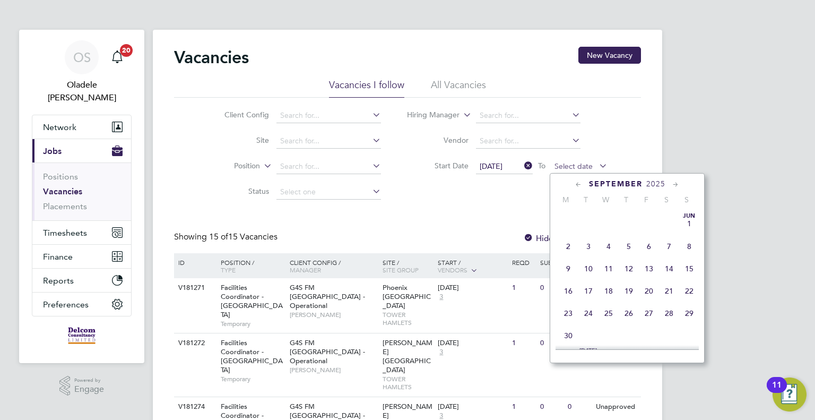
scroll to position [393, 0]
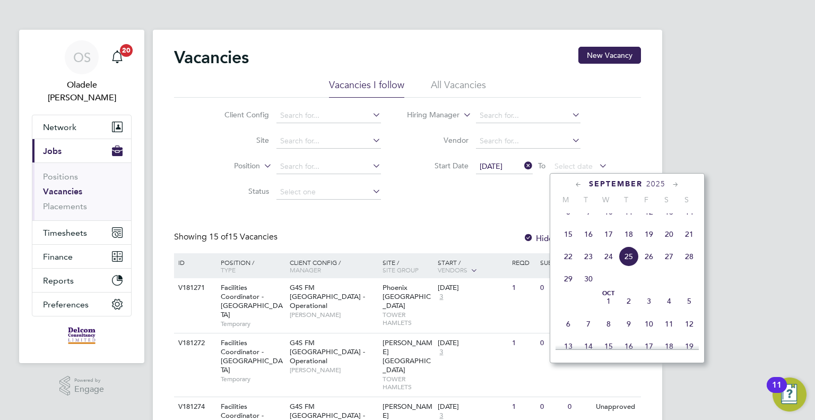
click at [692, 266] on span "28" at bounding box center [689, 256] width 20 height 20
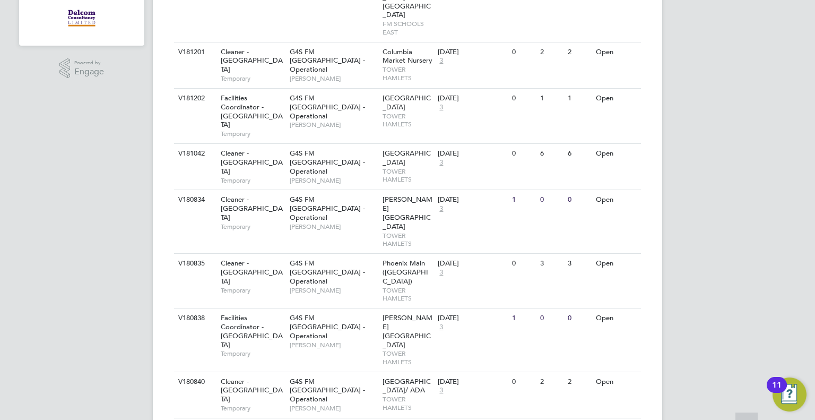
scroll to position [318, 0]
click at [314, 194] on span "G4S FM [GEOGRAPHIC_DATA] - Operational" at bounding box center [327, 207] width 75 height 27
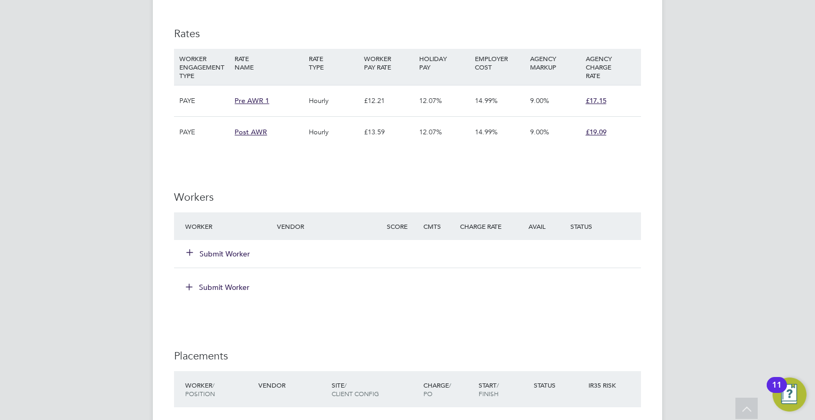
scroll to position [1134, 0]
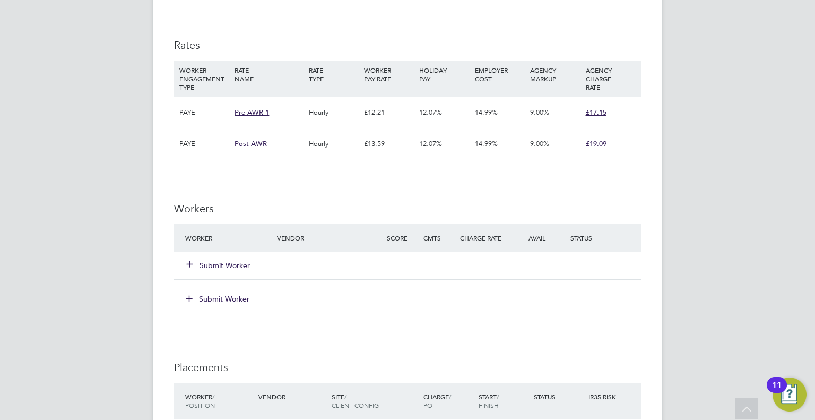
click at [218, 262] on button "Submit Worker" at bounding box center [219, 265] width 64 height 11
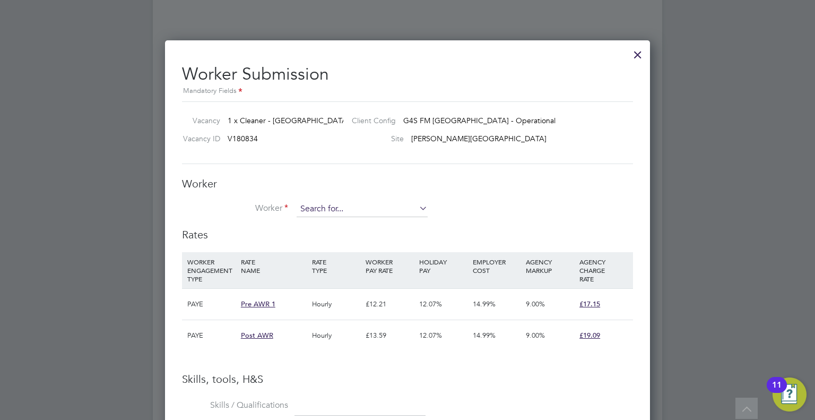
click at [320, 207] on input at bounding box center [362, 209] width 131 height 16
click at [323, 218] on li "Alozie Samuel (116)" at bounding box center [363, 223] width 132 height 14
type input "Alozie Samuel (116)"
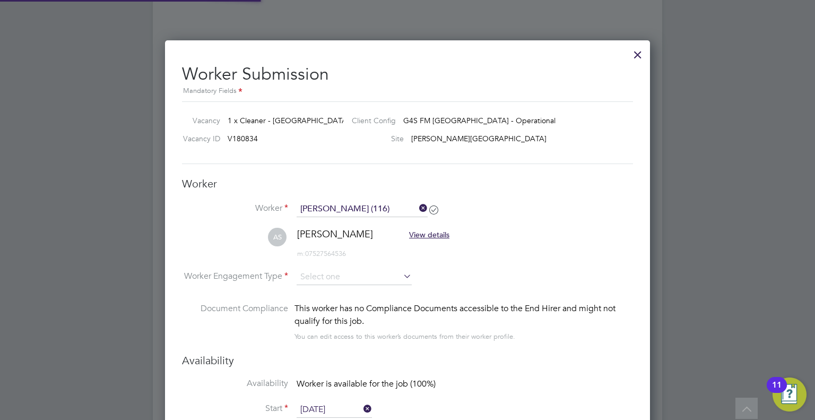
scroll to position [5, 5]
click at [339, 281] on input at bounding box center [354, 278] width 115 height 16
click at [312, 306] on li "PAYE" at bounding box center [355, 305] width 116 height 14
type input "PAYE"
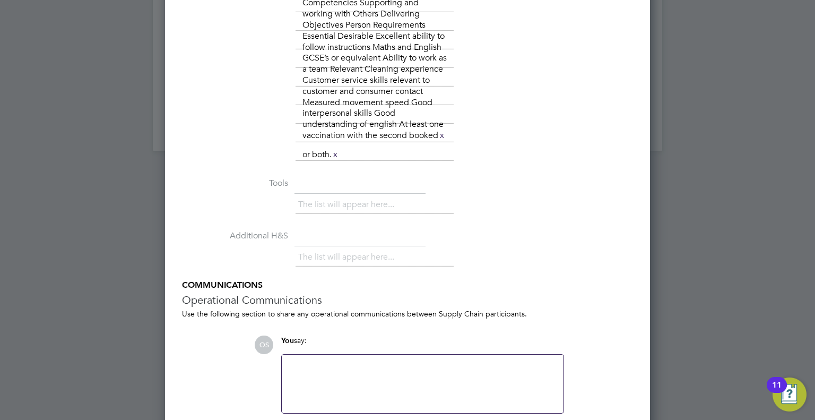
scroll to position [1868, 0]
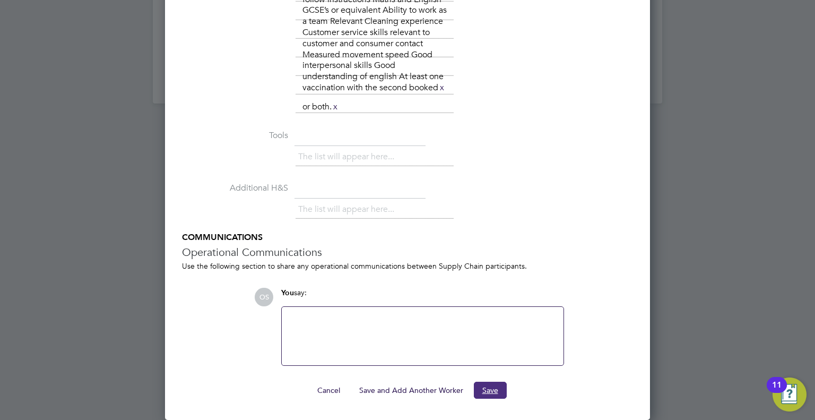
click at [499, 385] on button "Save" at bounding box center [490, 389] width 33 height 17
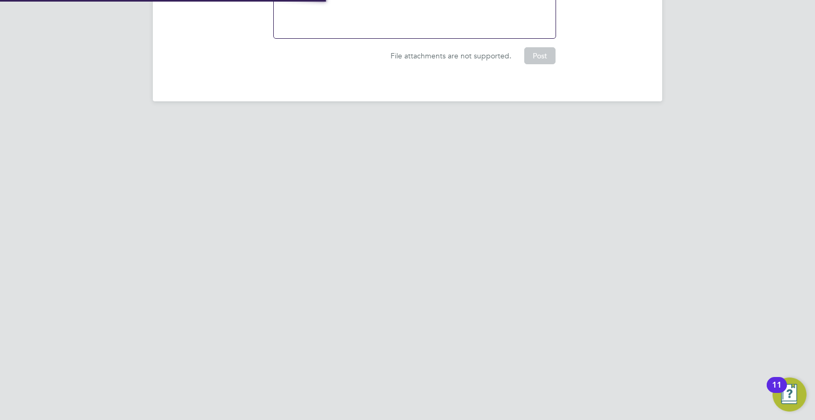
scroll to position [1273, 0]
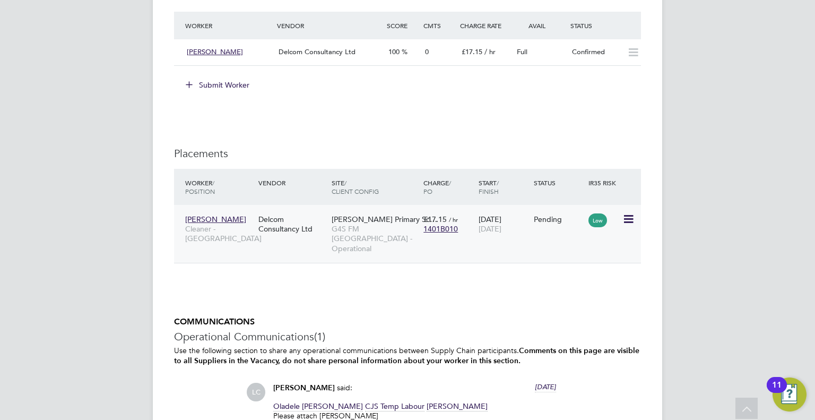
click at [625, 216] on icon at bounding box center [627, 219] width 11 height 13
click at [540, 282] on li "Start" at bounding box center [579, 284] width 109 height 15
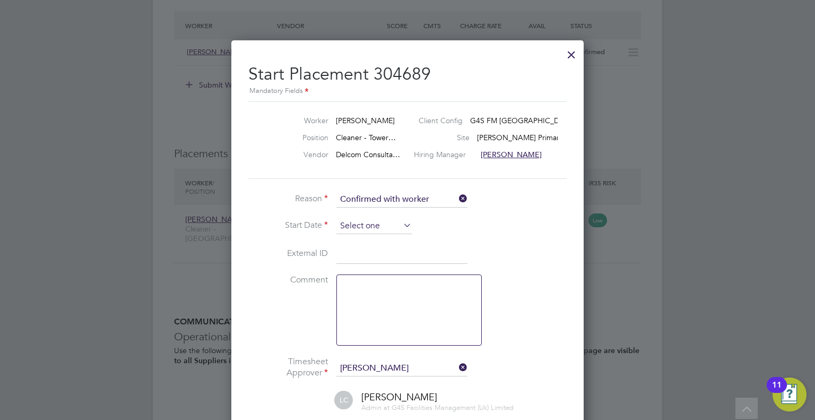
click at [361, 226] on input at bounding box center [373, 226] width 75 height 16
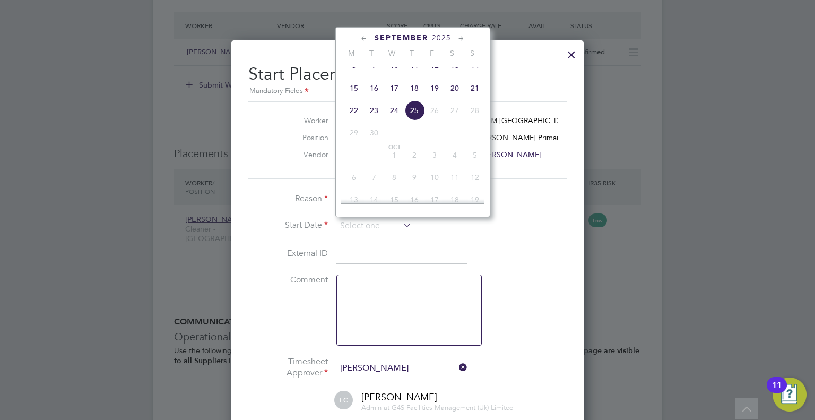
click at [351, 118] on span "22" at bounding box center [354, 110] width 20 height 20
type input "[DATE]"
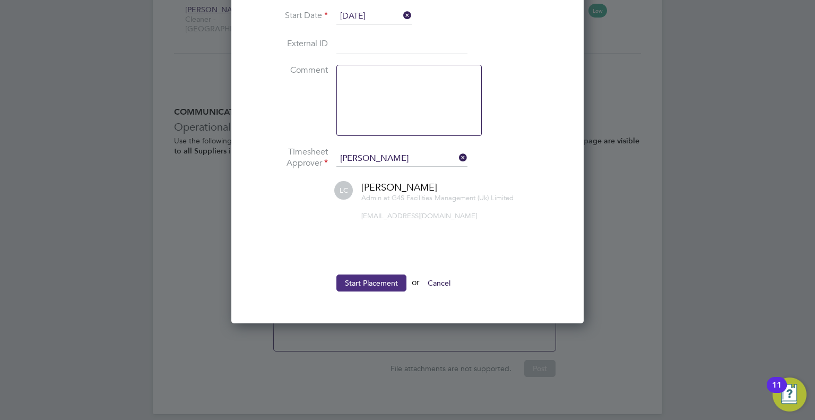
click at [366, 282] on button "Start Placement" at bounding box center [371, 282] width 70 height 17
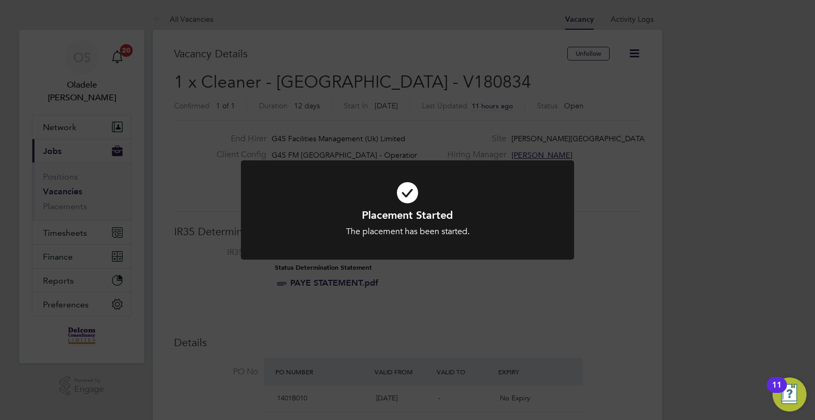
click at [281, 45] on div "Placement Started The placement has been started. Cancel Okay" at bounding box center [407, 210] width 815 height 420
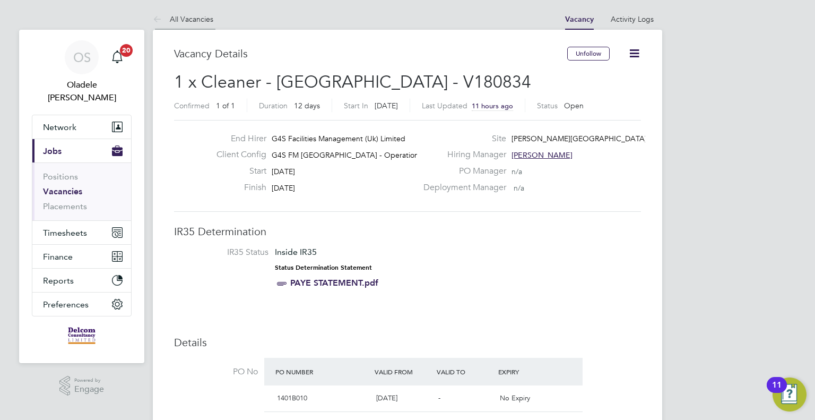
click at [193, 18] on link "All Vacancies" at bounding box center [183, 19] width 60 height 10
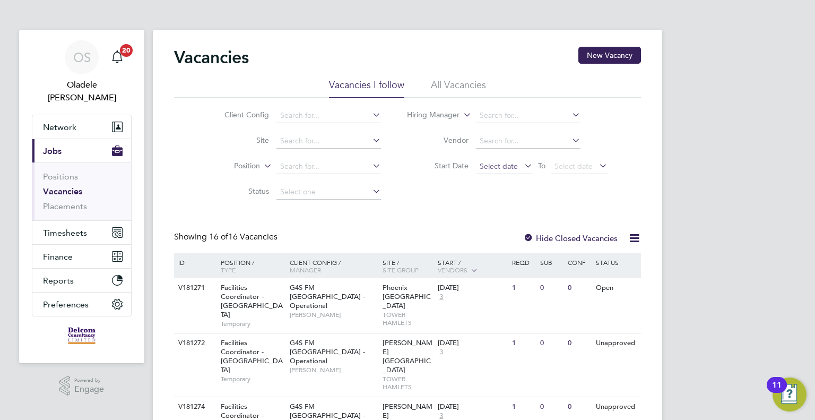
click at [493, 169] on span "Select date" at bounding box center [499, 166] width 38 height 10
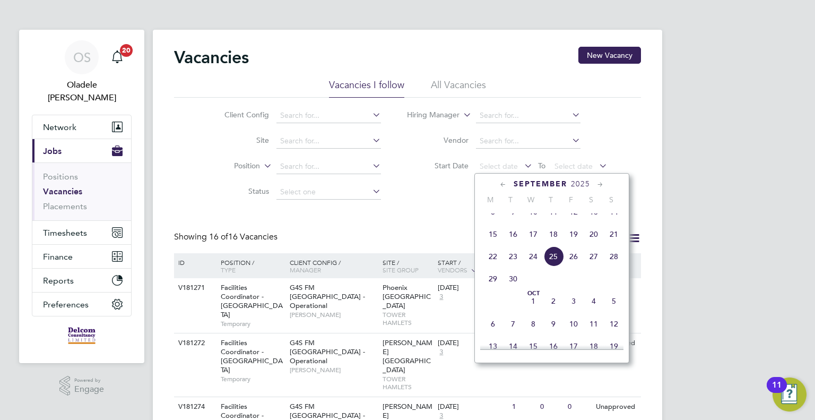
click at [493, 266] on span "22" at bounding box center [493, 256] width 20 height 20
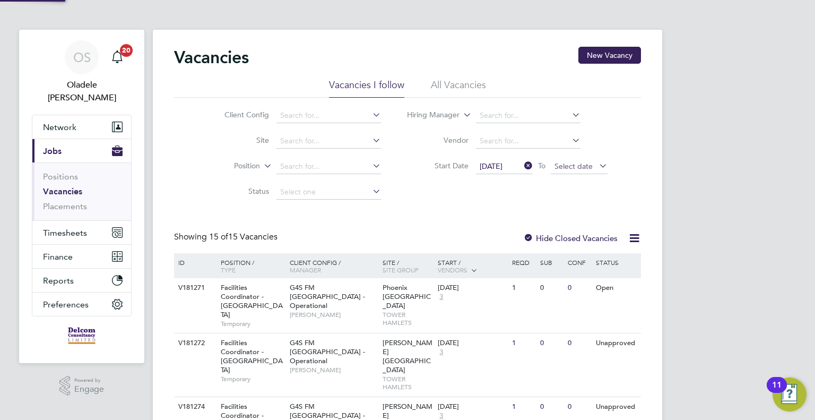
click at [588, 167] on span "Select date" at bounding box center [573, 166] width 38 height 10
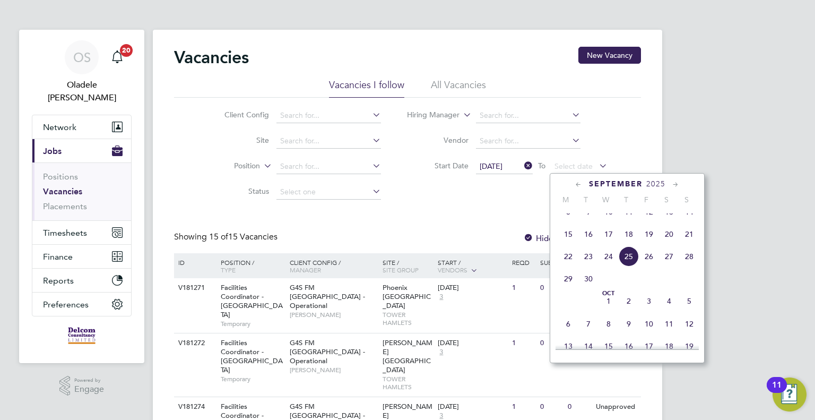
click at [689, 266] on span "28" at bounding box center [689, 256] width 20 height 20
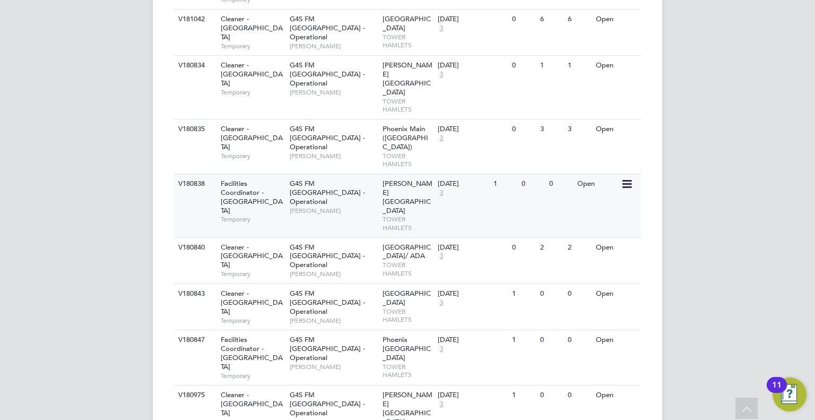
click at [319, 179] on span "G4S FM [GEOGRAPHIC_DATA] - Operational" at bounding box center [327, 192] width 75 height 27
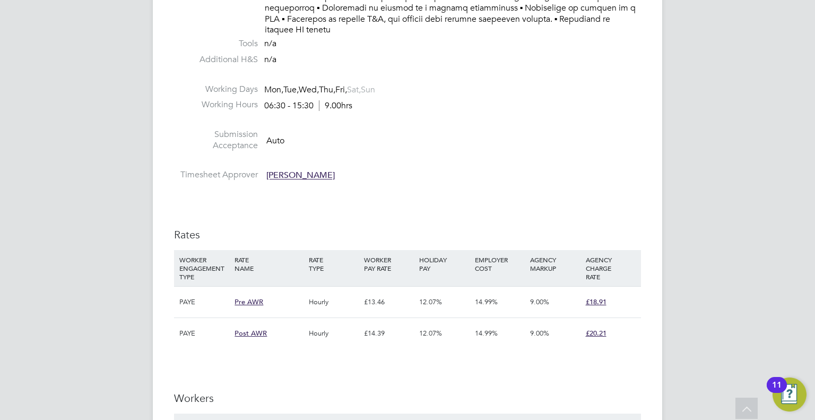
scroll to position [2388, 0]
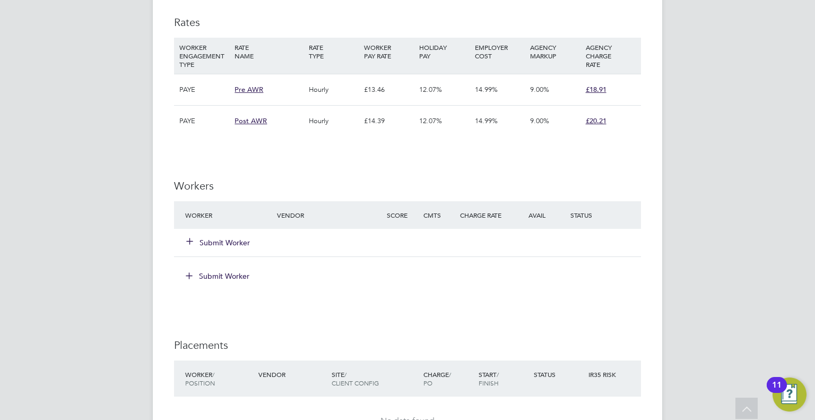
click at [221, 237] on button "Submit Worker" at bounding box center [219, 242] width 64 height 11
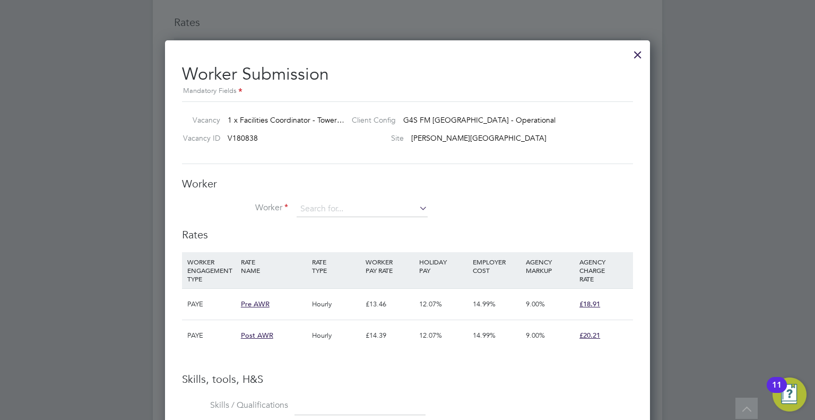
click at [635, 54] on div at bounding box center [637, 51] width 19 height 19
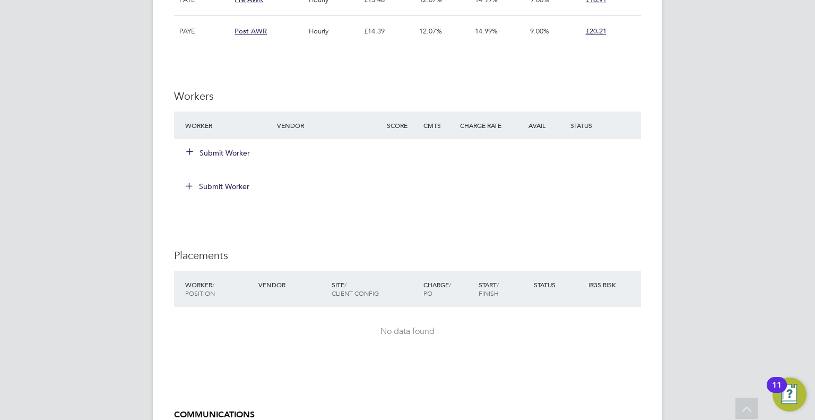
scroll to position [2346, 0]
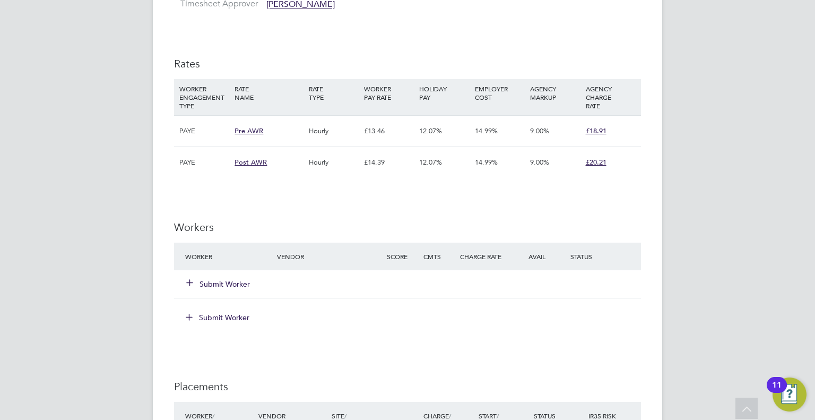
click at [221, 279] on button "Submit Worker" at bounding box center [219, 284] width 64 height 11
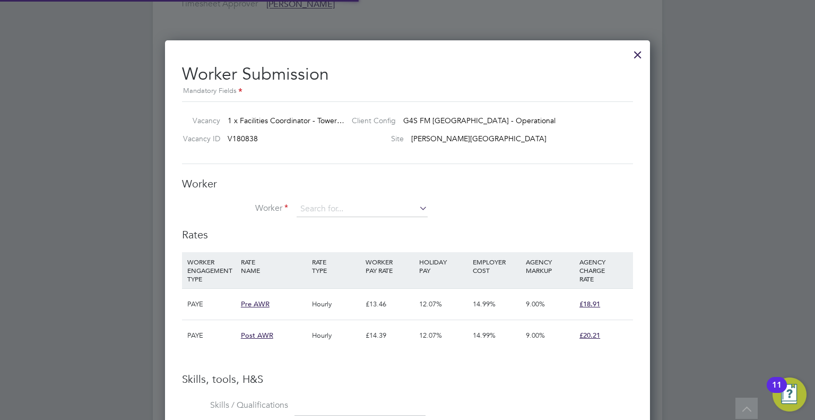
scroll to position [31, 72]
click at [361, 206] on input at bounding box center [362, 209] width 131 height 16
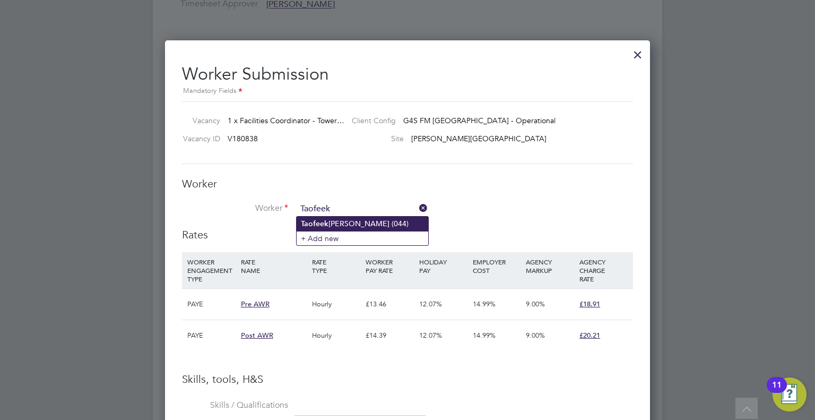
click at [353, 216] on li "Taofeek Ojo Mustapha (044)" at bounding box center [363, 223] width 132 height 14
type input "Taofeek Ojo Mustapha (044)"
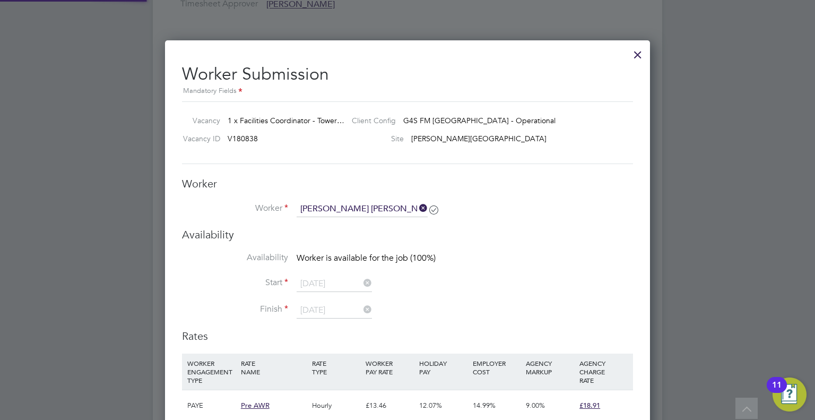
scroll to position [1827, 485]
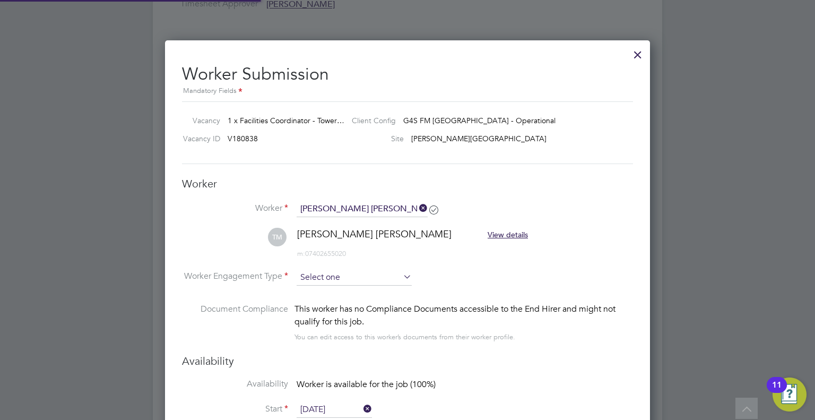
click at [340, 278] on input at bounding box center [354, 278] width 115 height 16
click at [312, 306] on li "PAYE" at bounding box center [355, 305] width 116 height 14
type input "PAYE"
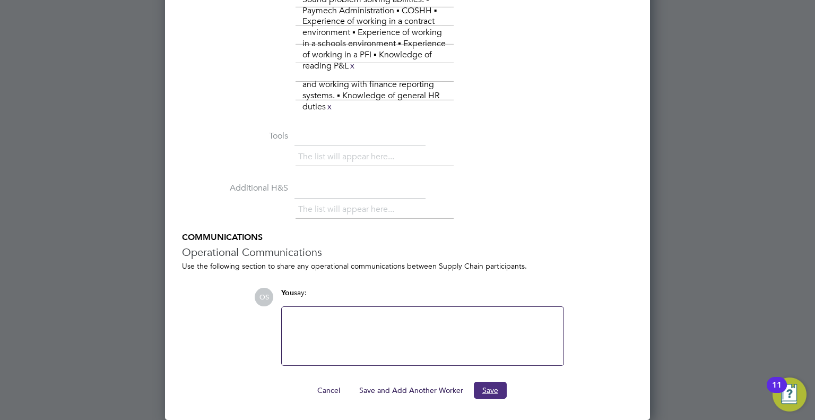
click at [494, 387] on button "Save" at bounding box center [490, 389] width 33 height 17
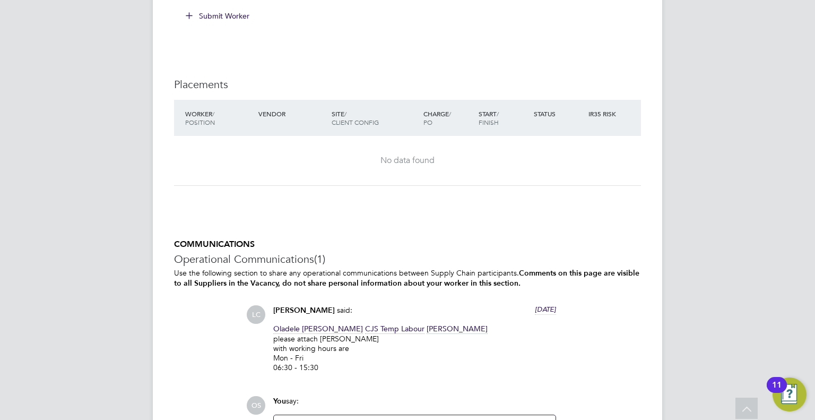
scroll to position [2610, 0]
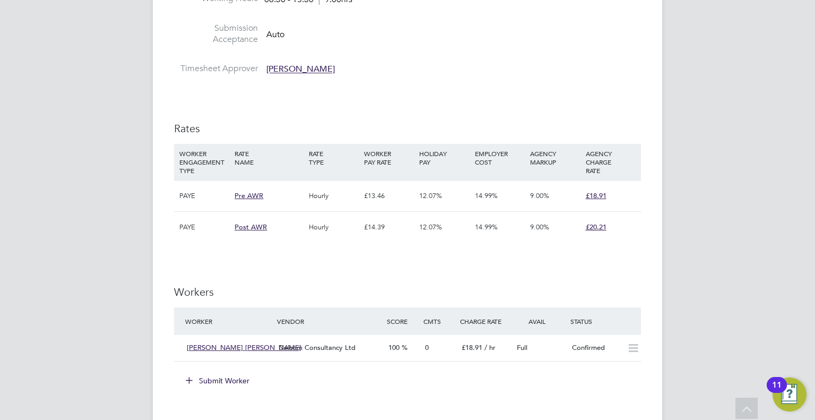
scroll to position [2547, 0]
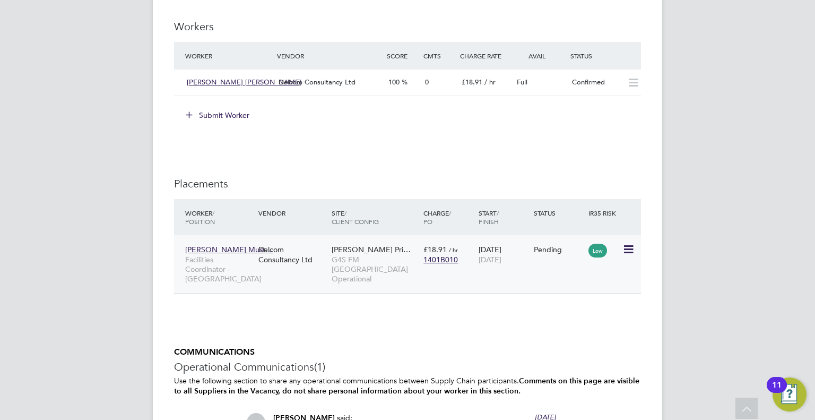
click at [630, 243] on icon at bounding box center [627, 249] width 11 height 13
click at [539, 305] on li "Start" at bounding box center [579, 305] width 109 height 15
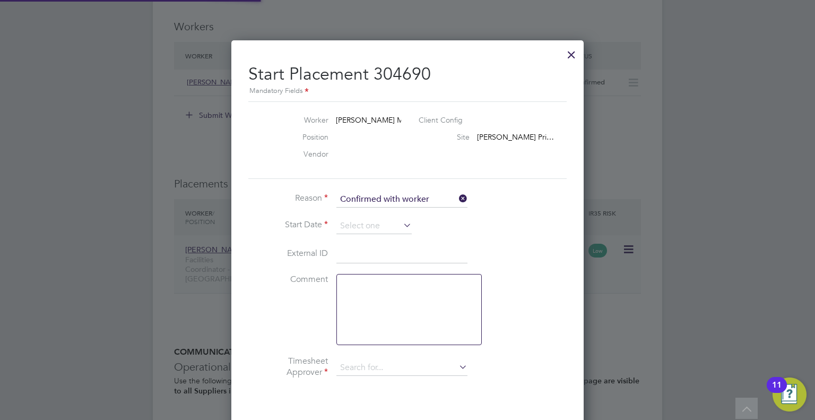
type input "[PERSON_NAME]"
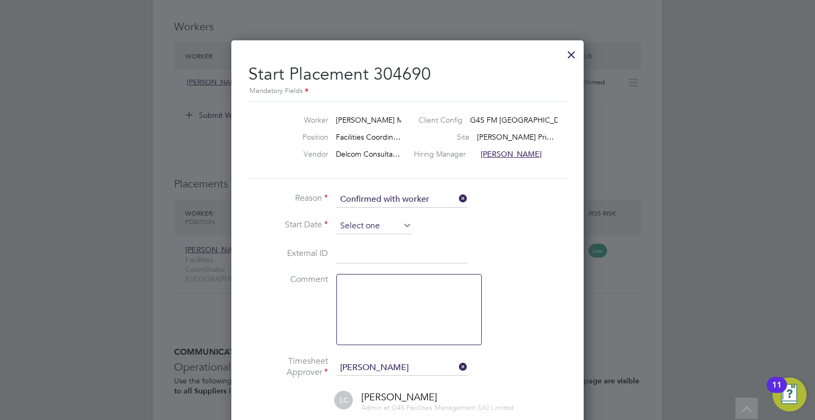
click at [360, 221] on input at bounding box center [373, 226] width 75 height 16
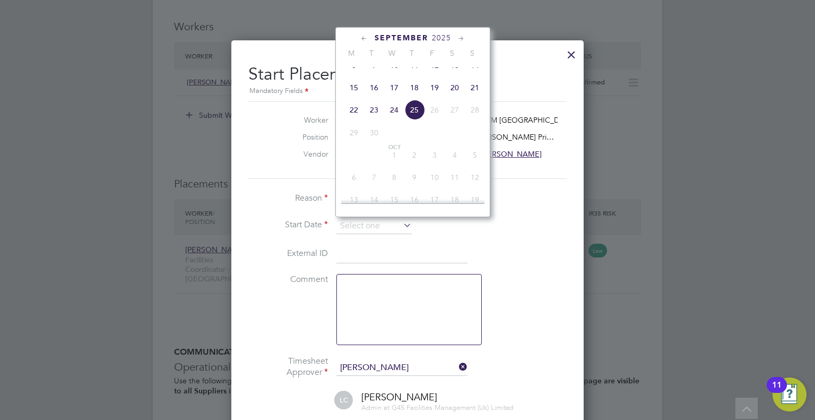
click at [354, 120] on span "22" at bounding box center [354, 110] width 20 height 20
type input "[DATE]"
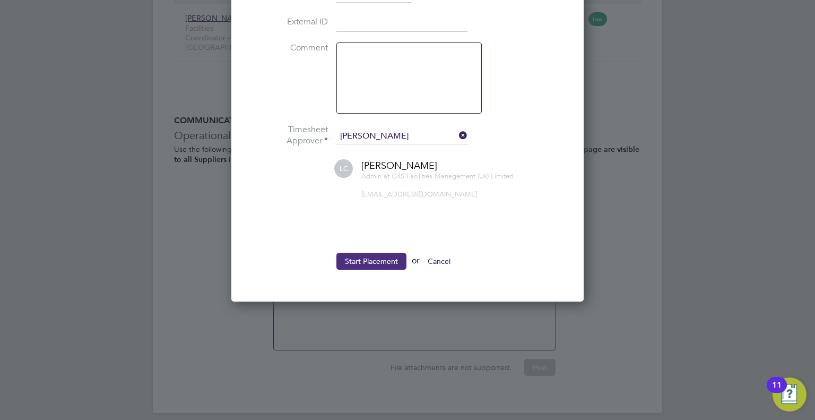
click at [359, 258] on button "Start Placement" at bounding box center [371, 261] width 70 height 17
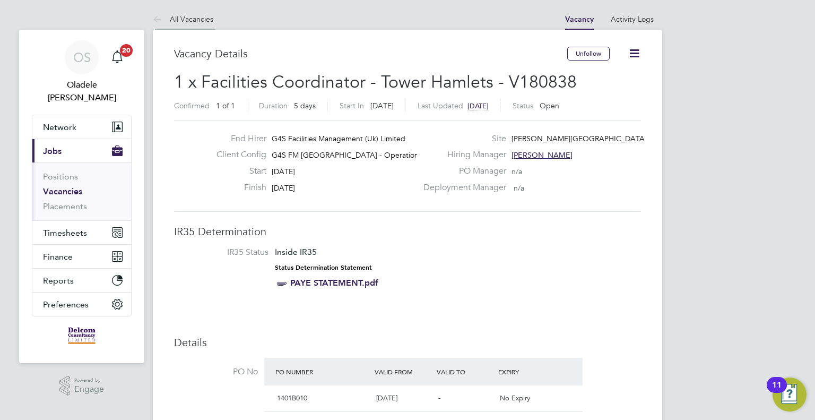
click at [192, 18] on link "All Vacancies" at bounding box center [183, 19] width 60 height 10
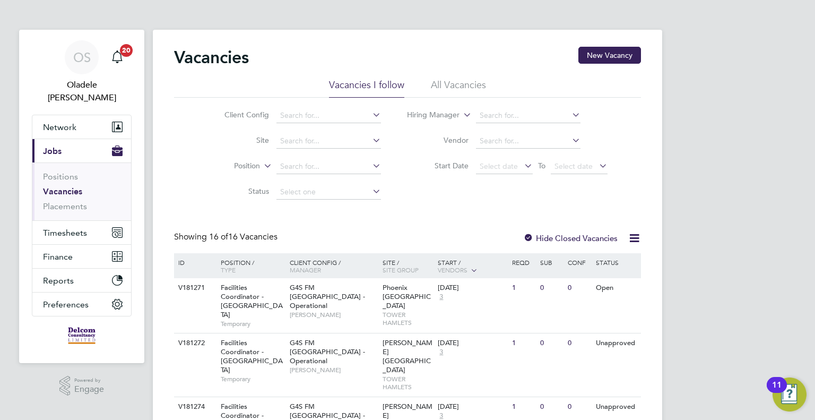
click at [508, 171] on span "Select date" at bounding box center [504, 167] width 57 height 14
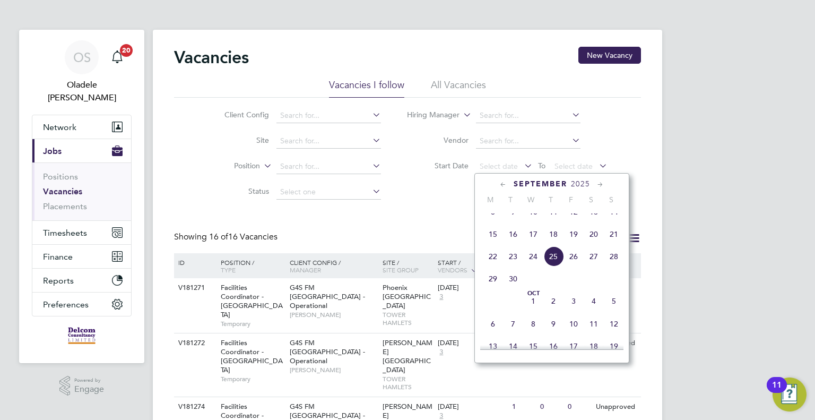
click at [492, 266] on span "22" at bounding box center [493, 256] width 20 height 20
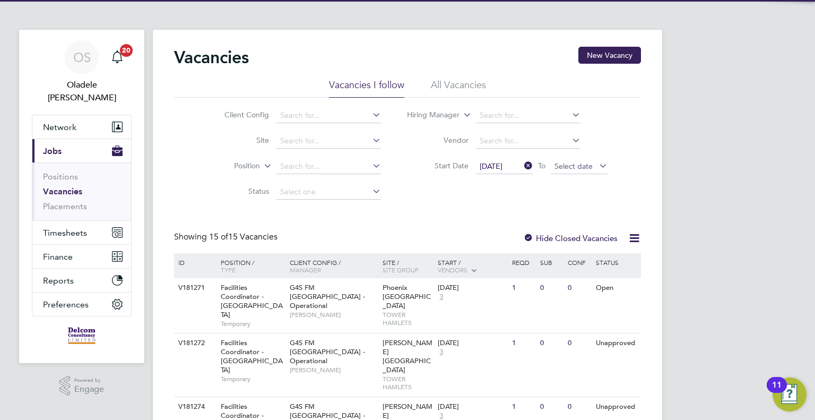
click at [576, 171] on span "Select date" at bounding box center [579, 167] width 57 height 14
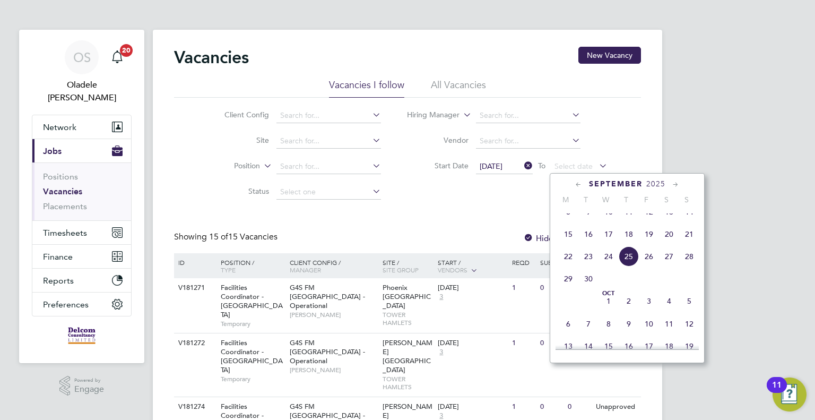
click at [694, 265] on span "28" at bounding box center [689, 256] width 20 height 20
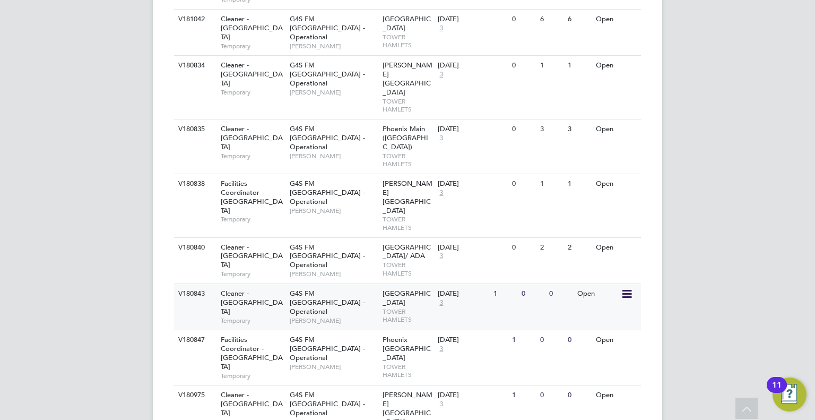
click at [307, 289] on span "G4S FM [GEOGRAPHIC_DATA] - Operational" at bounding box center [327, 302] width 75 height 27
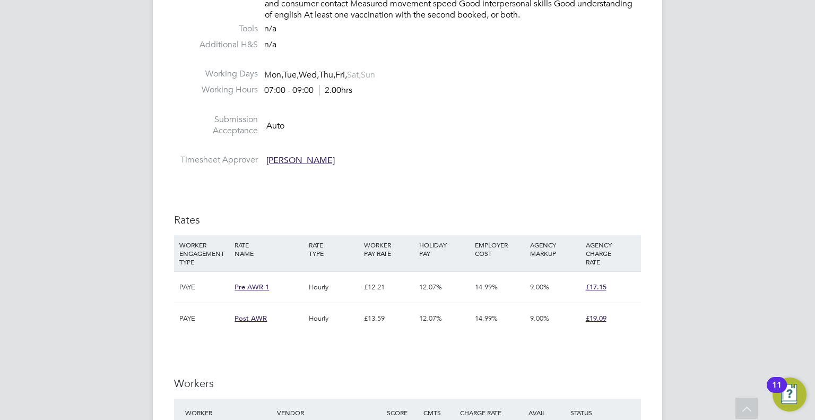
scroll to position [1167, 0]
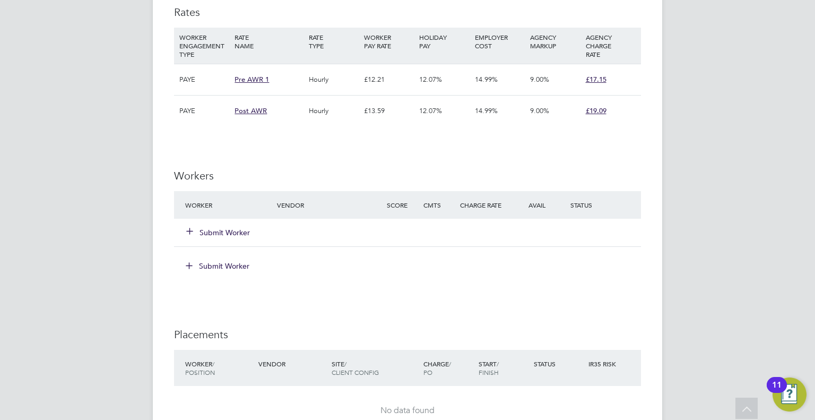
click at [222, 229] on button "Submit Worker" at bounding box center [219, 232] width 64 height 11
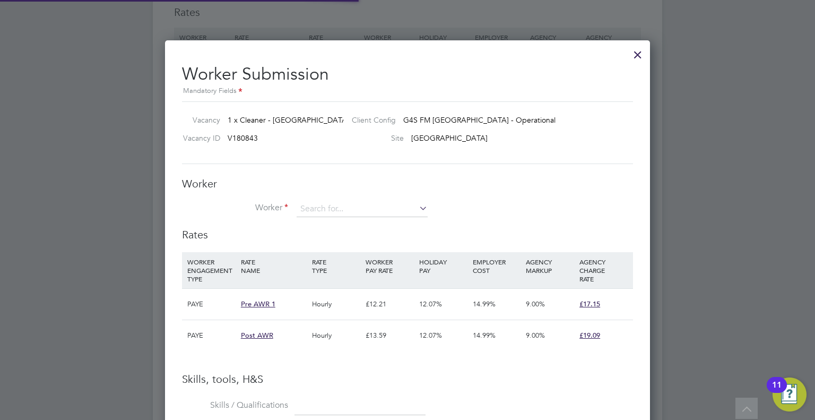
scroll to position [31, 72]
click at [331, 207] on input at bounding box center [362, 209] width 131 height 16
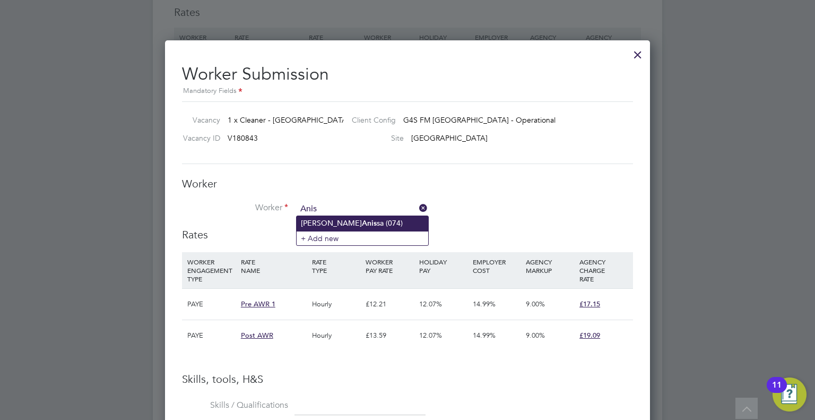
click at [362, 220] on b "Anis" at bounding box center [369, 223] width 15 height 9
type input "[PERSON_NAME] [PERSON_NAME] (074)"
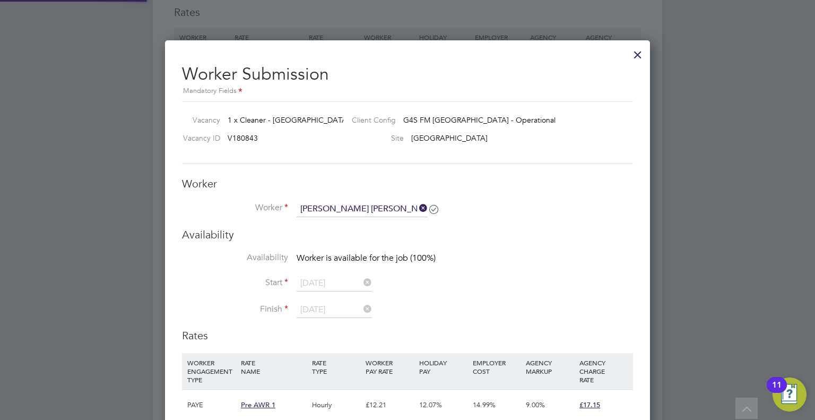
scroll to position [5, 5]
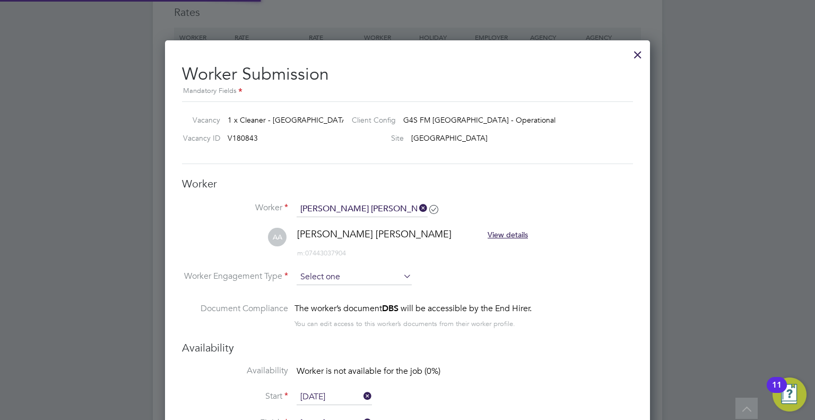
click at [329, 277] on input at bounding box center [354, 277] width 115 height 16
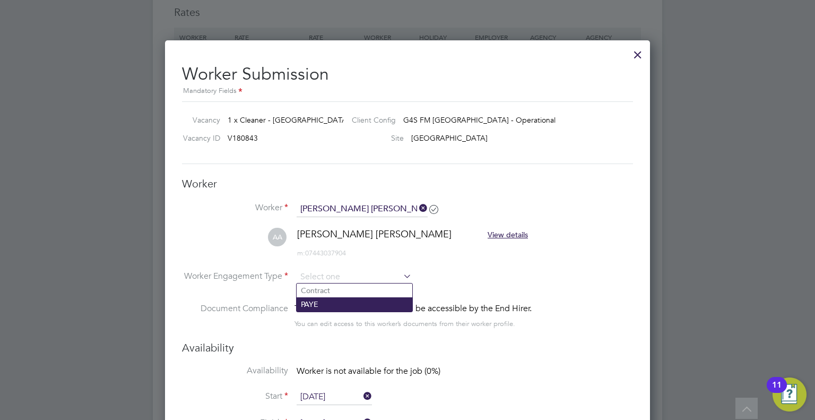
click at [315, 302] on li "PAYE" at bounding box center [355, 304] width 116 height 14
type input "PAYE"
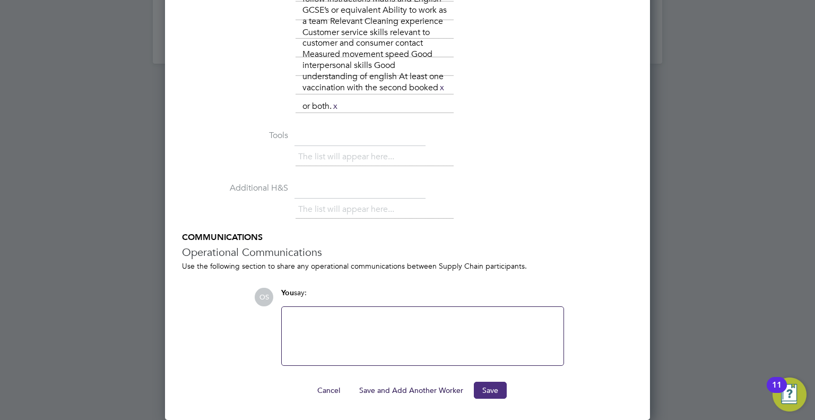
click at [488, 392] on button "Save" at bounding box center [490, 389] width 33 height 17
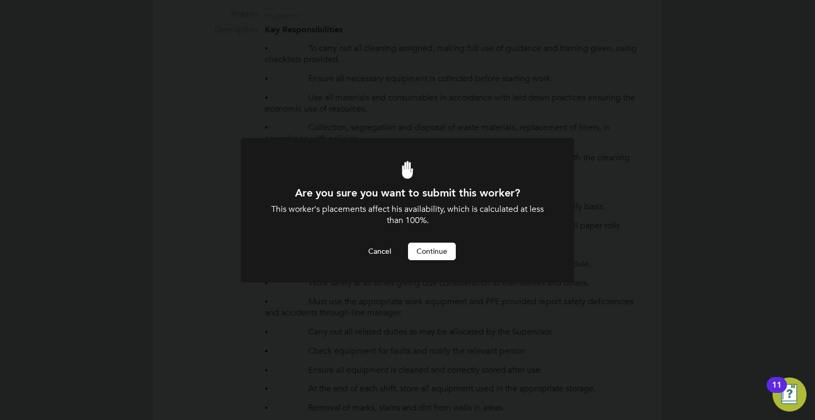
click at [429, 248] on button "Continue" at bounding box center [432, 250] width 48 height 17
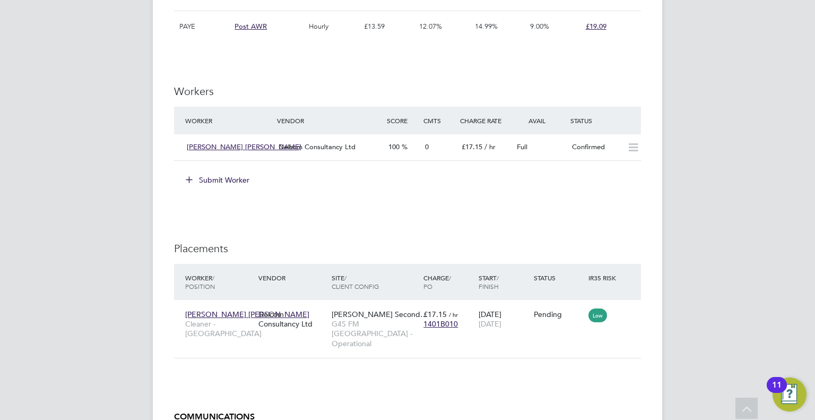
scroll to position [1379, 0]
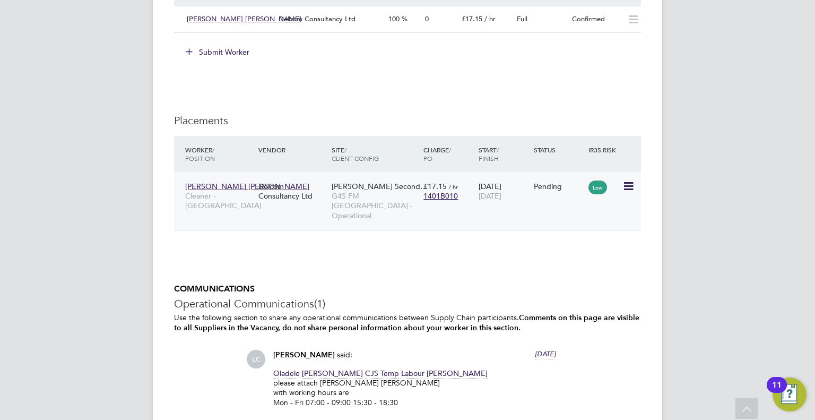
click at [625, 184] on icon at bounding box center [627, 186] width 11 height 13
click at [540, 249] on li "Start" at bounding box center [579, 251] width 109 height 15
type input "[PERSON_NAME]"
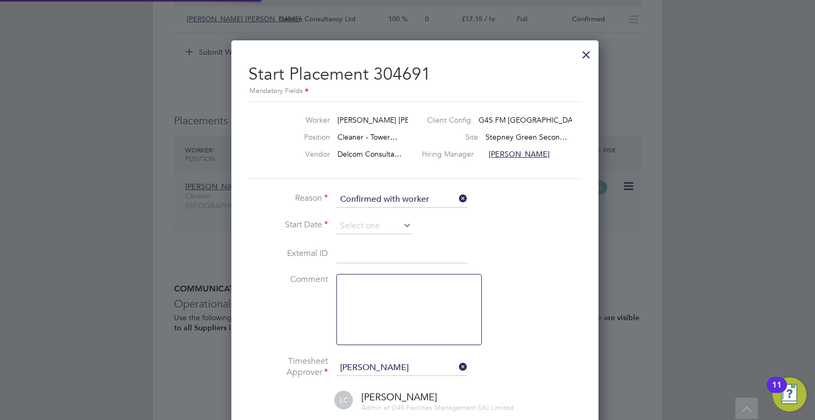
scroll to position [10, 132]
click at [353, 233] on li "Start Date" at bounding box center [407, 231] width 318 height 27
click at [352, 230] on input at bounding box center [373, 226] width 75 height 16
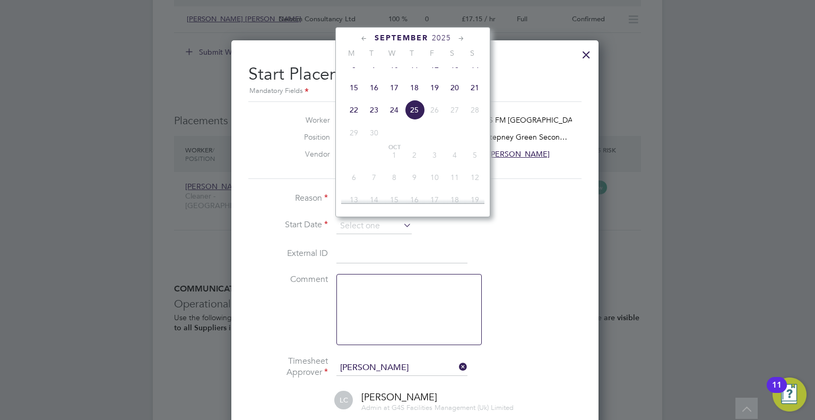
click at [349, 118] on span "22" at bounding box center [354, 110] width 20 height 20
type input "[DATE]"
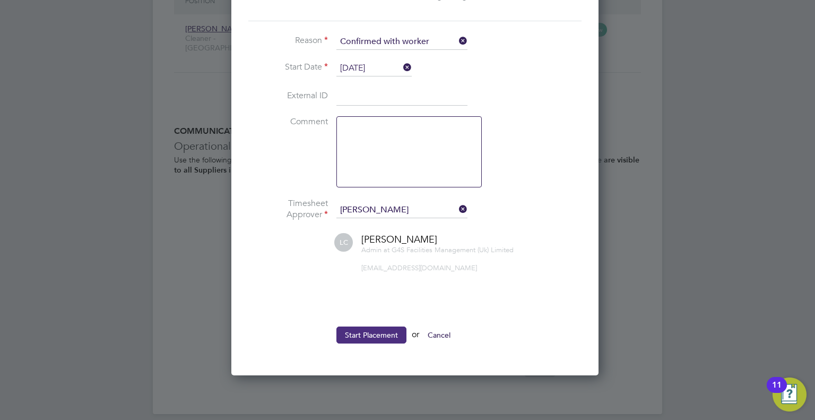
click at [369, 336] on button "Start Placement" at bounding box center [371, 334] width 70 height 17
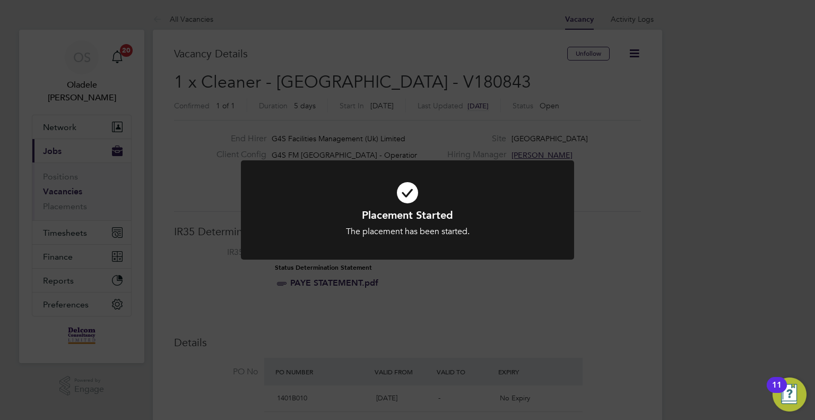
click at [258, 41] on div "Placement Started The placement has been started. Cancel Okay" at bounding box center [407, 210] width 815 height 420
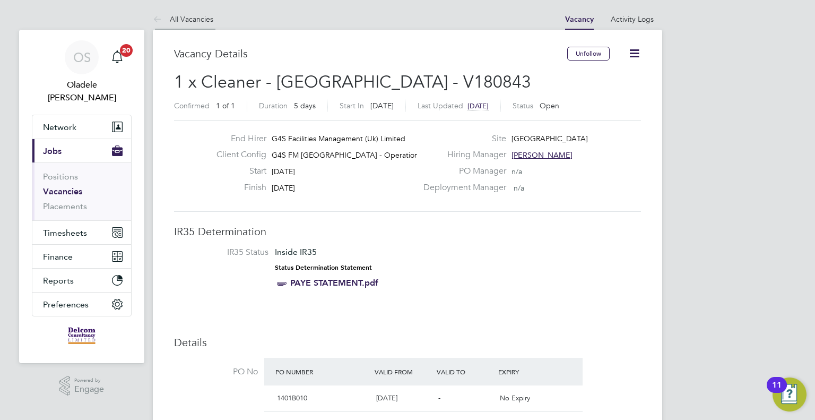
click at [193, 18] on link "All Vacancies" at bounding box center [183, 19] width 60 height 10
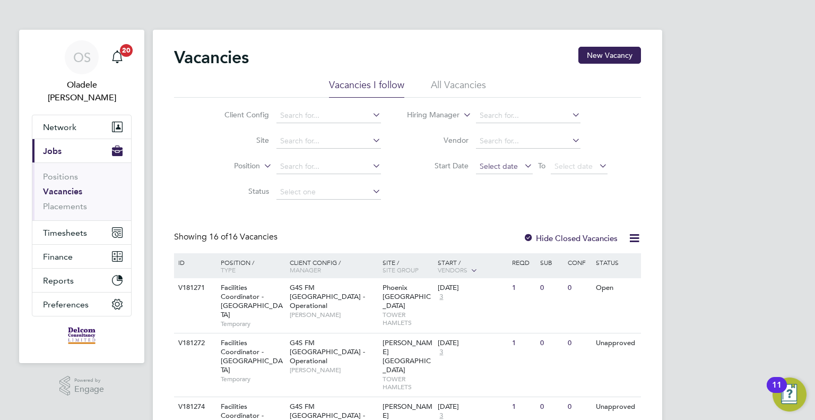
click at [491, 171] on span "Select date" at bounding box center [504, 167] width 57 height 14
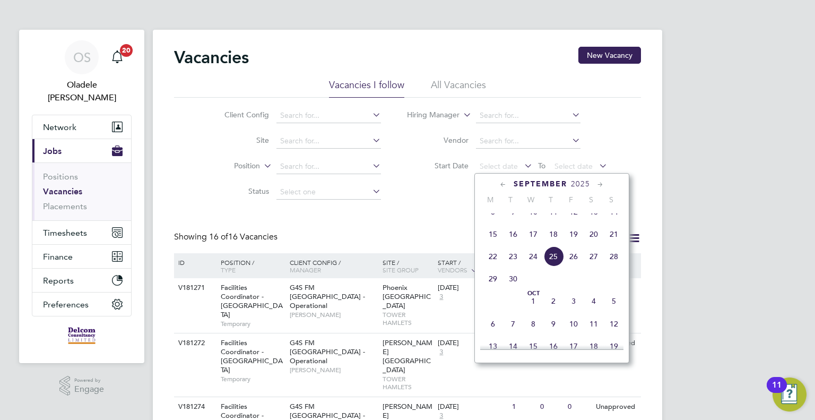
click at [492, 263] on span "22" at bounding box center [493, 256] width 20 height 20
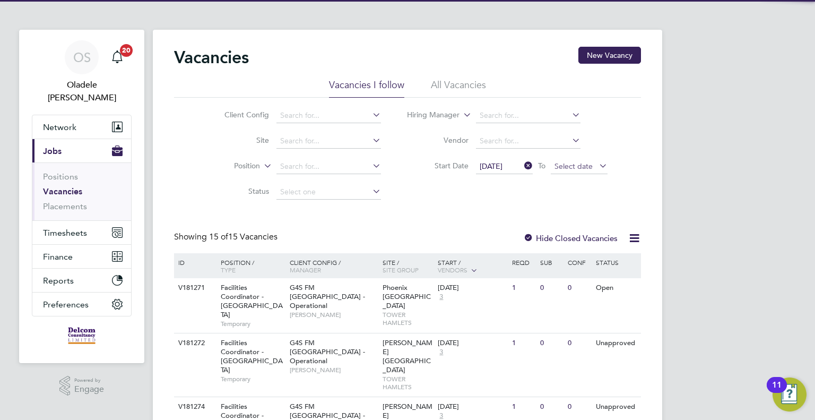
click at [583, 170] on span "Select date" at bounding box center [579, 167] width 57 height 14
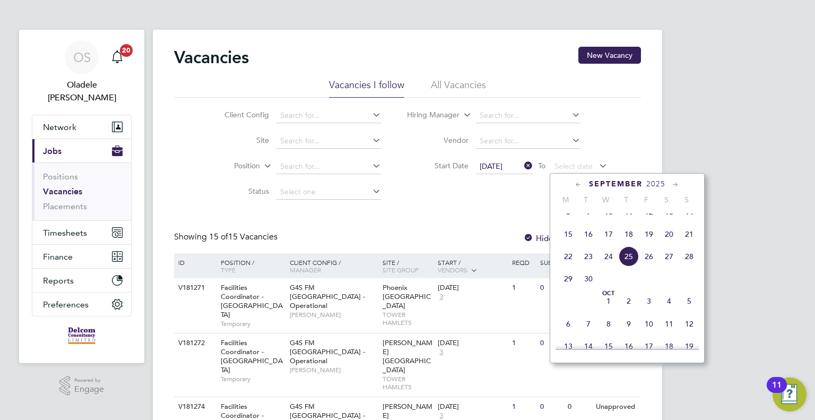
click at [684, 264] on span "28" at bounding box center [689, 256] width 20 height 20
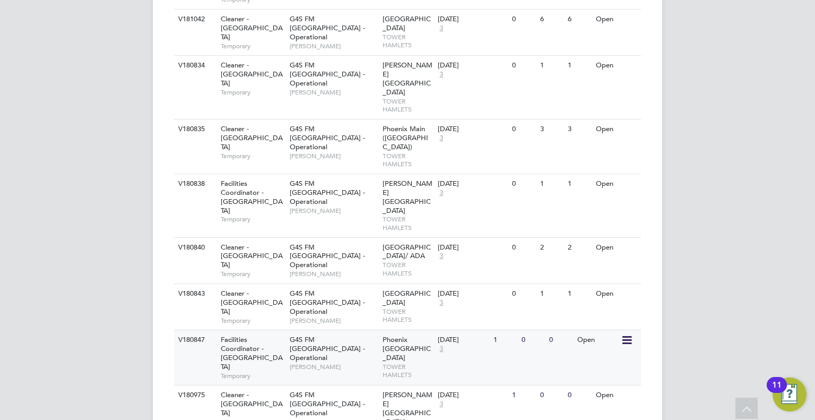
click at [292, 362] on span "[PERSON_NAME]" at bounding box center [334, 366] width 88 height 8
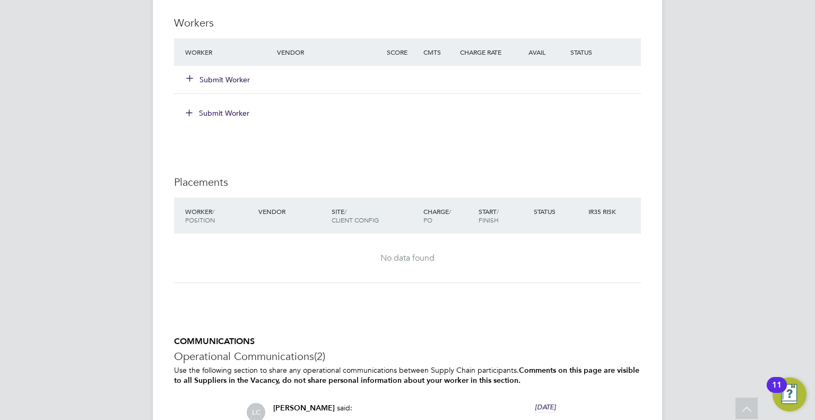
scroll to position [2547, 0]
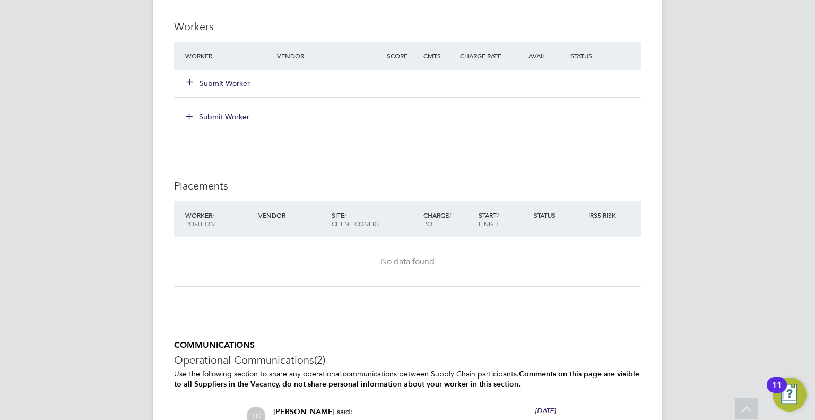
click at [212, 78] on button "Submit Worker" at bounding box center [219, 83] width 64 height 11
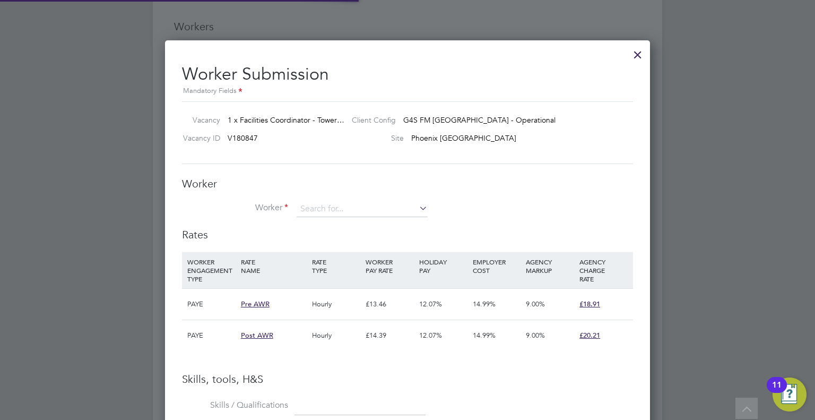
scroll to position [31, 72]
click at [324, 210] on input at bounding box center [362, 209] width 131 height 16
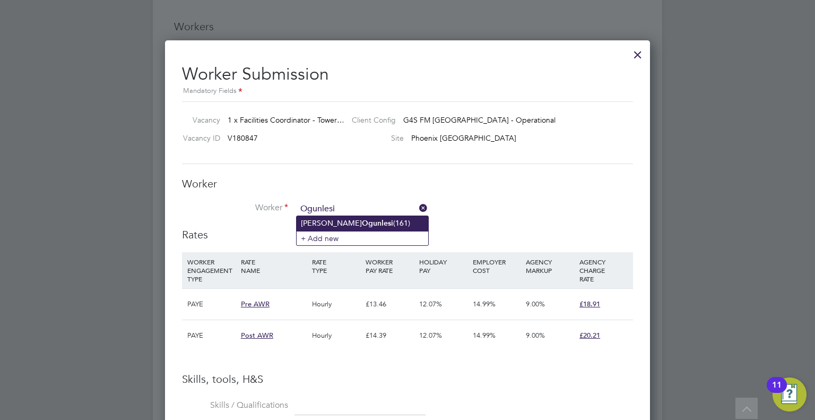
click at [340, 223] on li "Lateef [PERSON_NAME] (161)" at bounding box center [363, 223] width 132 height 14
type input "Lateef [PERSON_NAME] (161)"
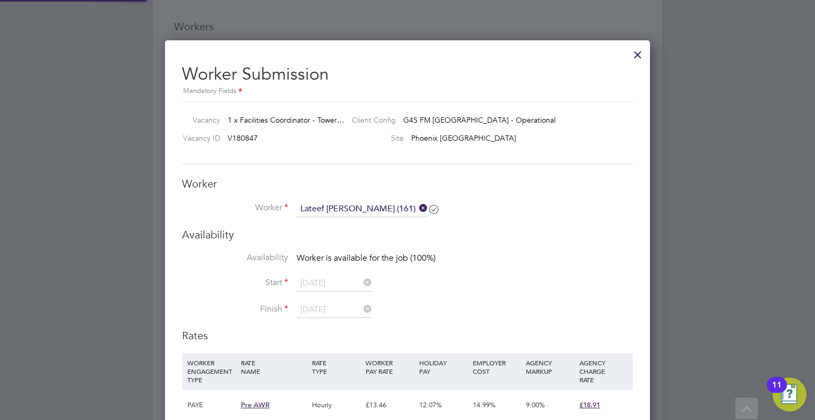
scroll to position [1903, 485]
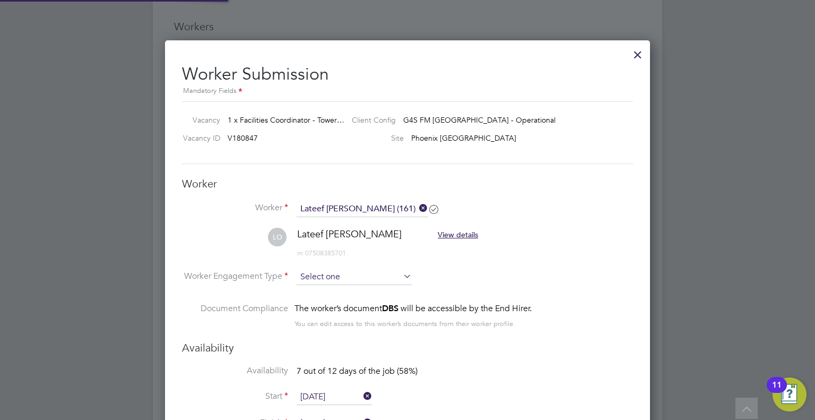
type input "[DATE]"
click at [307, 277] on input at bounding box center [354, 277] width 115 height 16
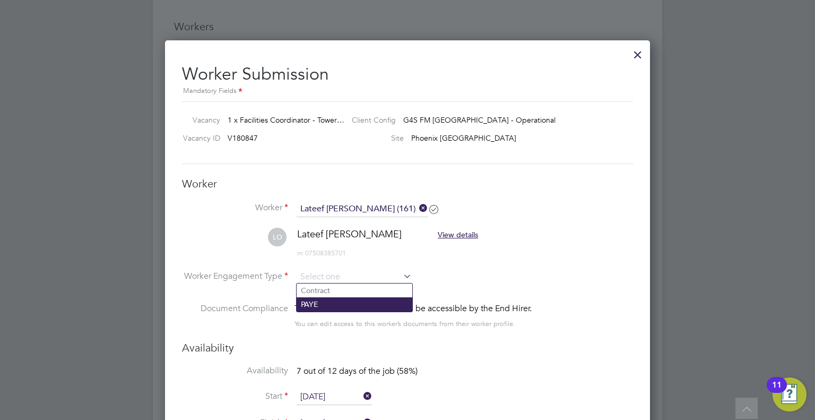
click at [306, 305] on li "PAYE" at bounding box center [355, 304] width 116 height 14
type input "PAYE"
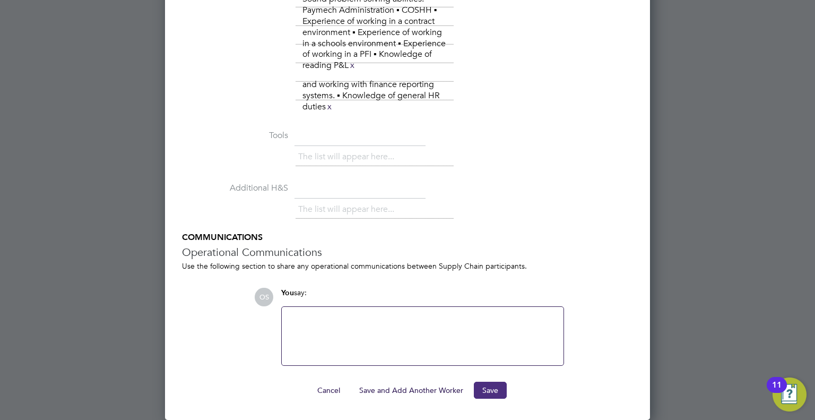
click at [493, 388] on button "Save" at bounding box center [490, 389] width 33 height 17
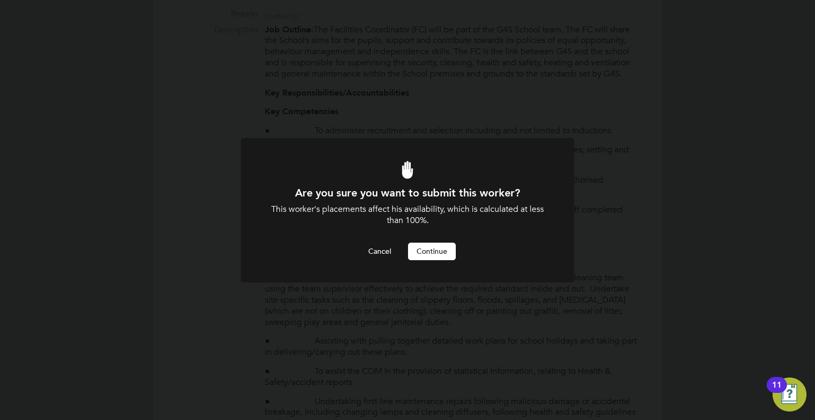
click at [432, 248] on button "Continue" at bounding box center [432, 250] width 48 height 17
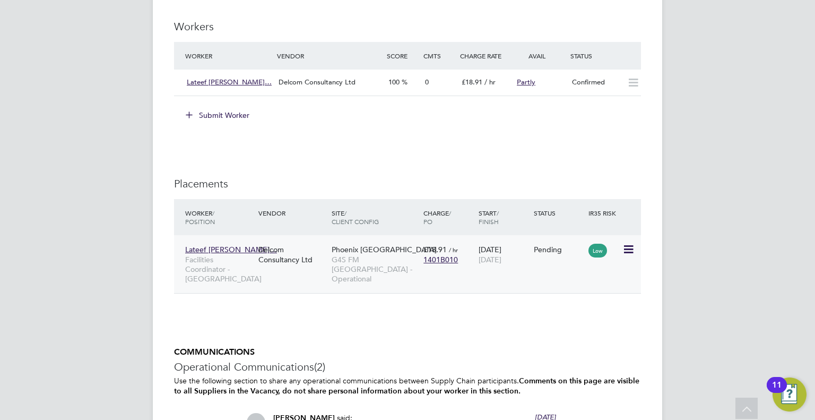
click at [628, 243] on icon at bounding box center [627, 249] width 11 height 13
click at [541, 303] on li "Start" at bounding box center [579, 305] width 109 height 15
type input "[PERSON_NAME]"
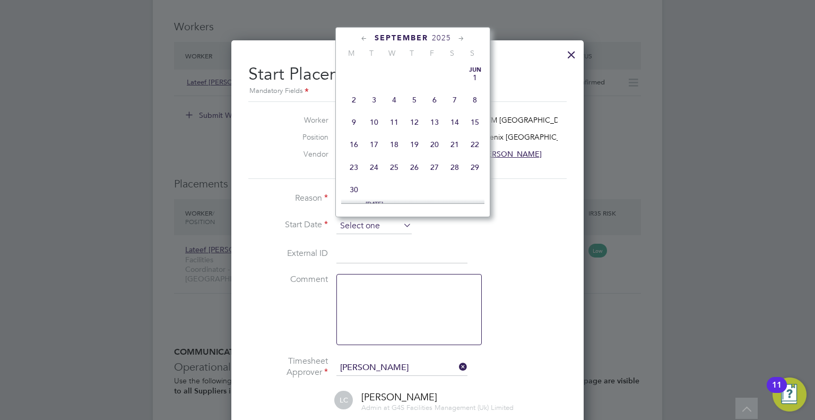
click at [367, 229] on input at bounding box center [373, 226] width 75 height 16
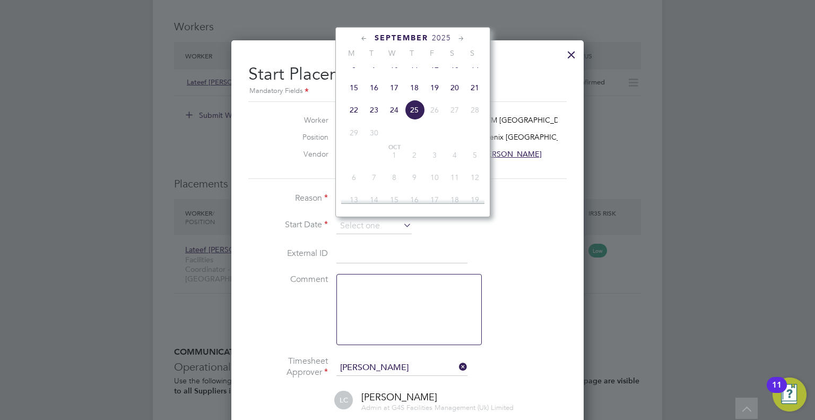
click at [351, 118] on span "22" at bounding box center [354, 110] width 20 height 20
type input "[DATE]"
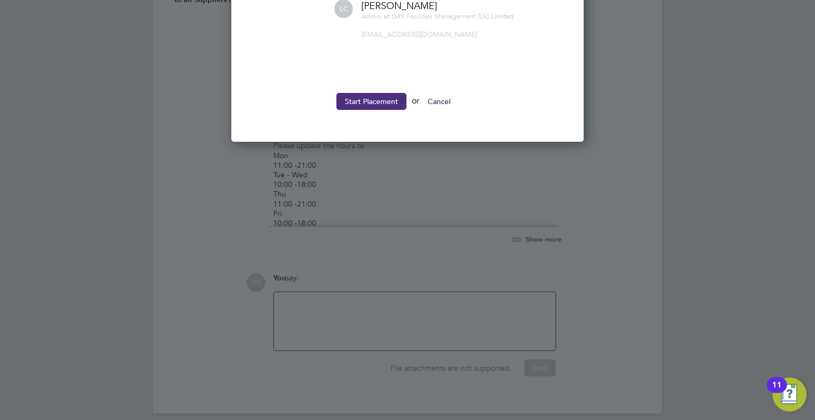
click at [367, 95] on button "Start Placement" at bounding box center [371, 101] width 70 height 17
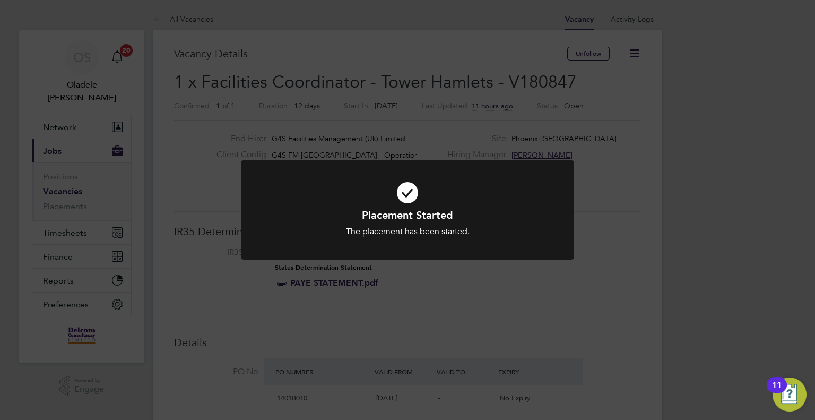
click at [320, 53] on div "Placement Started The placement has been started. Cancel Okay" at bounding box center [407, 210] width 815 height 420
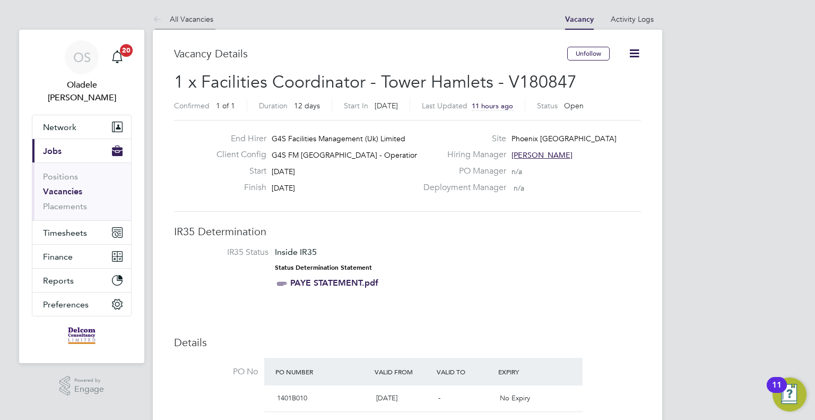
click at [187, 18] on link "All Vacancies" at bounding box center [183, 19] width 60 height 10
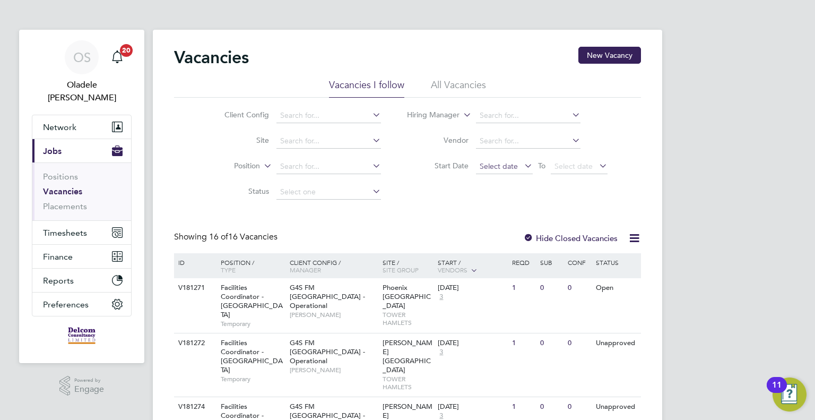
click at [497, 169] on span "Select date" at bounding box center [499, 166] width 38 height 10
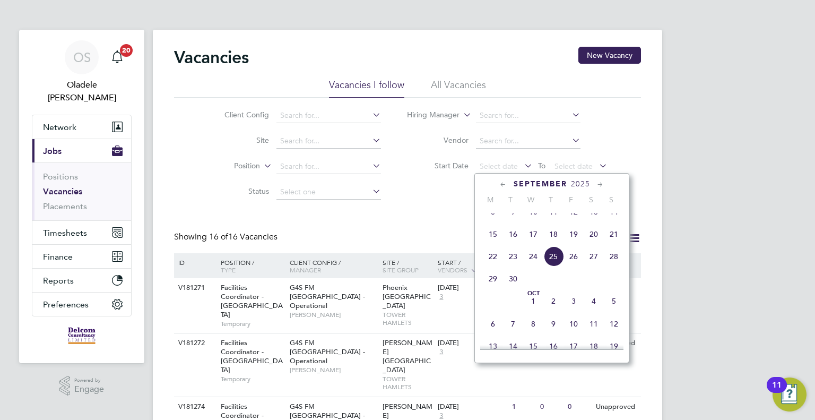
click at [491, 266] on span "22" at bounding box center [493, 256] width 20 height 20
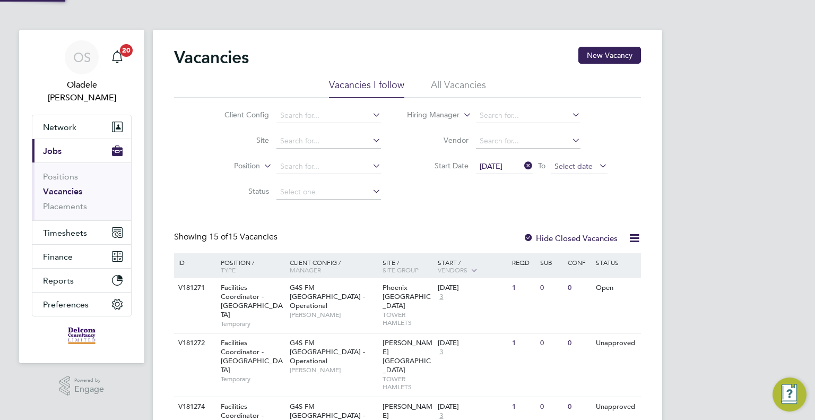
click at [592, 170] on span "Select date" at bounding box center [573, 166] width 38 height 10
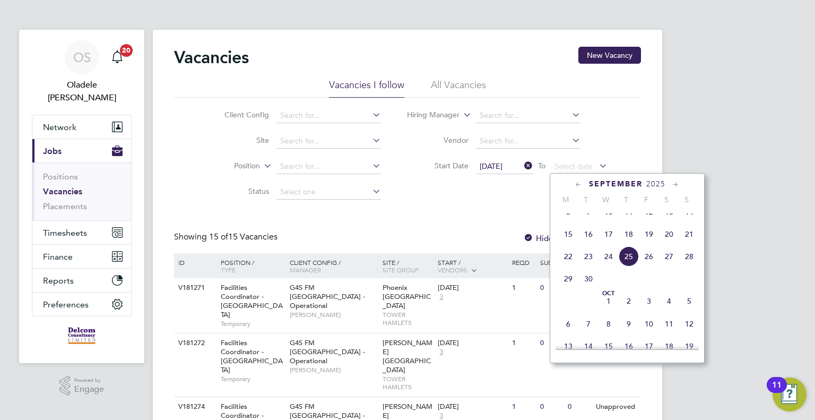
click at [688, 266] on span "28" at bounding box center [689, 256] width 20 height 20
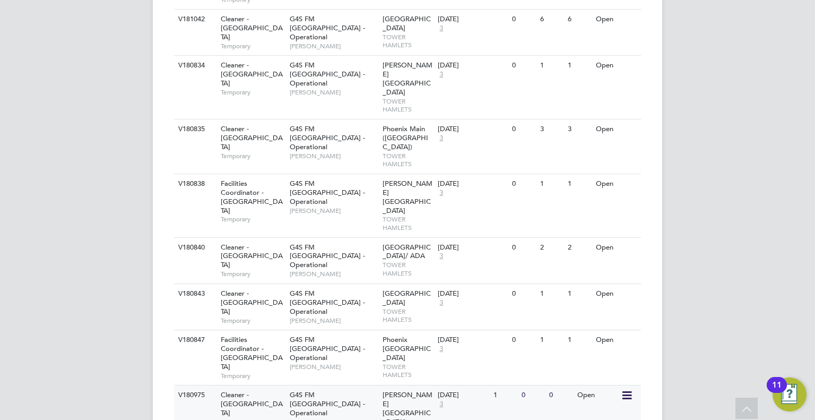
click at [301, 390] on span "G4S FM [GEOGRAPHIC_DATA] - Operational" at bounding box center [327, 403] width 75 height 27
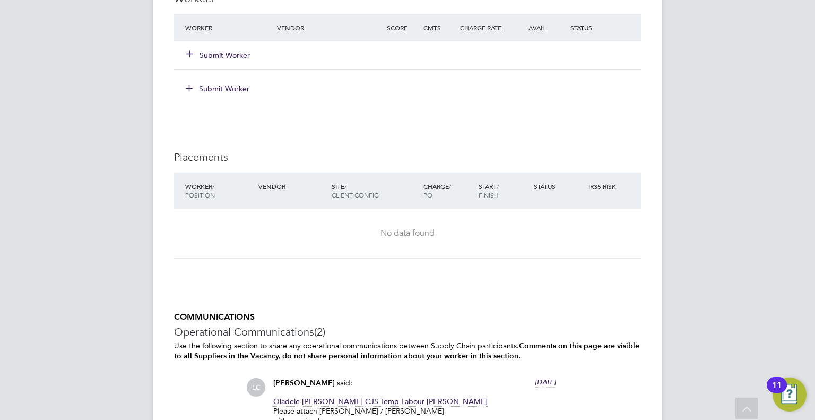
scroll to position [1326, 0]
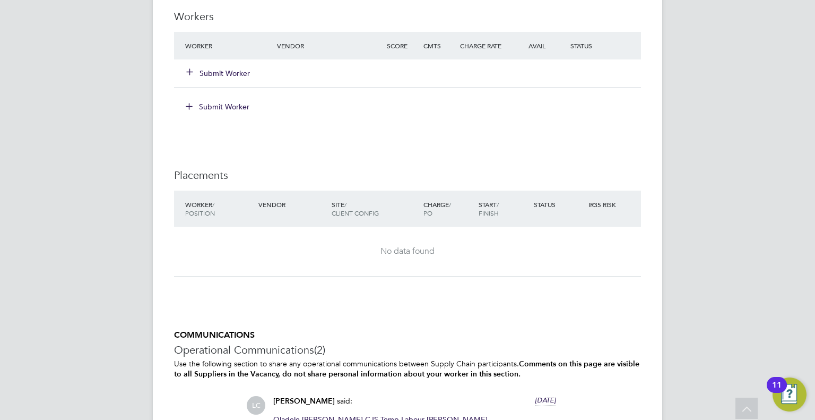
click at [225, 65] on div "Submit Worker" at bounding box center [238, 73] width 110 height 19
click at [224, 71] on button "Submit Worker" at bounding box center [219, 73] width 64 height 11
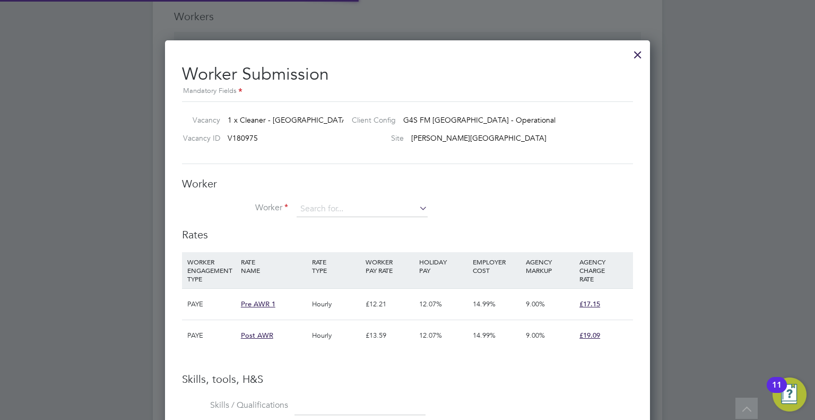
scroll to position [15, 276]
click at [325, 207] on input at bounding box center [362, 209] width 131 height 16
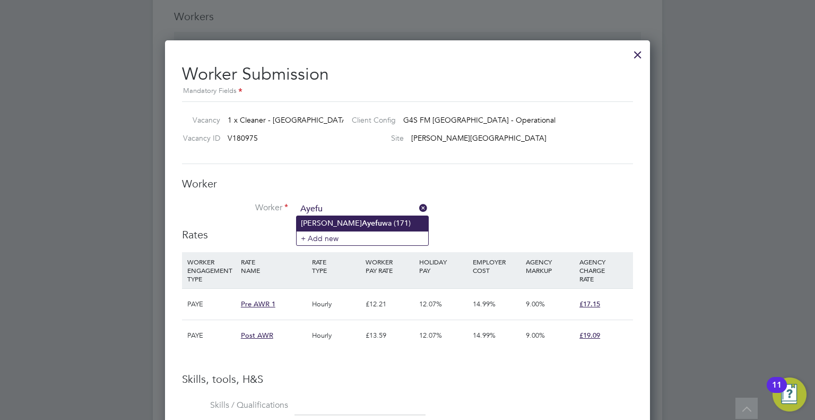
click at [338, 224] on li "[PERSON_NAME] wa (171)" at bounding box center [363, 223] width 132 height 14
type input "[PERSON_NAME] (171)"
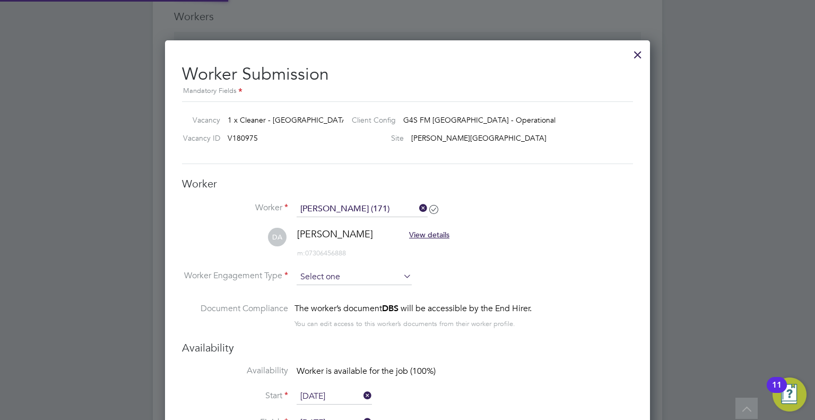
scroll to position [1073, 485]
click at [334, 280] on input at bounding box center [354, 277] width 115 height 16
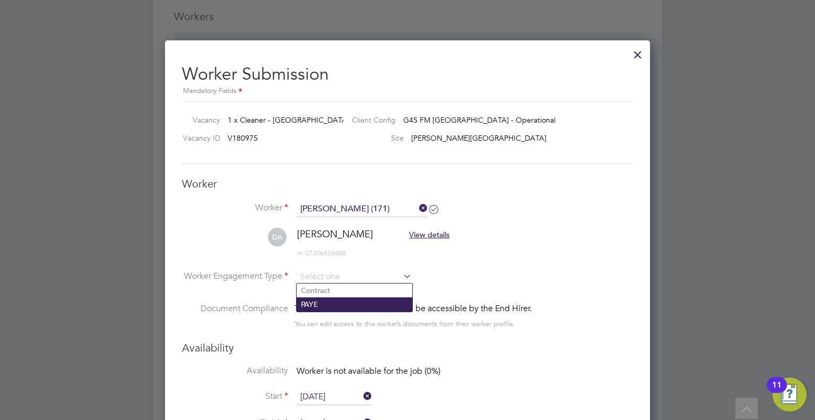
click at [319, 305] on li "PAYE" at bounding box center [355, 304] width 116 height 14
type input "PAYE"
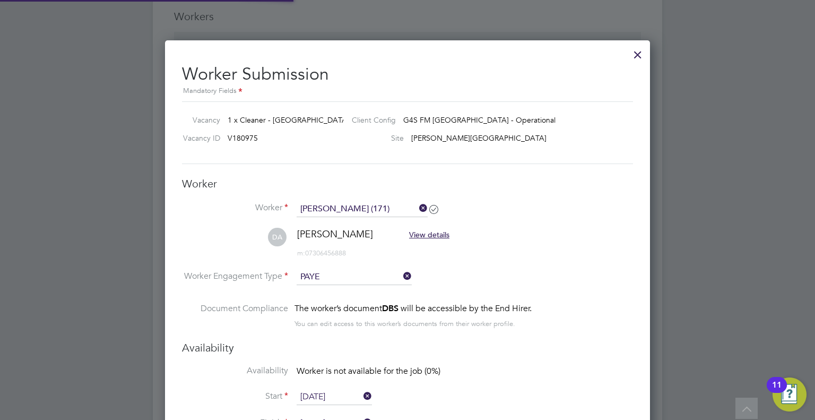
scroll to position [31, 54]
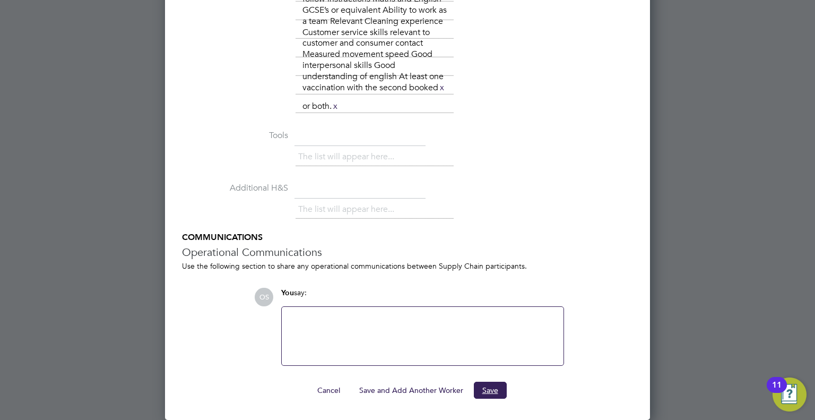
click at [493, 388] on button "Save" at bounding box center [490, 389] width 33 height 17
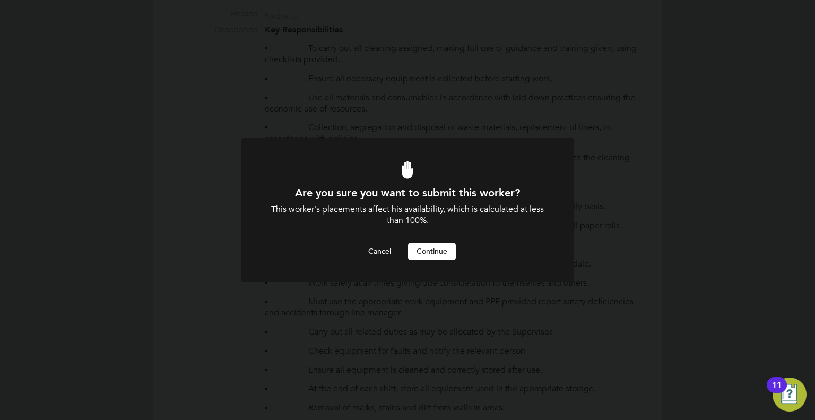
click at [445, 251] on button "Continue" at bounding box center [432, 250] width 48 height 17
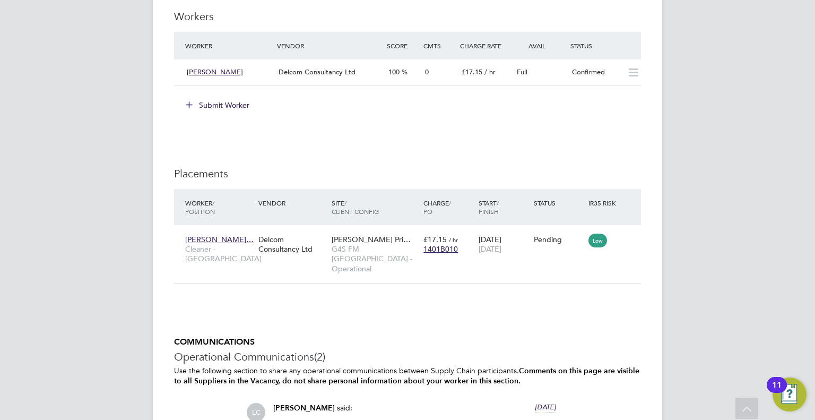
click at [219, 102] on button "Submit Worker" at bounding box center [218, 105] width 80 height 17
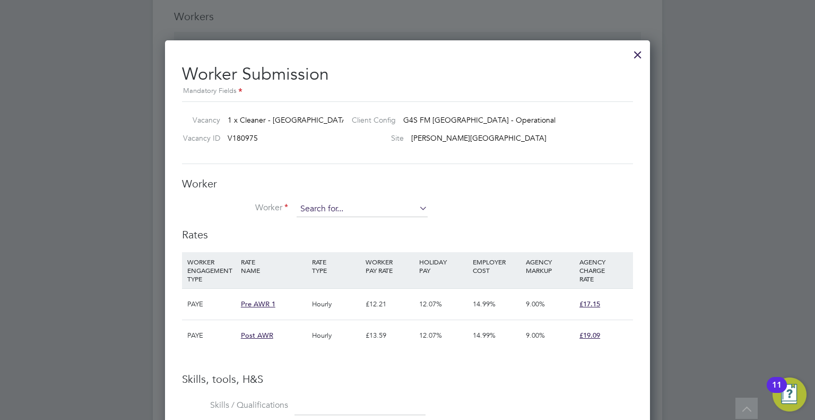
click at [313, 215] on input at bounding box center [362, 209] width 131 height 16
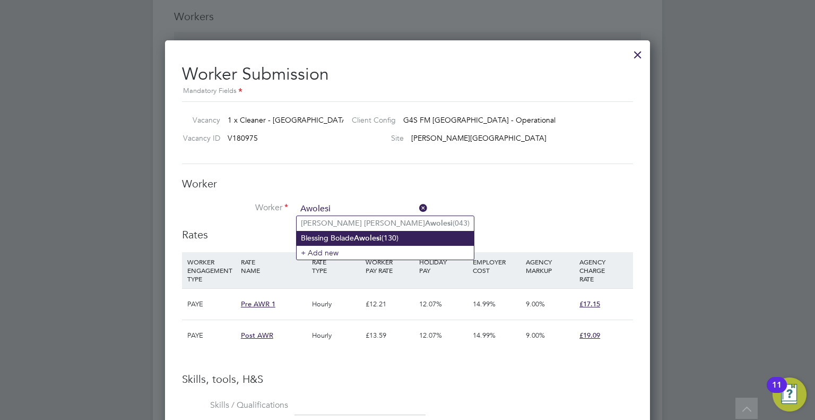
click at [352, 236] on li "Blessing [PERSON_NAME] (130)" at bounding box center [385, 238] width 177 height 14
type input "Blessing [PERSON_NAME] (130)"
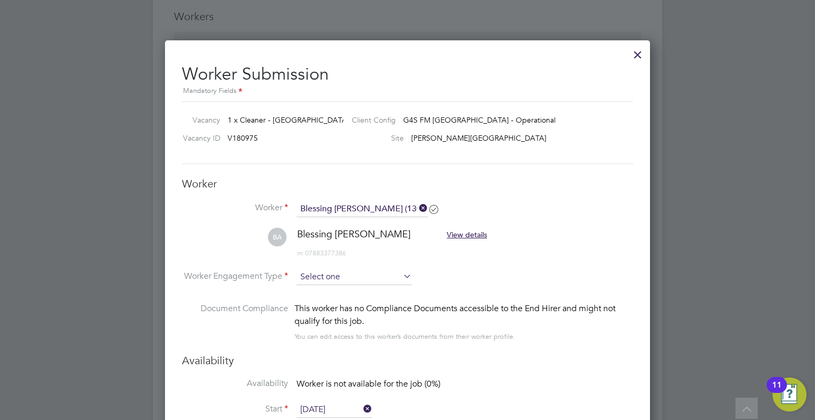
click at [331, 280] on input at bounding box center [354, 277] width 115 height 16
click at [309, 303] on li "PAYE" at bounding box center [355, 304] width 116 height 14
type input "PAYE"
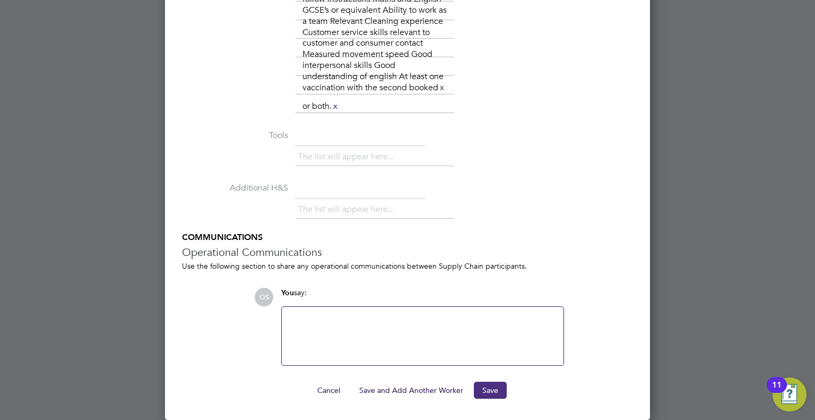
click at [488, 388] on button "Save" at bounding box center [490, 389] width 33 height 17
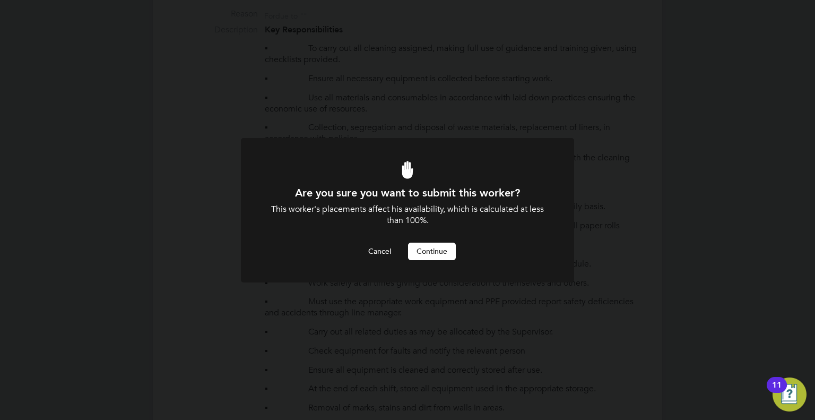
click at [446, 254] on button "Continue" at bounding box center [432, 250] width 48 height 17
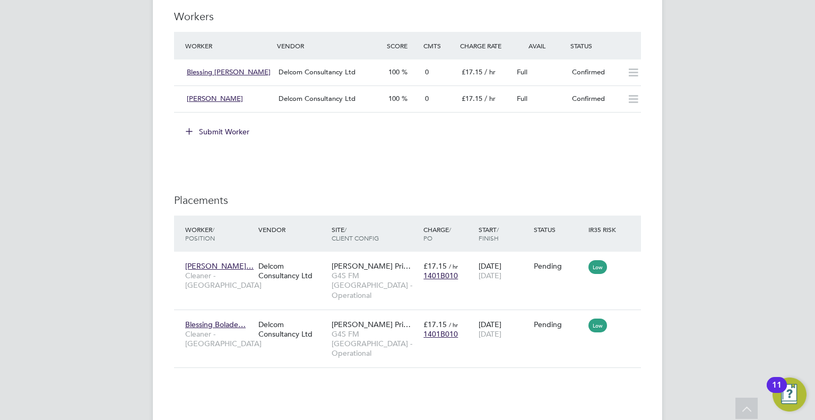
click at [222, 127] on button "Submit Worker" at bounding box center [218, 131] width 80 height 17
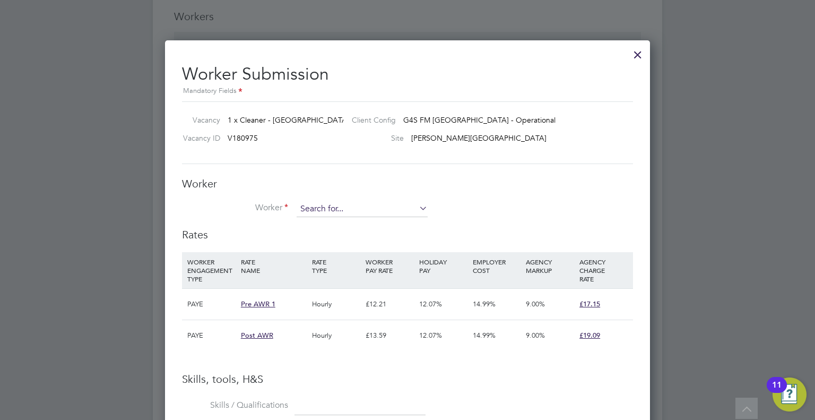
click at [312, 210] on input at bounding box center [362, 209] width 131 height 16
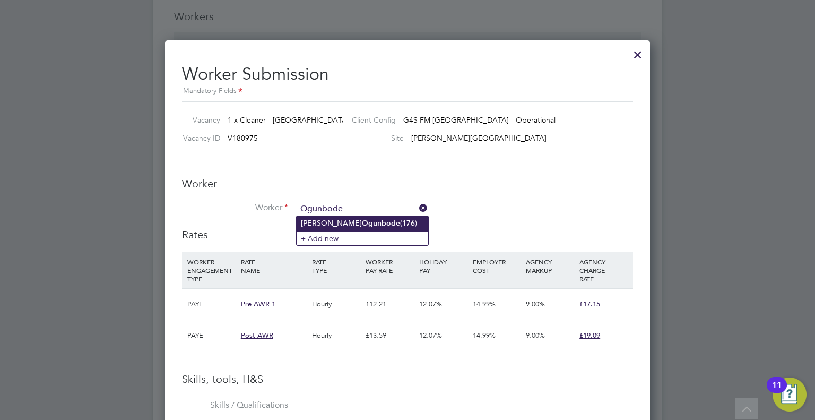
click at [353, 225] on li "[PERSON_NAME] (176)" at bounding box center [363, 223] width 132 height 14
type input "[PERSON_NAME] (176)"
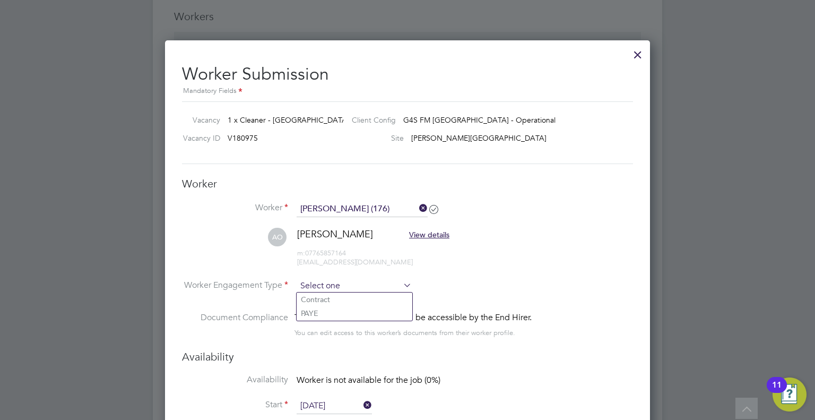
click at [312, 290] on input at bounding box center [354, 286] width 115 height 16
click at [307, 311] on li "PAYE" at bounding box center [355, 313] width 116 height 14
type input "PAYE"
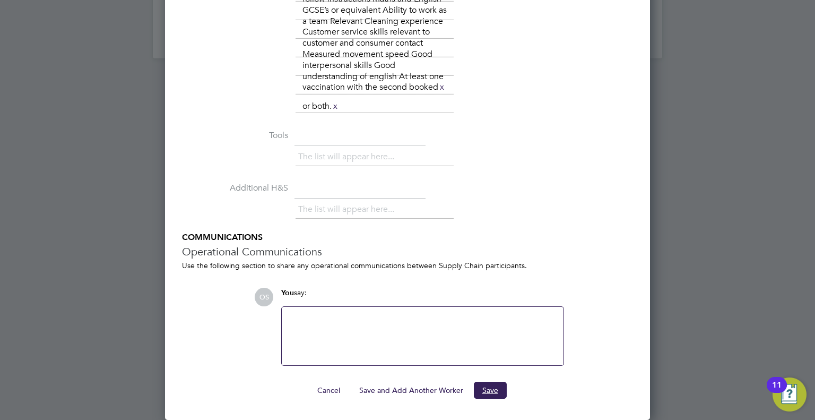
click at [491, 388] on button "Save" at bounding box center [490, 389] width 33 height 17
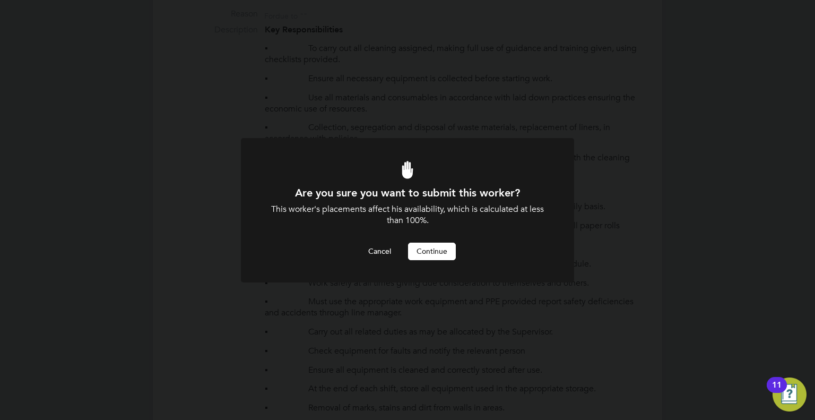
click at [437, 253] on button "Continue" at bounding box center [432, 250] width 48 height 17
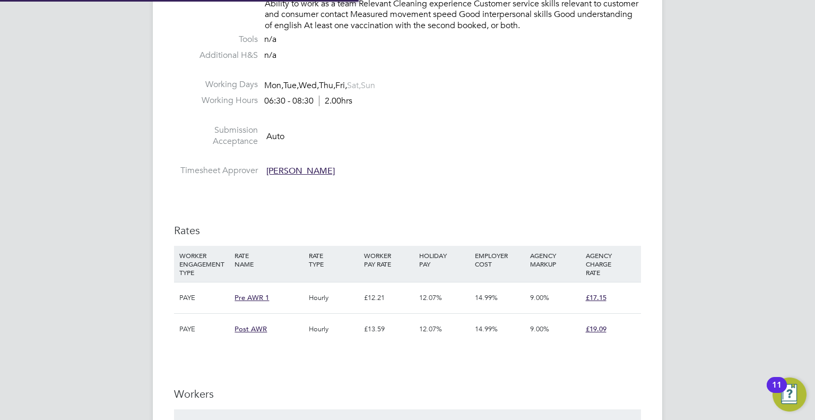
scroll to position [5, 5]
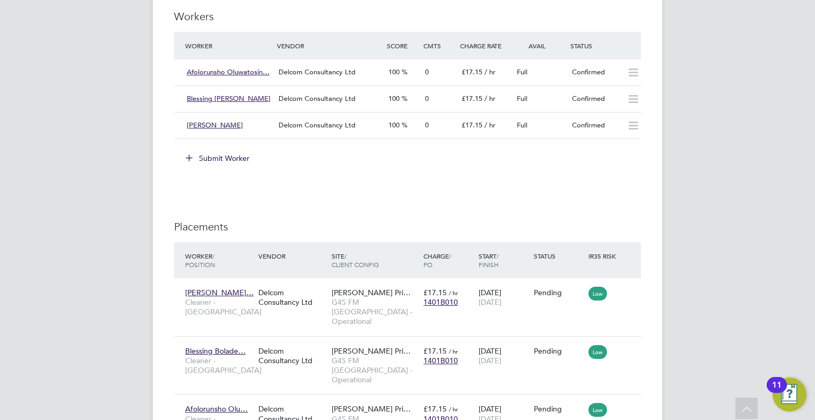
click at [236, 157] on button "Submit Worker" at bounding box center [218, 158] width 80 height 17
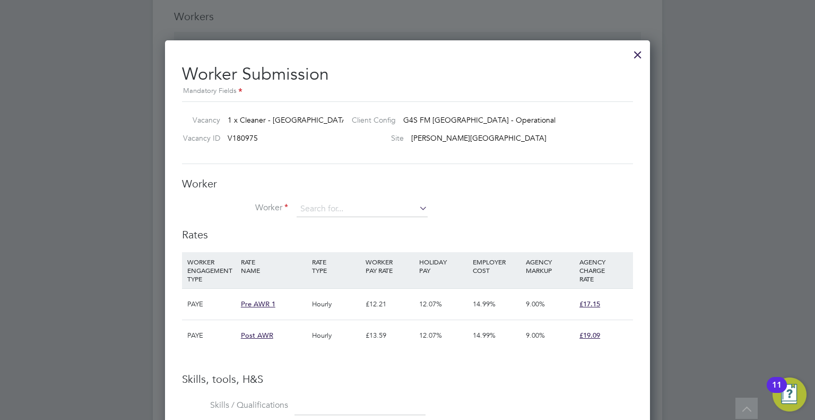
click at [178, 150] on button "Submit Worker" at bounding box center [218, 158] width 80 height 17
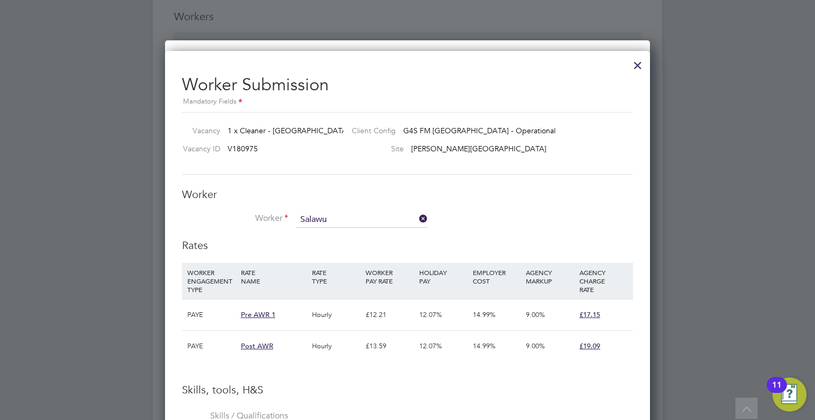
click at [323, 230] on li "Opeloyeru Kamoli Salawu (008)" at bounding box center [363, 234] width 132 height 14
type input "Opeloyeru Kamoli Salawu (008)"
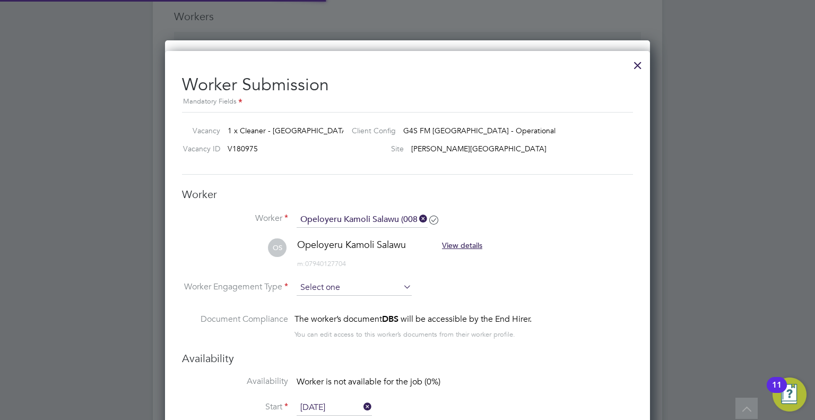
click at [359, 289] on input at bounding box center [354, 288] width 115 height 16
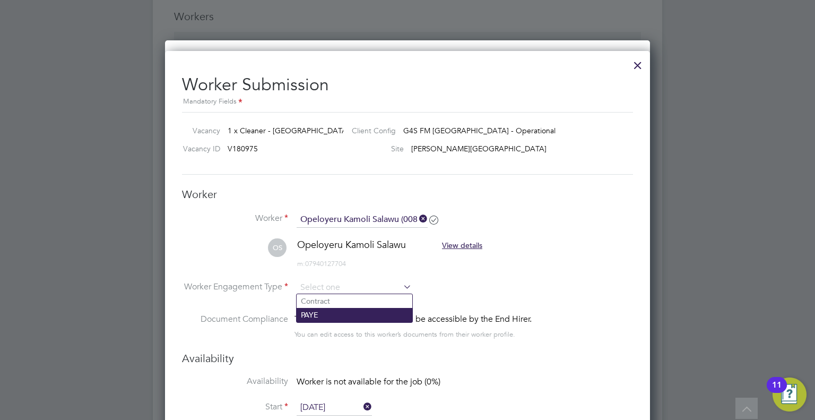
click at [318, 315] on li "PAYE" at bounding box center [355, 315] width 116 height 14
type input "PAYE"
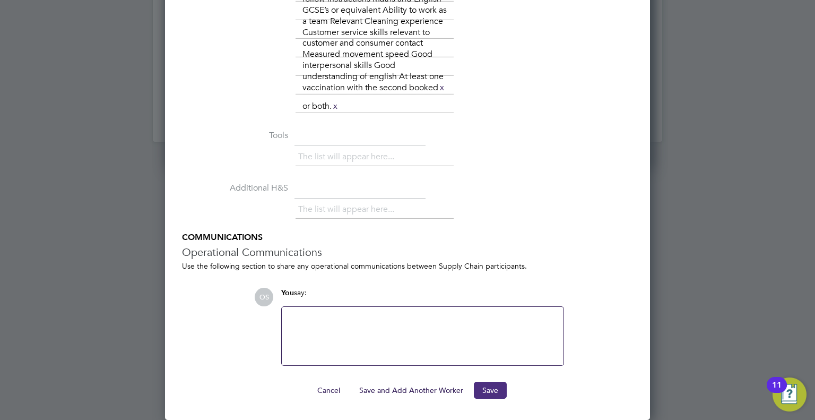
click at [484, 385] on button "Save" at bounding box center [490, 389] width 33 height 17
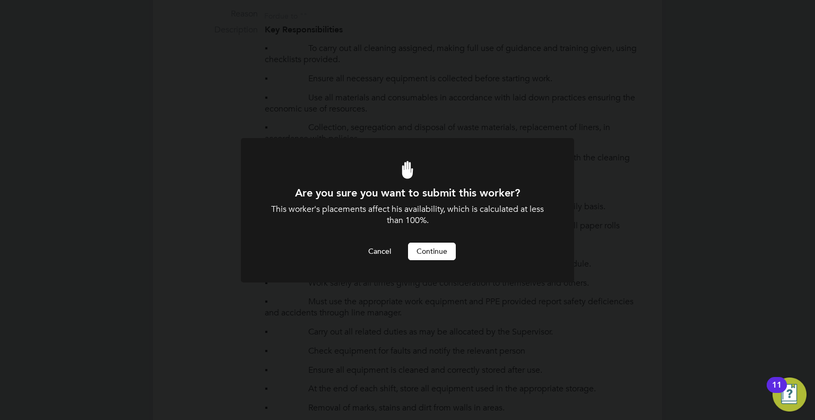
click at [441, 247] on button "Continue" at bounding box center [432, 250] width 48 height 17
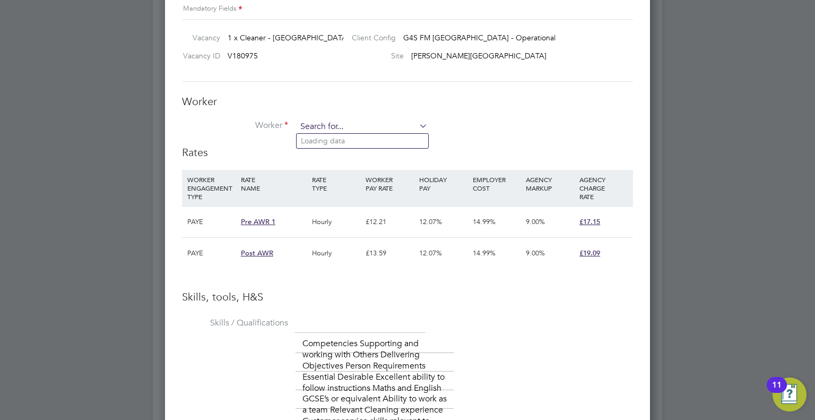
click at [327, 131] on input at bounding box center [362, 127] width 131 height 16
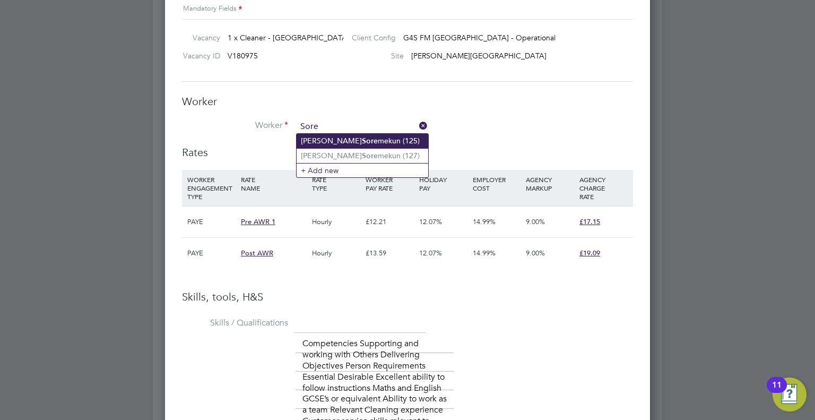
click at [360, 140] on li "[PERSON_NAME] mekun (125)" at bounding box center [363, 141] width 132 height 14
type input "[PERSON_NAME] (125)"
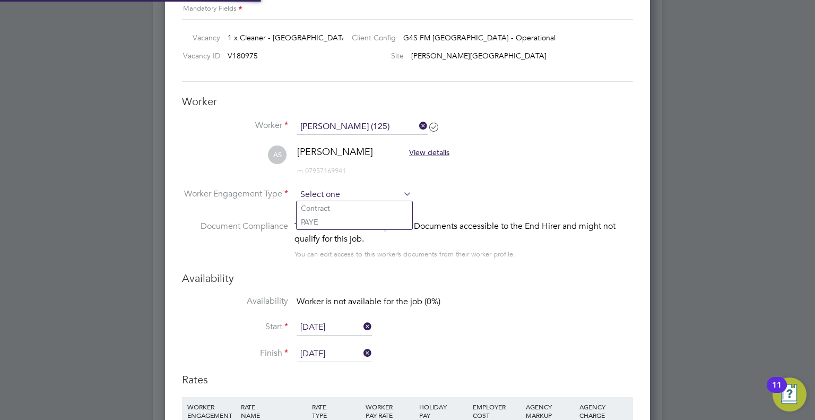
click at [324, 198] on input at bounding box center [354, 195] width 115 height 16
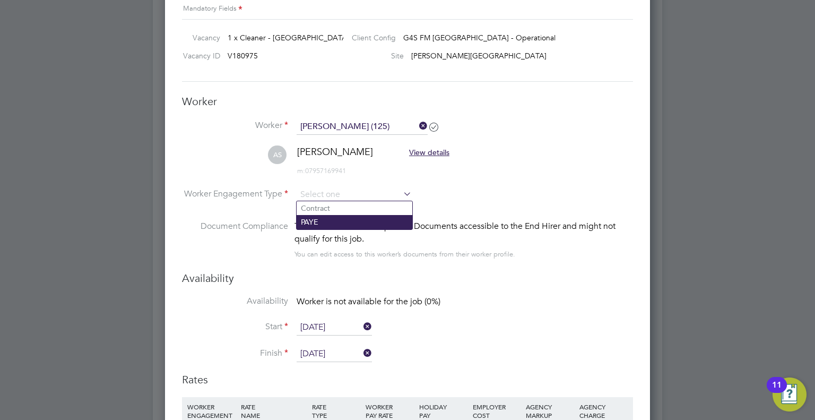
click at [318, 218] on li "PAYE" at bounding box center [355, 222] width 116 height 14
type input "PAYE"
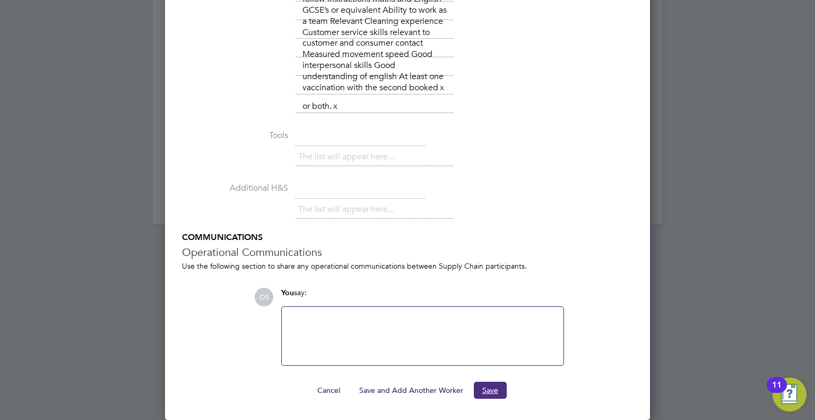
click at [482, 393] on button "Save" at bounding box center [490, 389] width 33 height 17
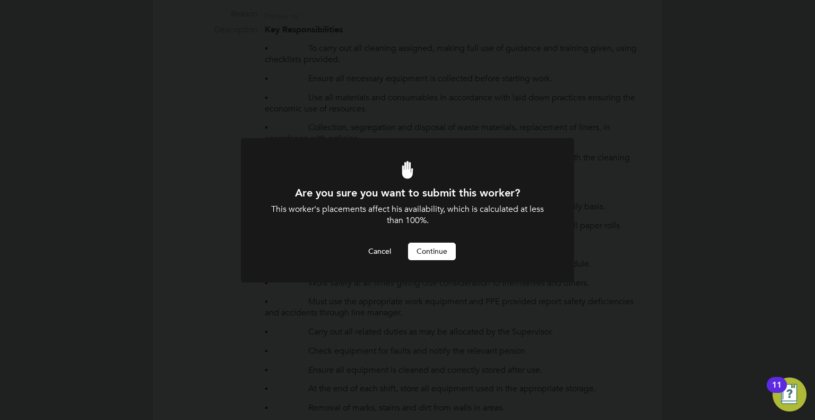
click at [436, 255] on button "Continue" at bounding box center [432, 250] width 48 height 17
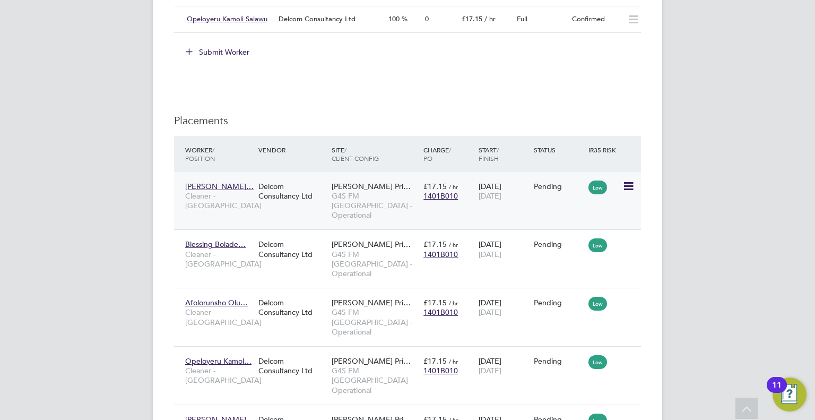
click at [630, 184] on icon at bounding box center [627, 186] width 11 height 13
click at [539, 250] on li "Start" at bounding box center [579, 251] width 109 height 15
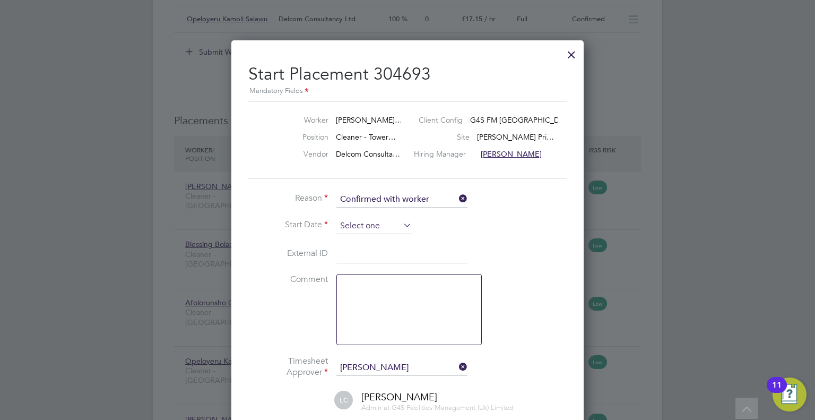
click at [369, 231] on input at bounding box center [373, 226] width 75 height 16
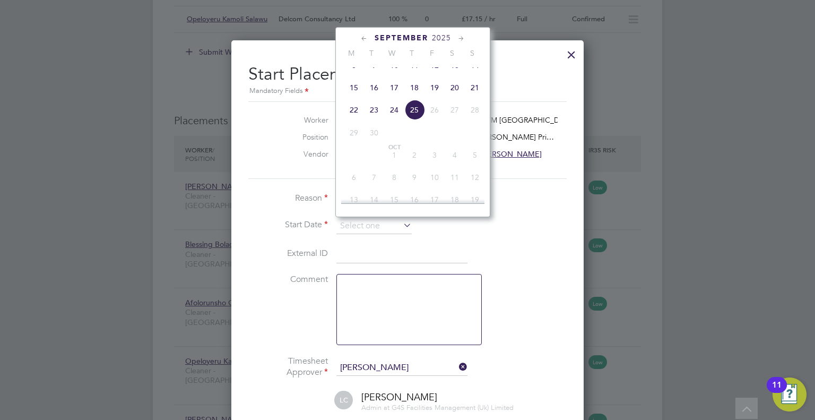
click at [358, 120] on span "22" at bounding box center [354, 110] width 20 height 20
type input "[DATE]"
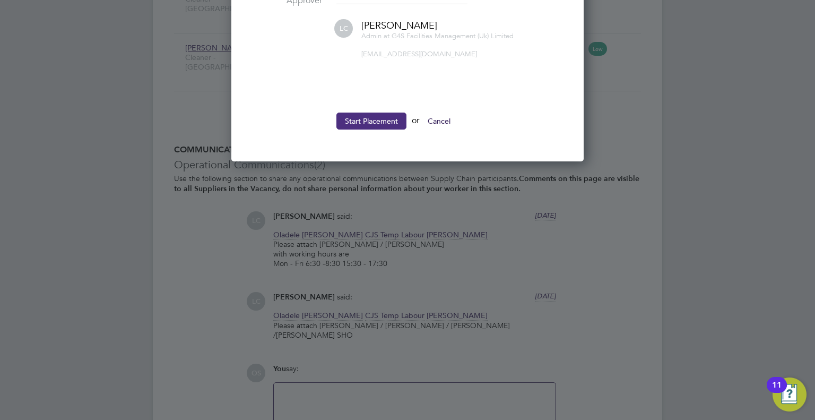
click at [365, 119] on button "Start Placement" at bounding box center [371, 120] width 70 height 17
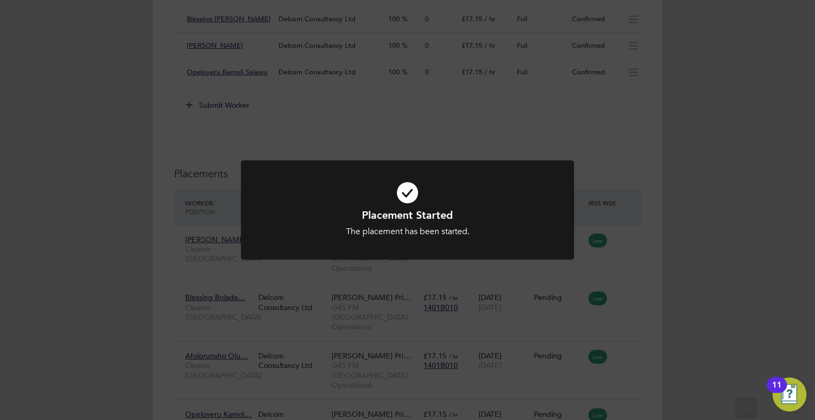
click at [637, 285] on div "Placement Started The placement has been started. Cancel Okay" at bounding box center [407, 210] width 815 height 420
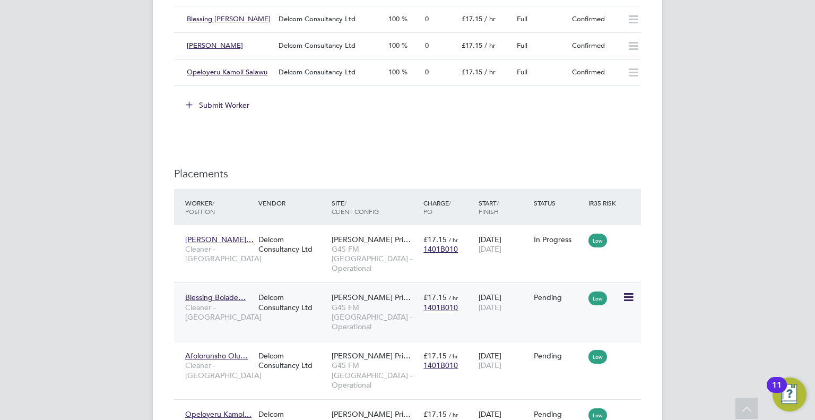
click at [626, 291] on icon at bounding box center [627, 297] width 11 height 13
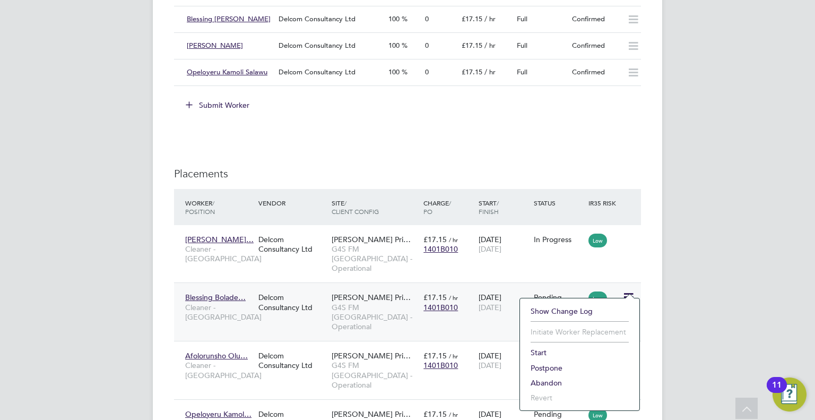
click at [537, 349] on li "Start" at bounding box center [579, 352] width 109 height 15
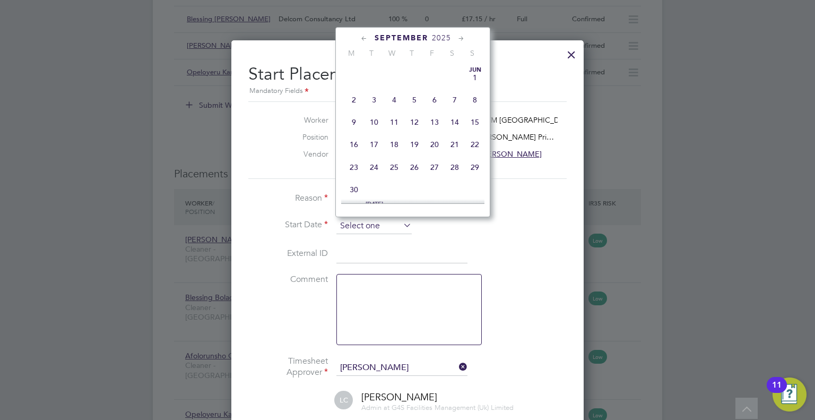
click at [358, 231] on input at bounding box center [373, 226] width 75 height 16
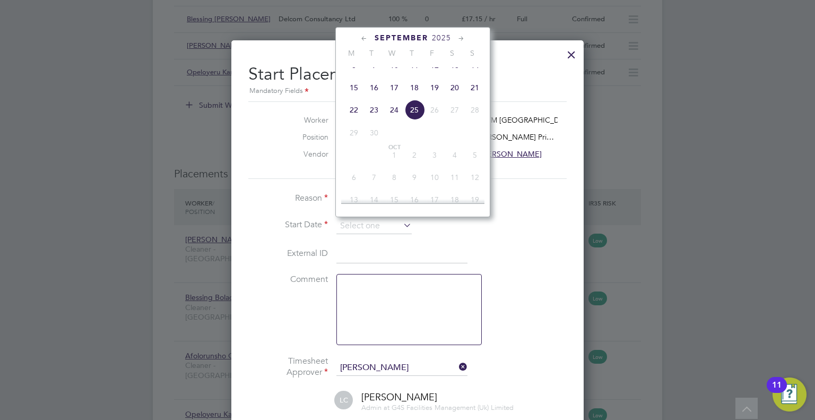
click at [354, 120] on span "22" at bounding box center [354, 110] width 20 height 20
type input "[DATE]"
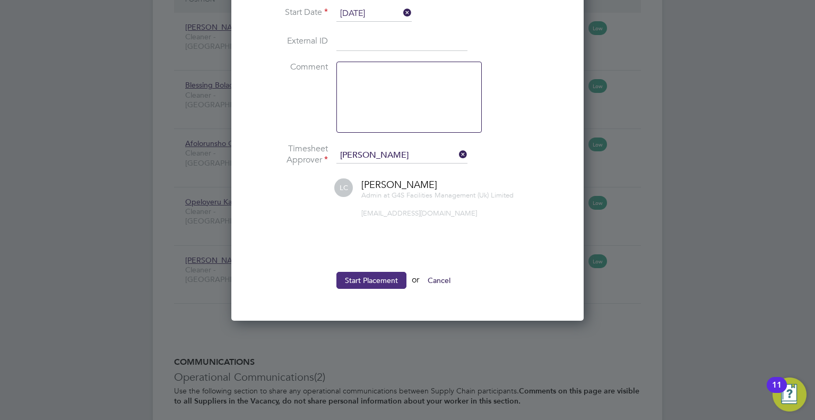
click at [379, 272] on button "Start Placement" at bounding box center [371, 280] width 70 height 17
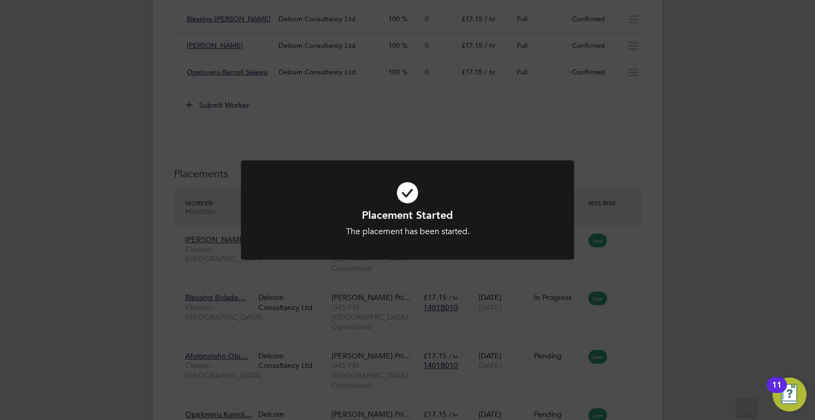
click at [635, 337] on div "Placement Started The placement has been started. Cancel Okay" at bounding box center [407, 210] width 815 height 420
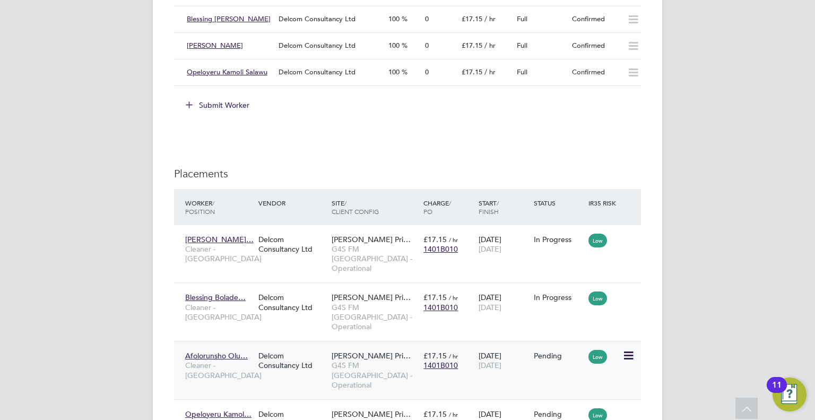
click at [632, 349] on icon at bounding box center [627, 355] width 11 height 13
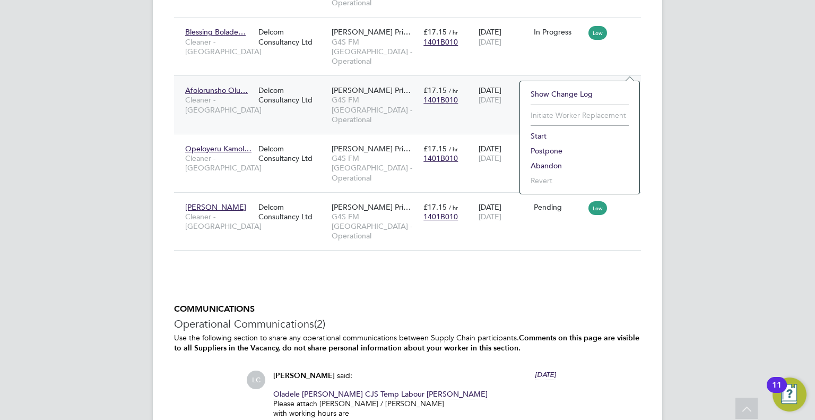
click at [539, 132] on li "Start" at bounding box center [579, 135] width 109 height 15
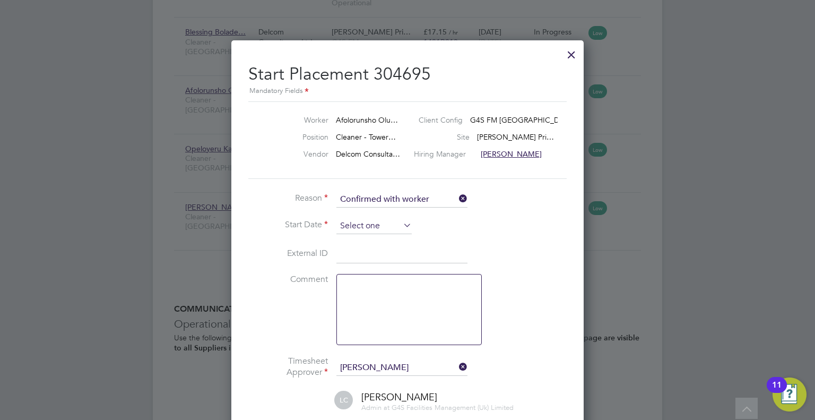
click at [342, 231] on input at bounding box center [373, 226] width 75 height 16
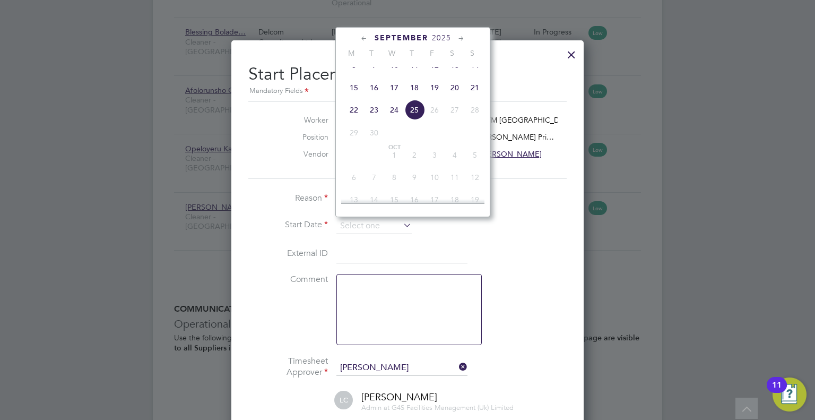
click at [355, 120] on span "22" at bounding box center [354, 110] width 20 height 20
type input "[DATE]"
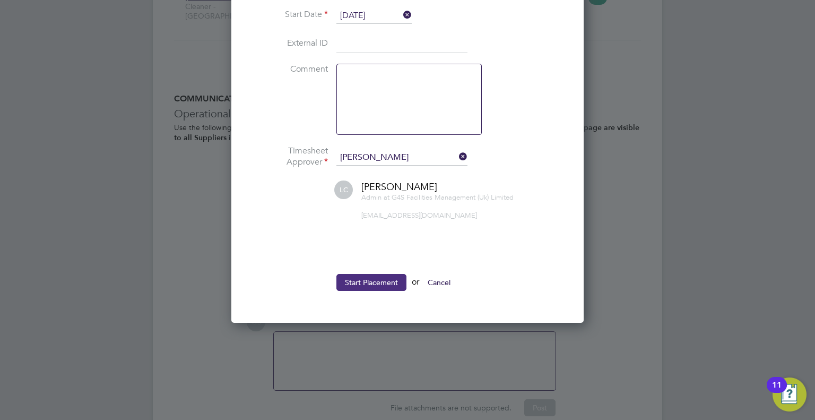
click at [378, 283] on button "Start Placement" at bounding box center [371, 282] width 70 height 17
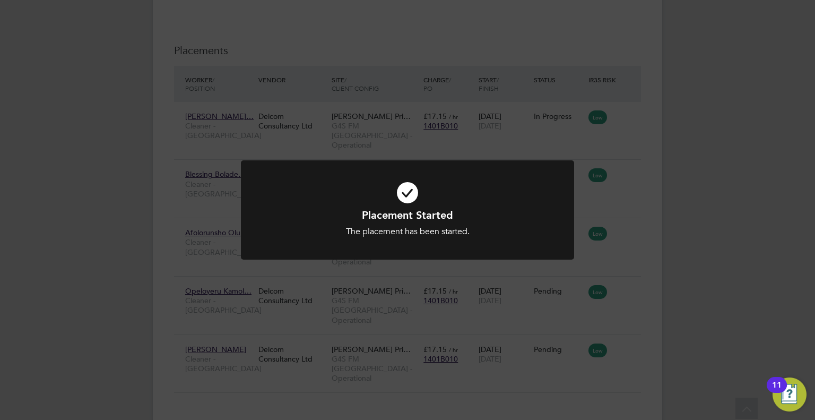
click at [631, 255] on div "Placement Started The placement has been started. Cancel Okay" at bounding box center [407, 210] width 815 height 420
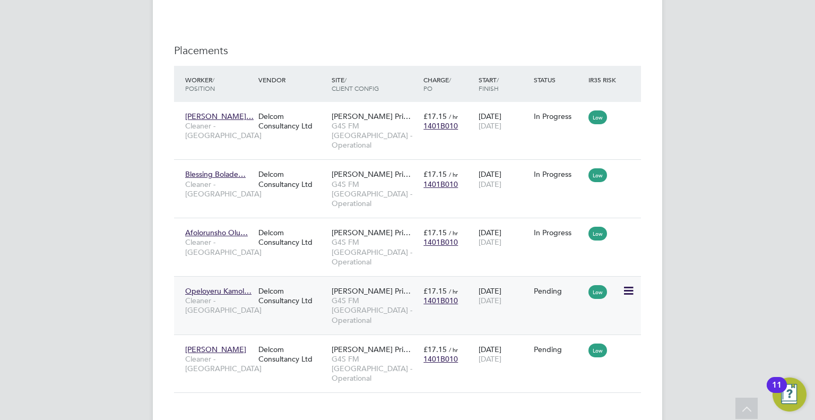
click at [630, 284] on icon at bounding box center [627, 290] width 11 height 13
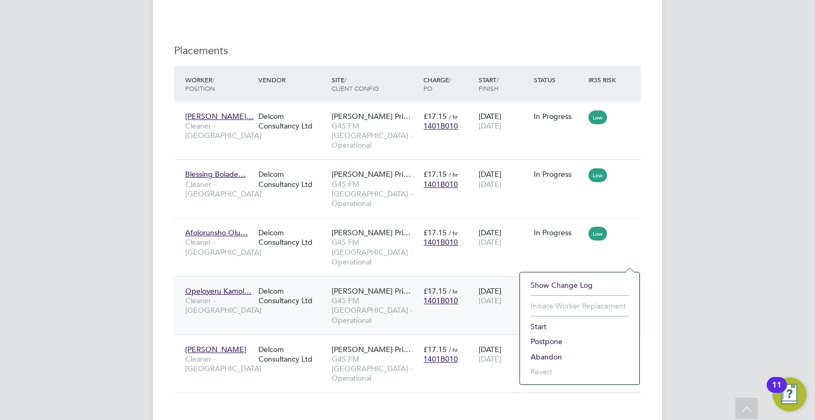
click at [539, 324] on li "Start" at bounding box center [579, 326] width 109 height 15
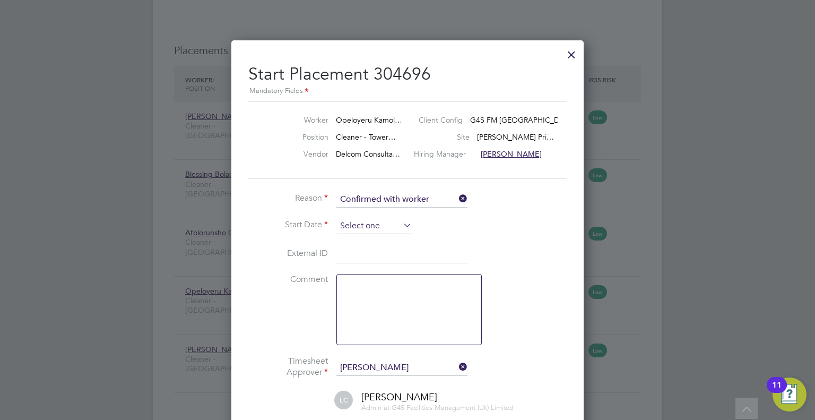
click at [367, 229] on input at bounding box center [373, 226] width 75 height 16
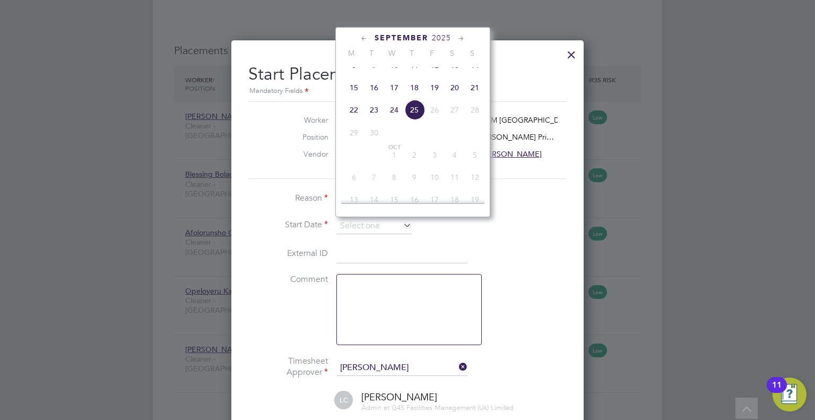
click at [354, 120] on span "22" at bounding box center [354, 110] width 20 height 20
type input "[DATE]"
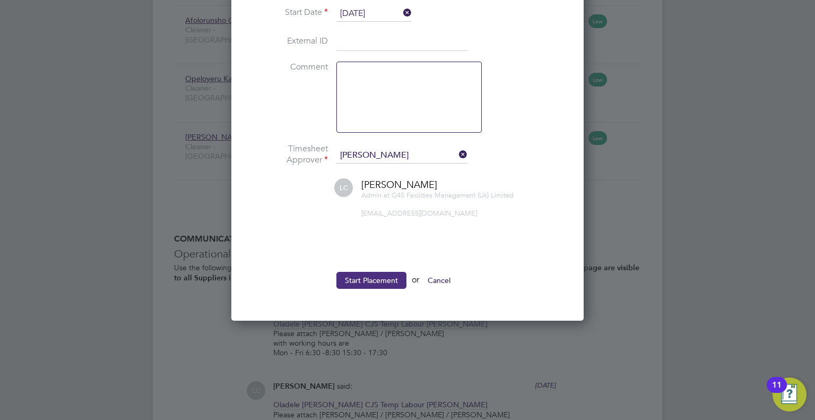
click at [378, 274] on button "Start Placement" at bounding box center [371, 280] width 70 height 17
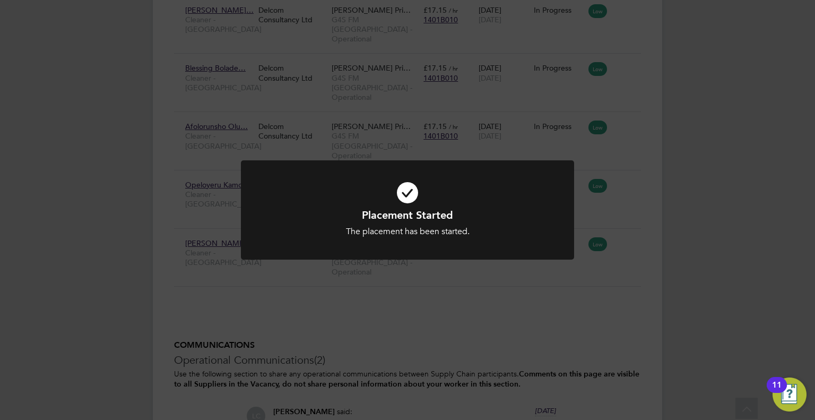
click at [647, 199] on div "Placement Started The placement has been started. Cancel Okay" at bounding box center [407, 210] width 815 height 420
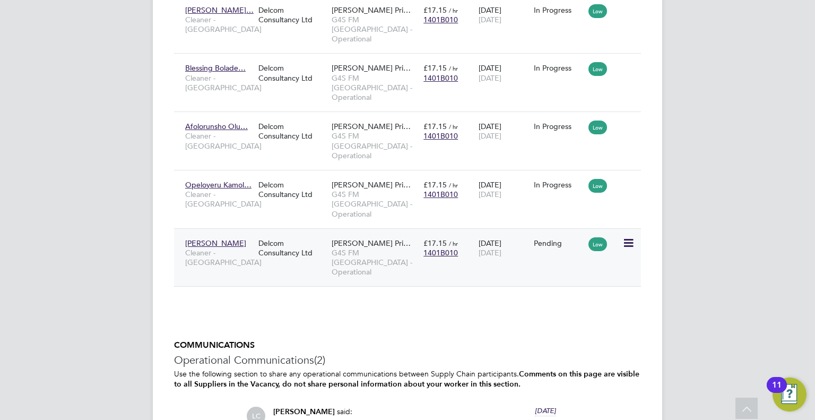
click at [628, 237] on icon at bounding box center [627, 243] width 11 height 13
click at [539, 270] on li "Start" at bounding box center [579, 269] width 109 height 15
type input "[PERSON_NAME]"
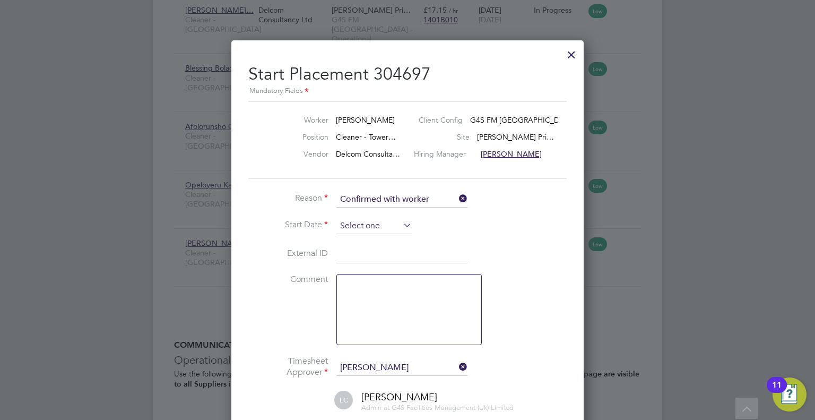
click at [366, 230] on input at bounding box center [373, 226] width 75 height 16
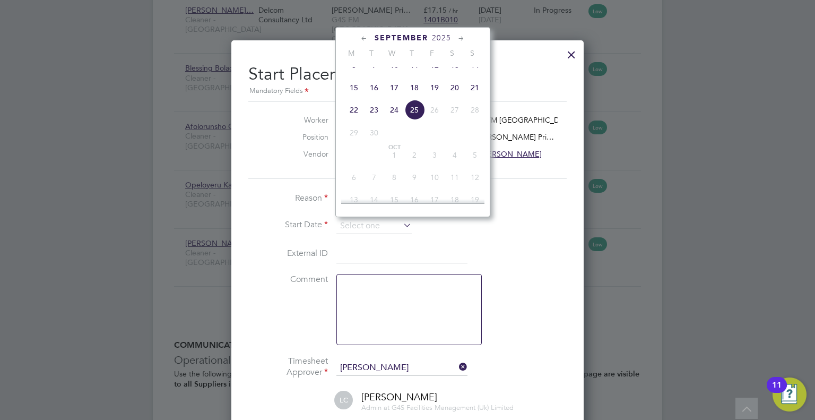
click at [354, 118] on span "22" at bounding box center [354, 110] width 20 height 20
type input "[DATE]"
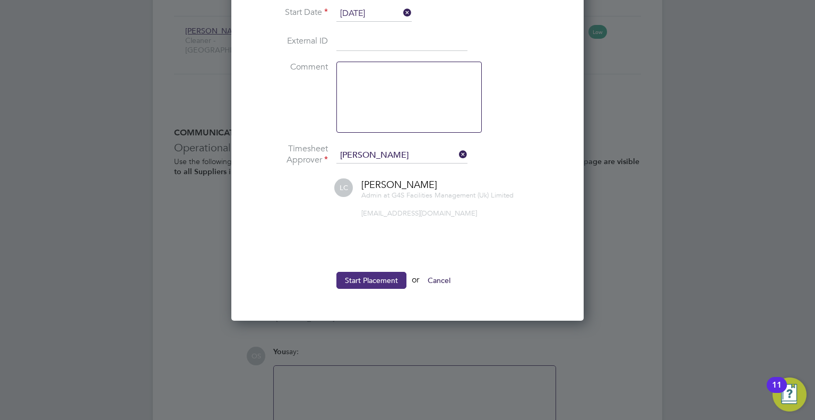
click at [375, 277] on button "Start Placement" at bounding box center [371, 280] width 70 height 17
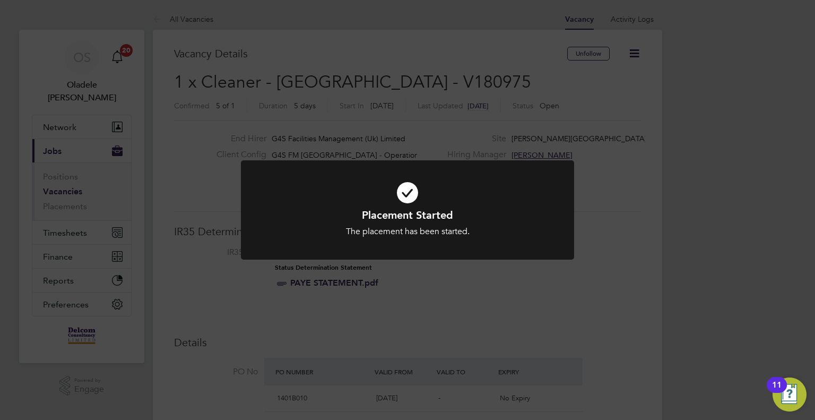
drag, startPoint x: 292, startPoint y: 31, endPoint x: 266, endPoint y: 29, distance: 26.1
click at [292, 30] on div "Placement Started The placement has been started. Cancel Okay" at bounding box center [407, 210] width 815 height 420
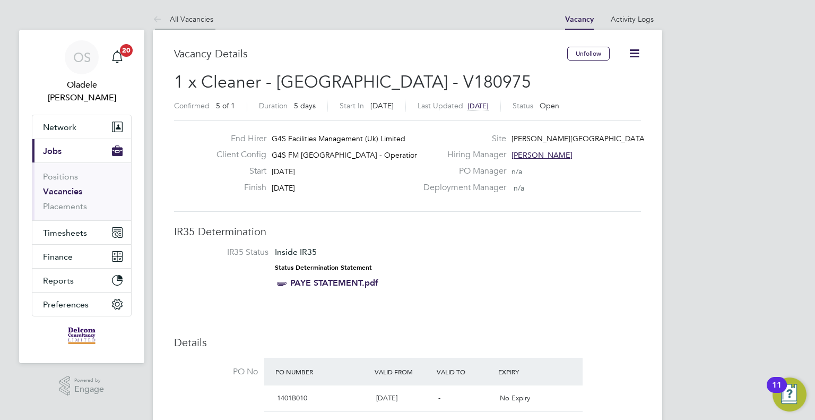
click at [183, 16] on link "All Vacancies" at bounding box center [183, 19] width 60 height 10
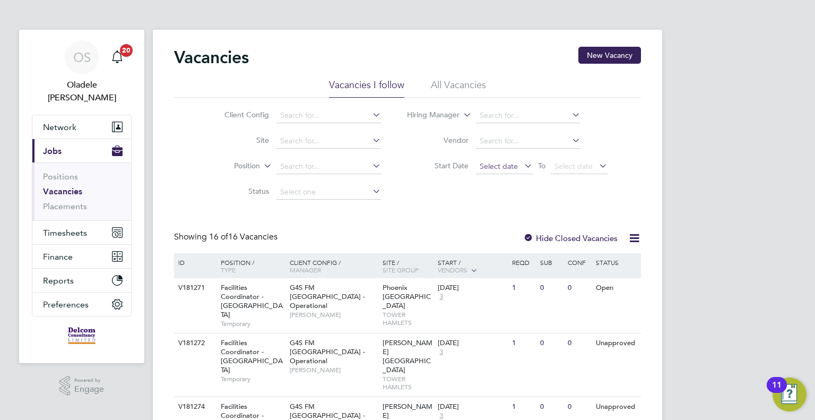
click at [498, 168] on span "Select date" at bounding box center [499, 166] width 38 height 10
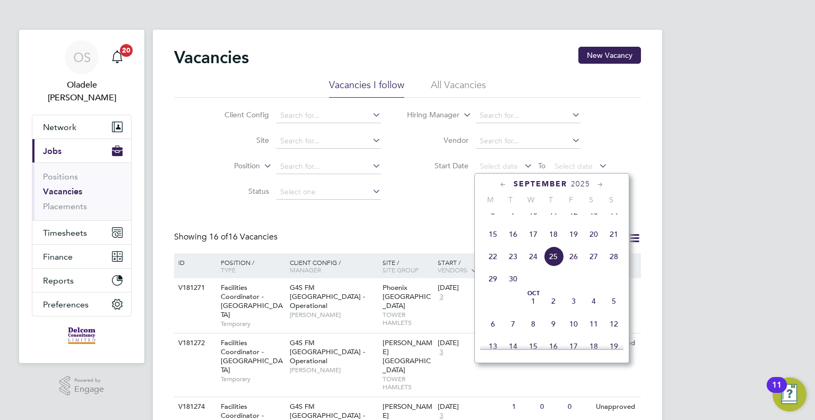
click at [494, 266] on span "22" at bounding box center [493, 256] width 20 height 20
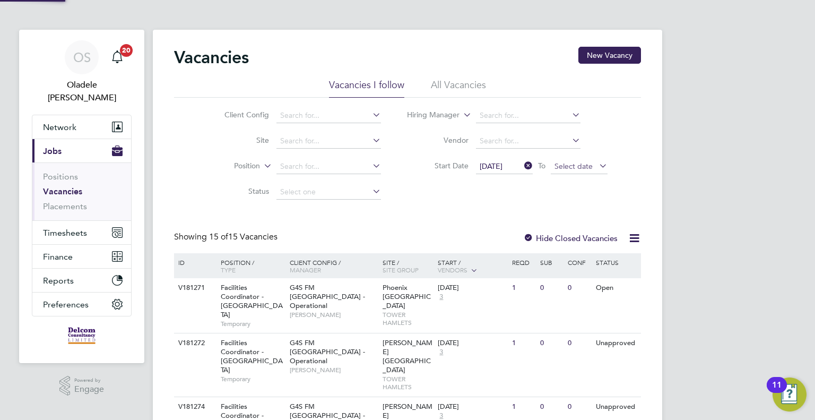
click at [558, 169] on span "Select date" at bounding box center [573, 166] width 38 height 10
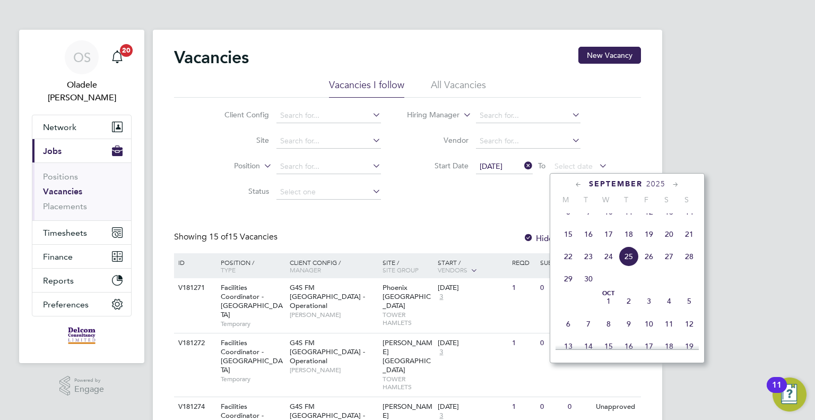
click at [688, 266] on span "28" at bounding box center [689, 256] width 20 height 20
